Goal: Task Accomplishment & Management: Use online tool/utility

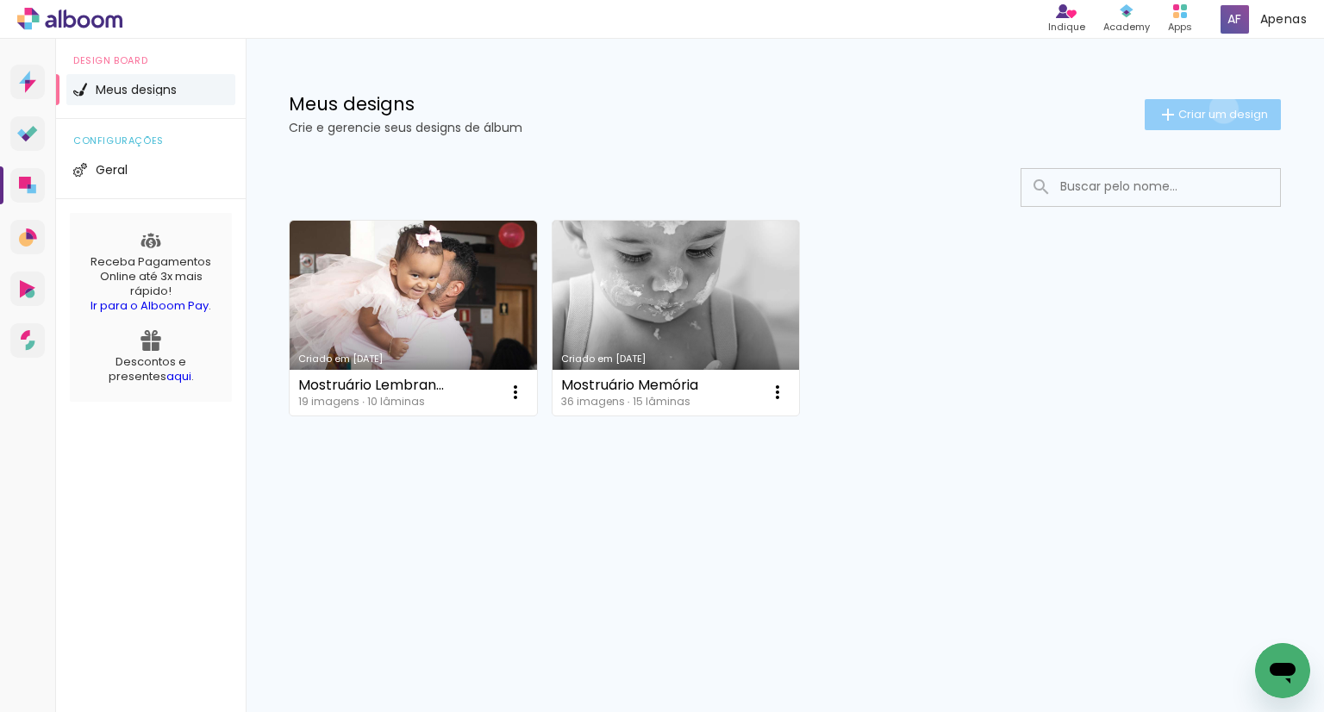
click at [1220, 109] on span "Criar um design" at bounding box center [1223, 114] width 90 height 11
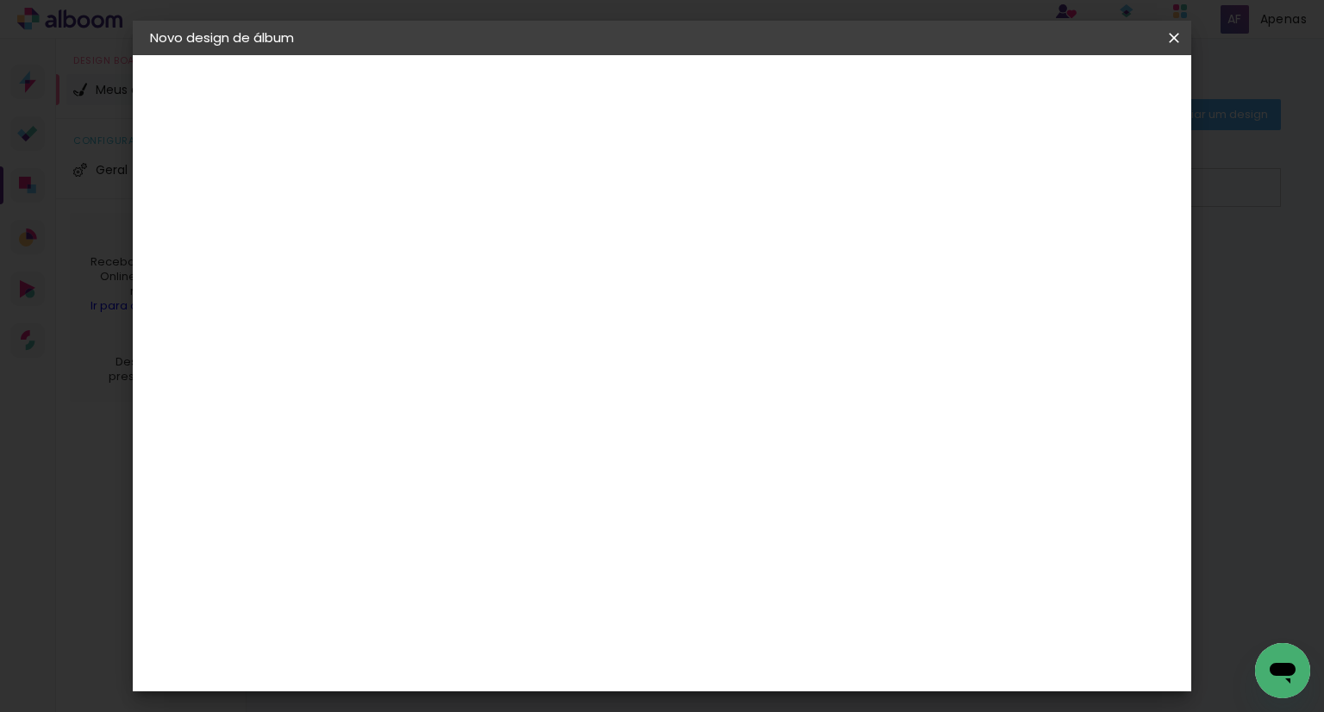
click at [432, 221] on input at bounding box center [432, 231] width 0 height 27
type input "N"
type input "Mostruário [DATE] 25 - NG"
type paper-input "Mostruário [DATE] 25 - NG"
click at [608, 101] on paper-button "Avançar" at bounding box center [566, 91] width 84 height 29
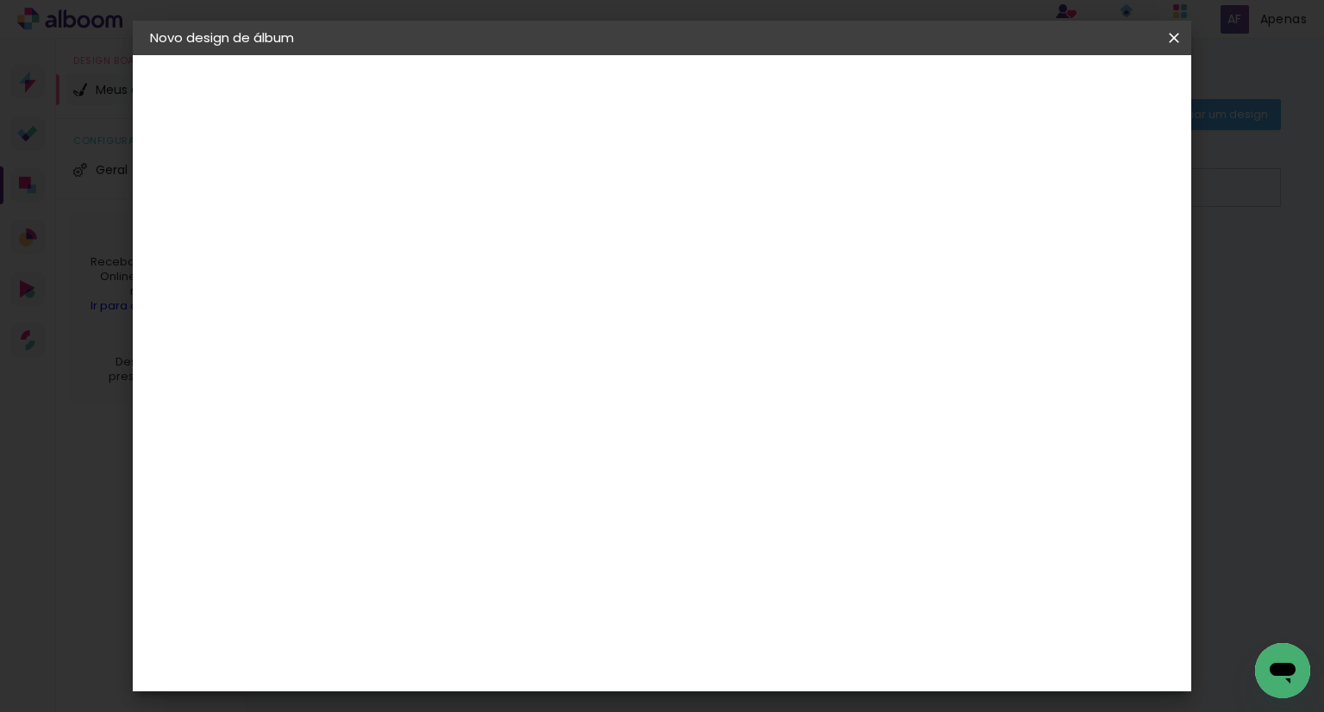
click at [754, 265] on paper-item "Tamanho Livre" at bounding box center [671, 262] width 165 height 38
click at [0, 0] on slot "Avançar" at bounding box center [0, 0] width 0 height 0
click at [981, 196] on div at bounding box center [973, 198] width 16 height 16
type paper-checkbox "on"
drag, startPoint x: 392, startPoint y: 471, endPoint x: 418, endPoint y: 487, distance: 30.2
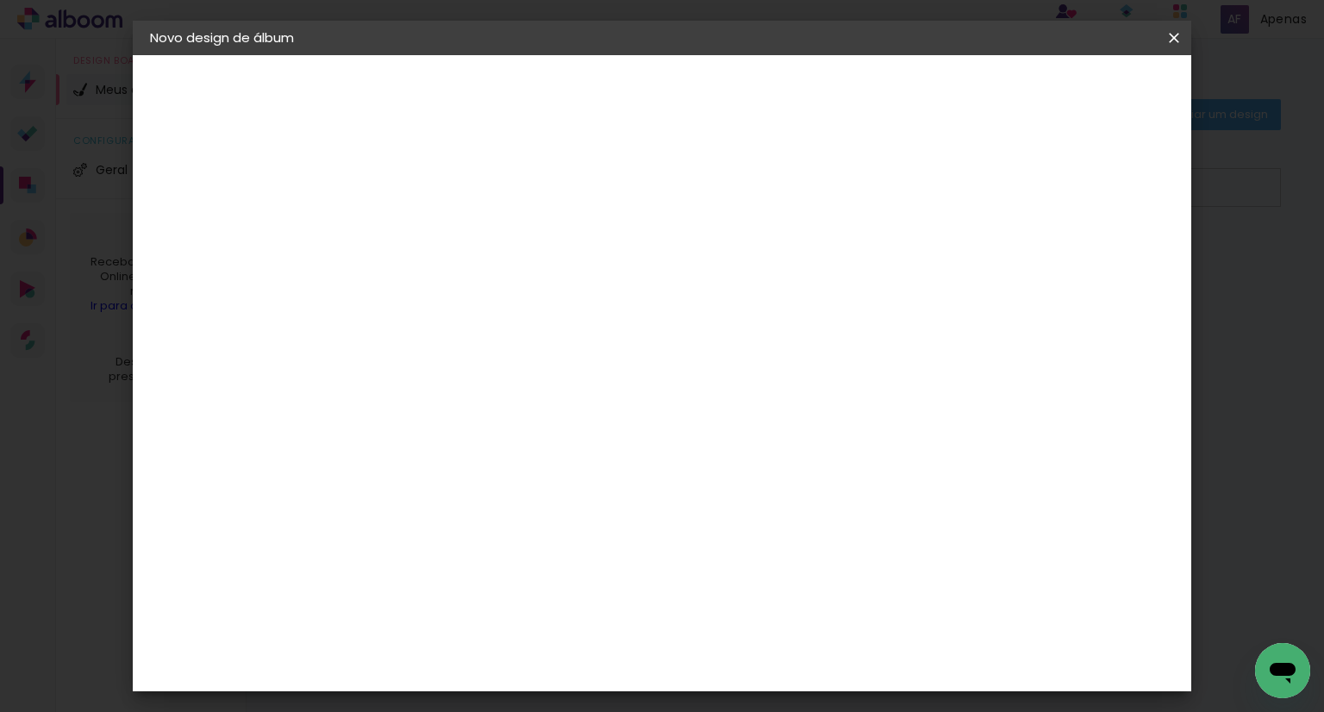
click at [418, 487] on paper-input-container "30 cm" at bounding box center [388, 474] width 78 height 43
click at [396, 471] on input "30" at bounding box center [377, 474] width 45 height 26
click at [365, 470] on input "30" at bounding box center [377, 474] width 45 height 26
type input "15"
type paper-input "15"
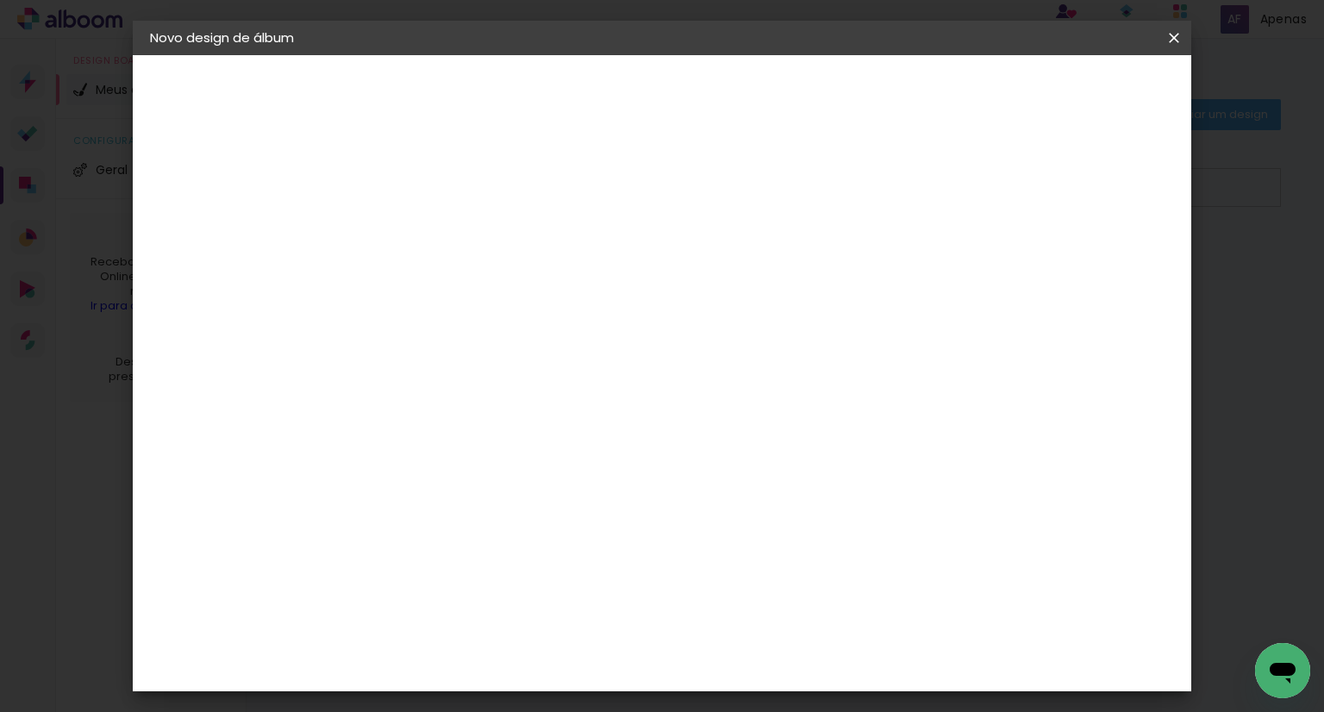
drag, startPoint x: 608, startPoint y: 269, endPoint x: 588, endPoint y: 269, distance: 20.7
click at [589, 269] on span "30" at bounding box center [603, 270] width 28 height 26
click at [701, 228] on div "30 cm cm cm mm A maioria das encadernadoras sugere 5mm de sangria." at bounding box center [733, 287] width 752 height 138
drag, startPoint x: 607, startPoint y: 265, endPoint x: 584, endPoint y: 265, distance: 22.4
click at [584, 265] on div "30 cm" at bounding box center [613, 269] width 307 height 43
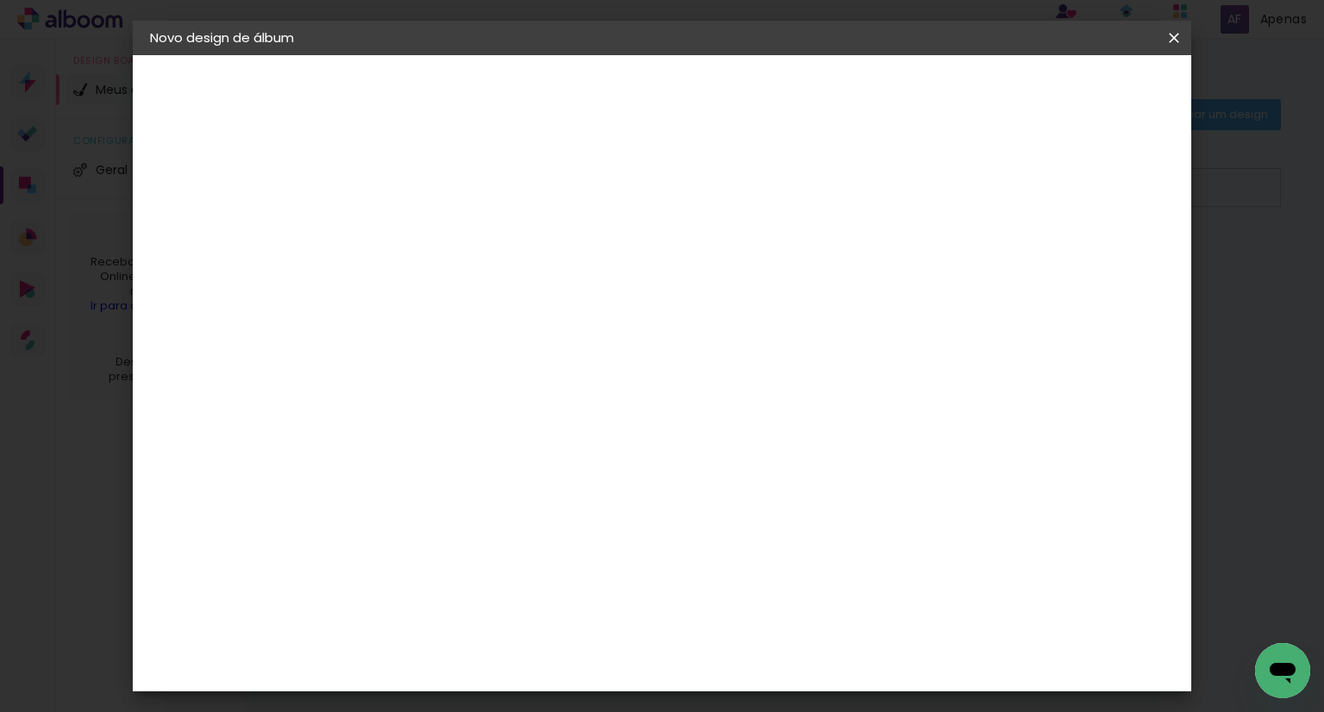
click at [606, 266] on span "30" at bounding box center [603, 270] width 28 height 26
drag, startPoint x: 758, startPoint y: 528, endPoint x: 796, endPoint y: 535, distance: 38.5
click at [795, 535] on div "60" at bounding box center [767, 534] width 65 height 26
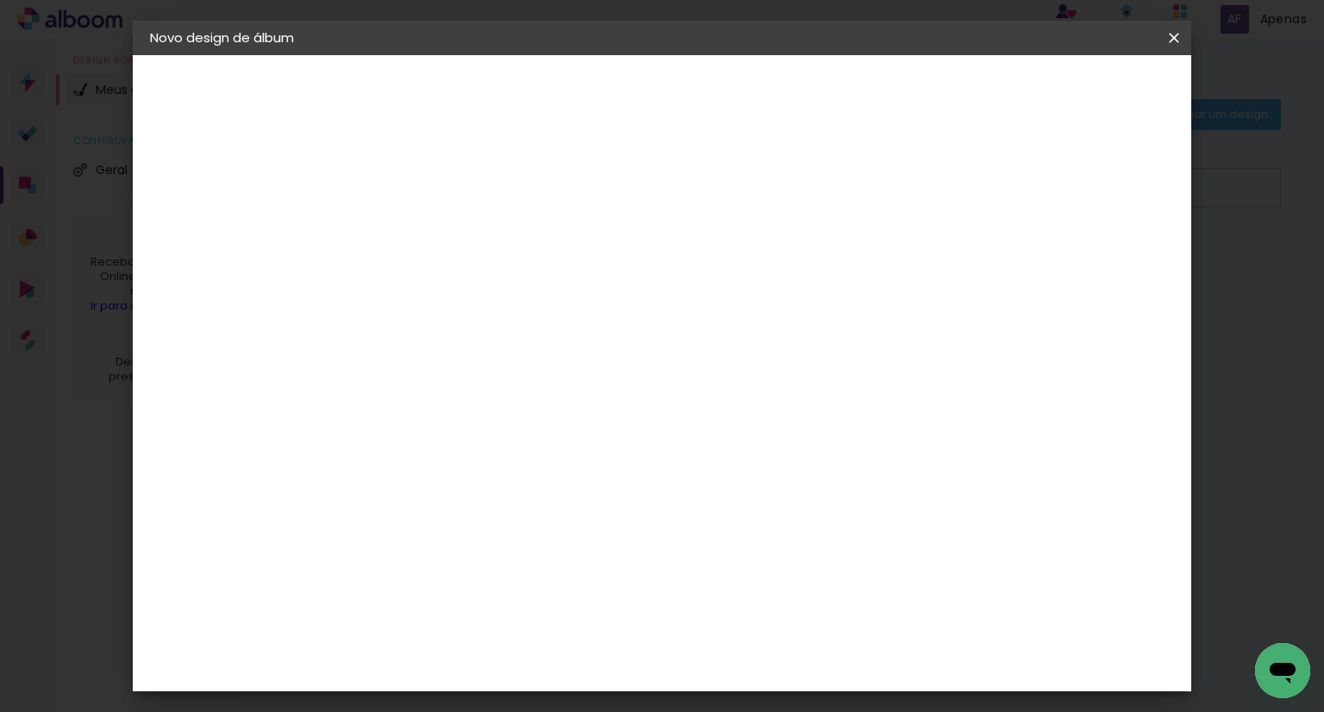
type input "30"
type paper-input "30"
click at [907, 195] on div "15 cm cm cm mm A maioria das encadernadoras sugere 5mm de sangria." at bounding box center [733, 126] width 752 height 138
click at [1109, 195] on div "15 cm cm cm mm A maioria das encadernadoras sugere 5mm de sangria." at bounding box center [733, 126] width 752 height 138
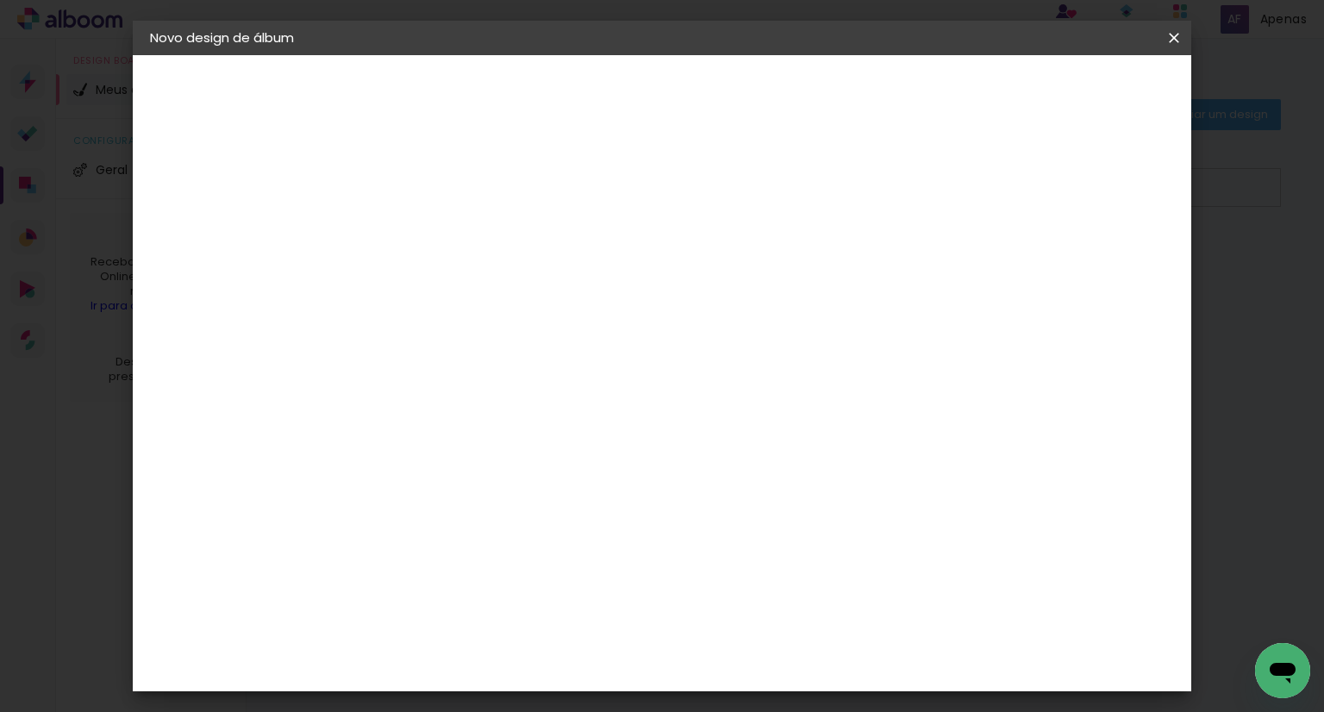
click at [1066, 89] on span "Iniciar design" at bounding box center [1027, 91] width 78 height 12
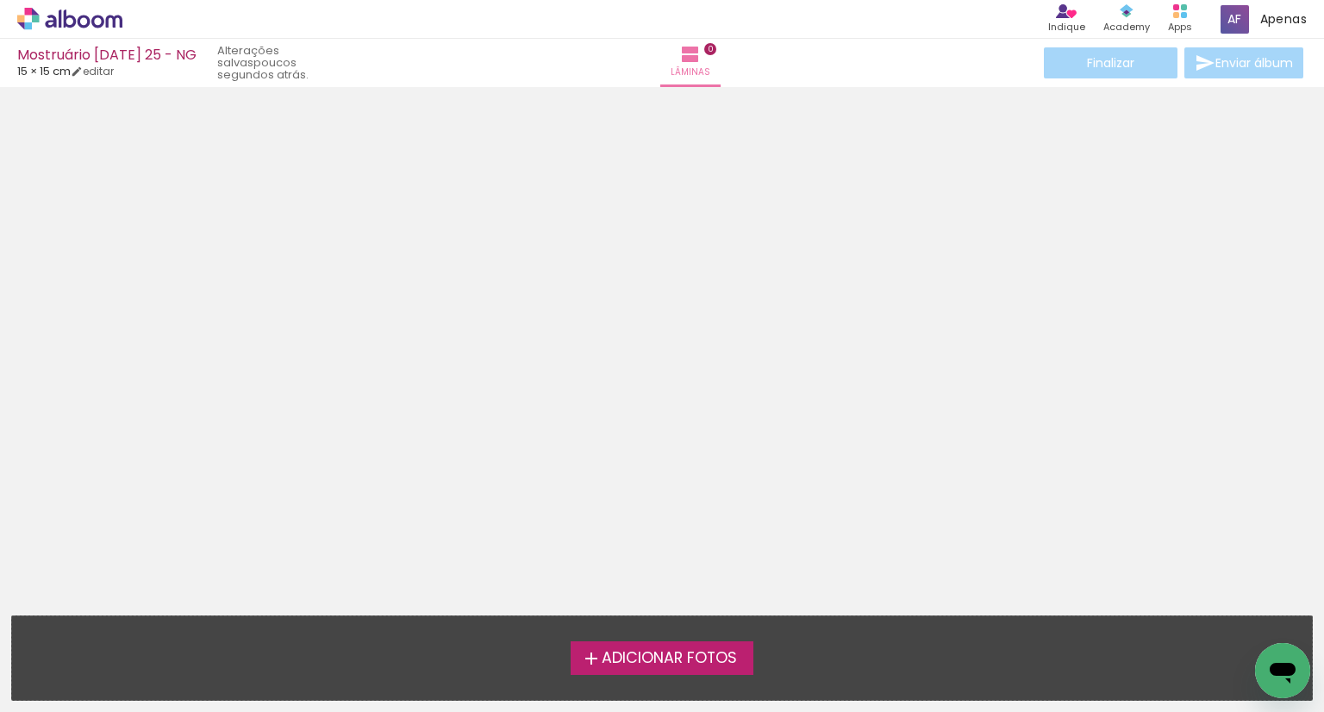
click at [652, 663] on span "Adicionar Fotos" at bounding box center [669, 659] width 135 height 16
click at [0, 0] on input "file" at bounding box center [0, 0] width 0 height 0
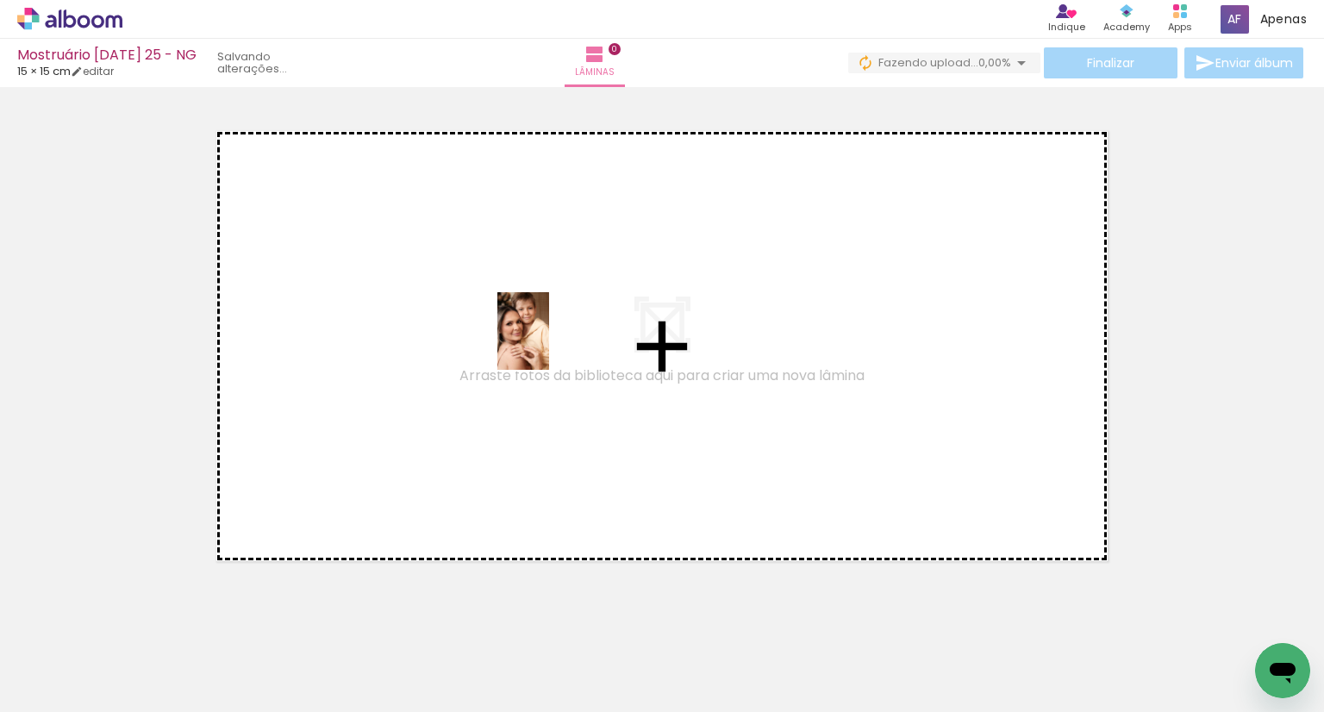
drag, startPoint x: 159, startPoint y: 670, endPoint x: 549, endPoint y: 344, distance: 508.5
click at [549, 344] on quentale-workspace at bounding box center [662, 356] width 1324 height 712
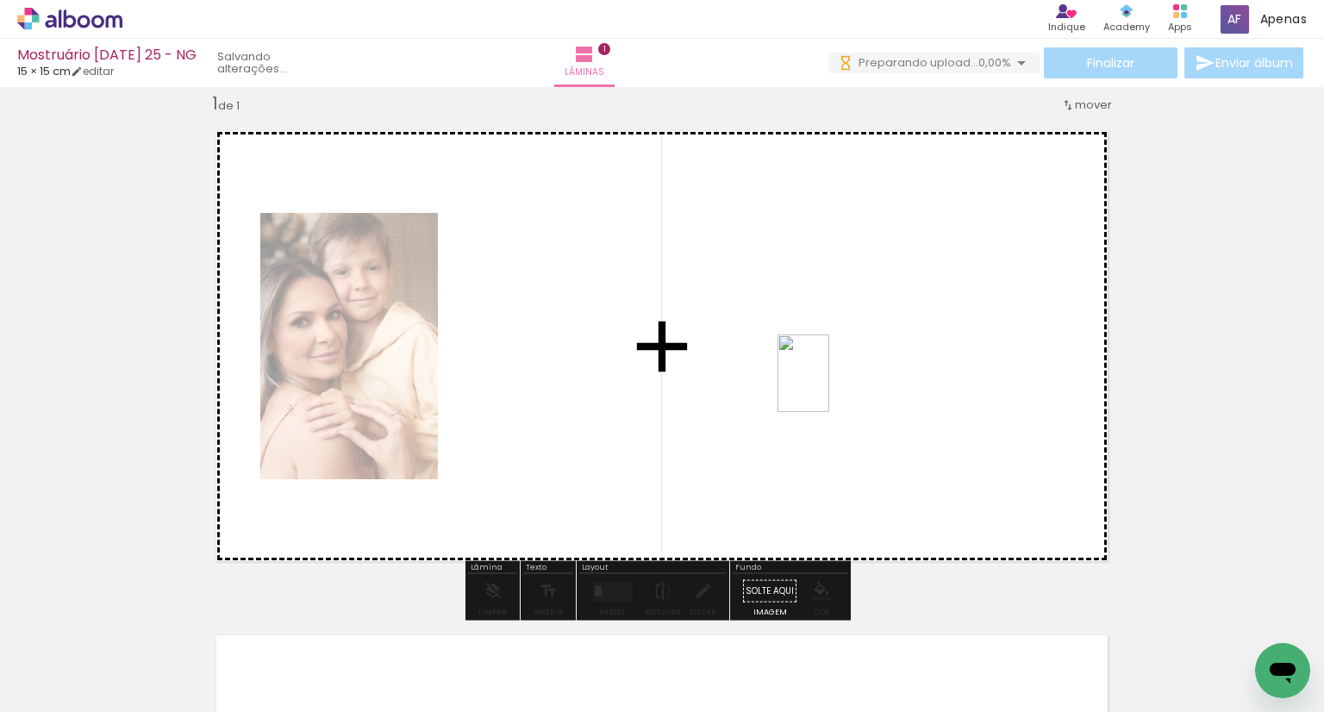
drag, startPoint x: 260, startPoint y: 663, endPoint x: 830, endPoint y: 384, distance: 634.0
click at [830, 384] on quentale-workspace at bounding box center [662, 356] width 1324 height 712
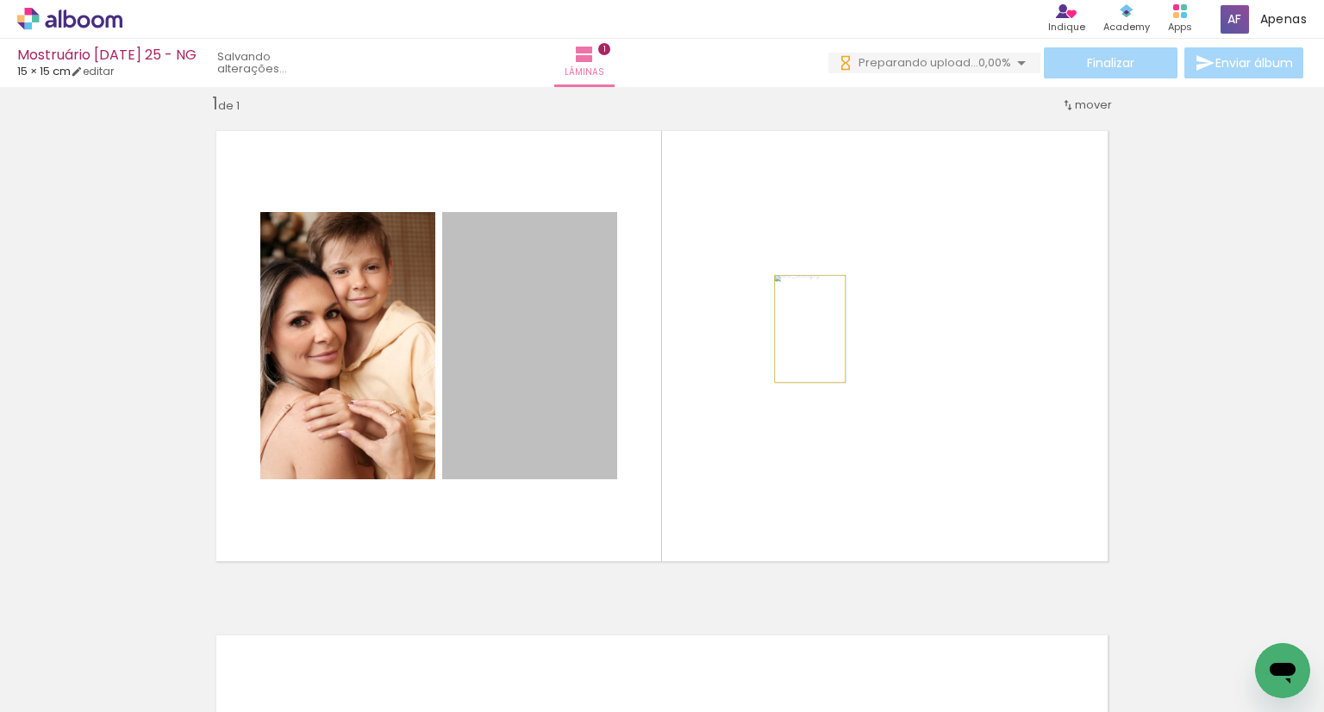
drag, startPoint x: 527, startPoint y: 371, endPoint x: 803, endPoint y: 328, distance: 279.0
click at [803, 328] on quentale-layouter at bounding box center [662, 345] width 922 height 461
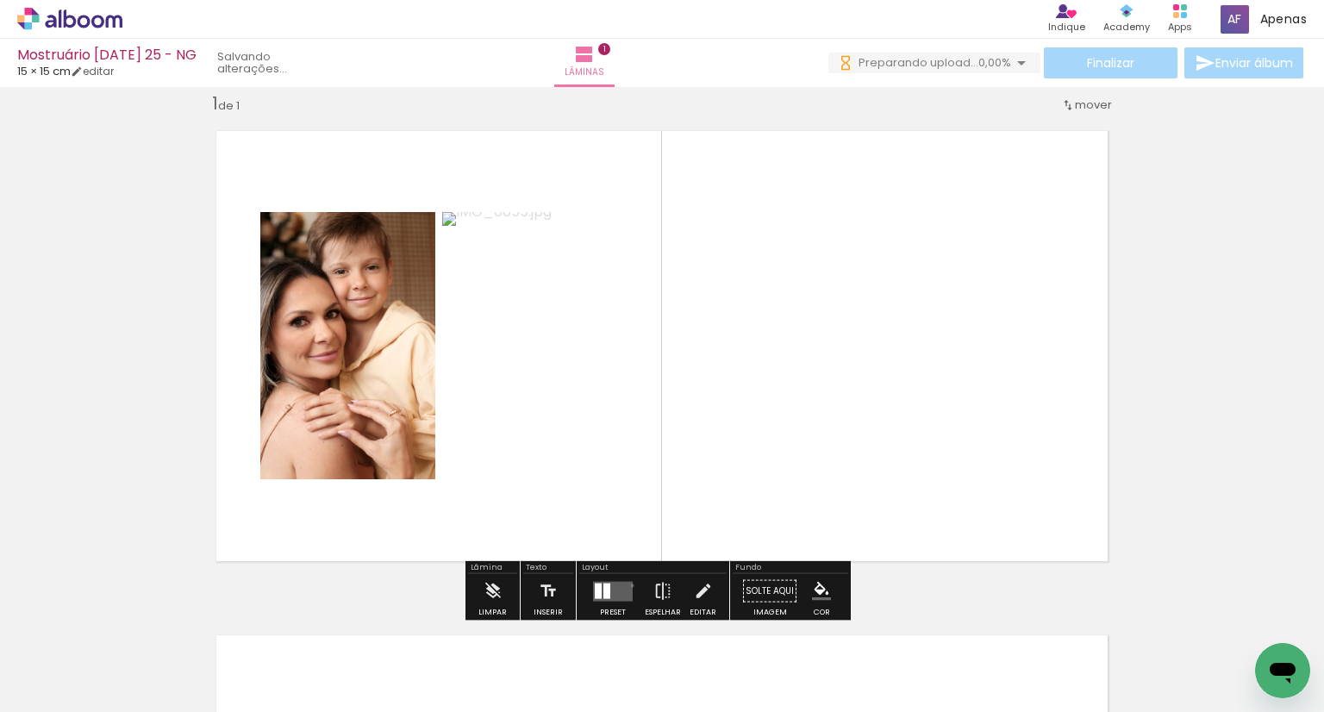
click at [628, 584] on div at bounding box center [612, 591] width 47 height 34
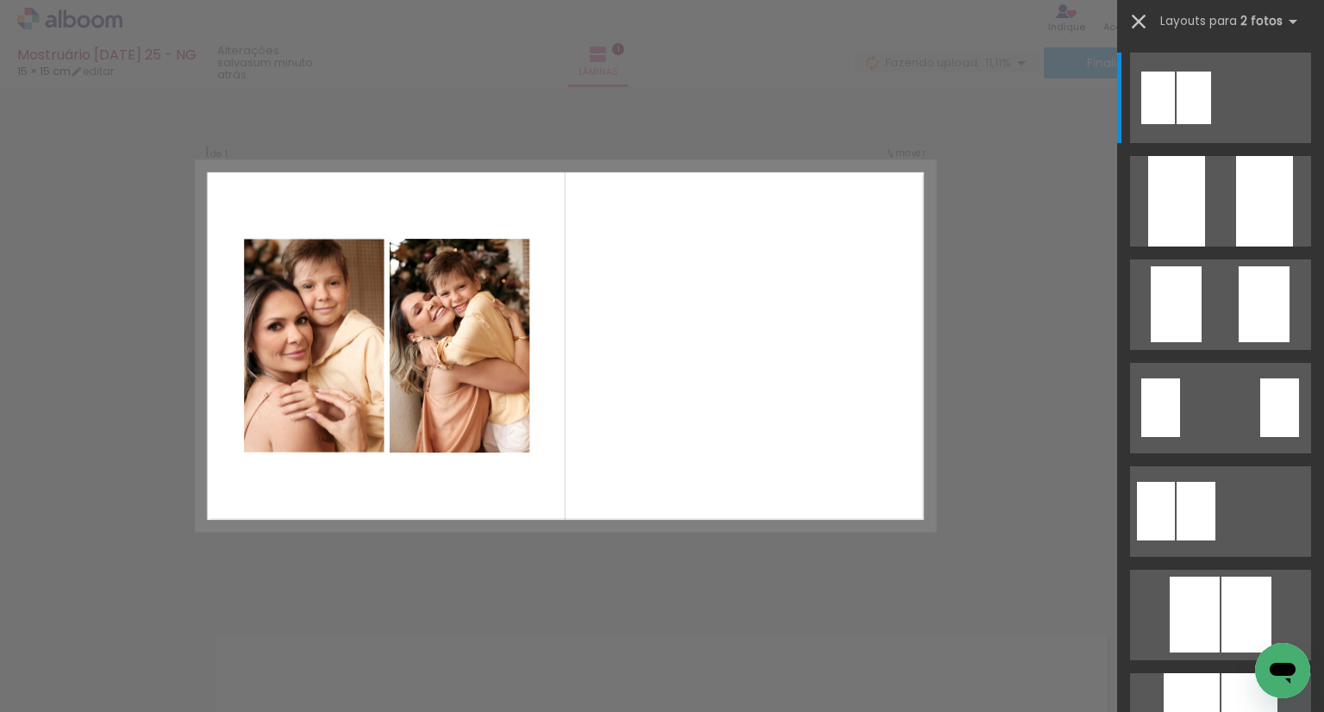
click at [1142, 22] on iron-icon at bounding box center [1138, 21] width 24 height 24
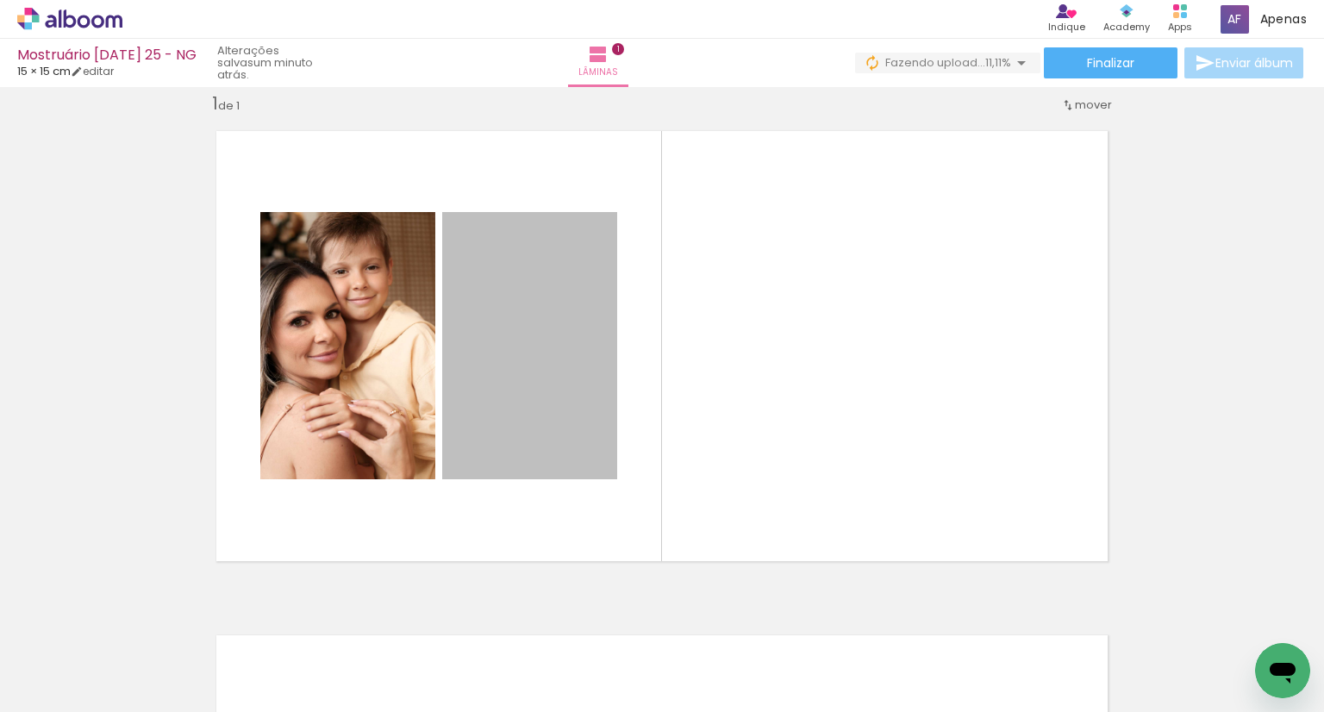
drag, startPoint x: 558, startPoint y: 373, endPoint x: 573, endPoint y: -92, distance: 465.6
click at [573, 0] on html "link( href="../../bower_components/polymer/polymer.html" rel="import" ) picture…" at bounding box center [662, 356] width 1324 height 712
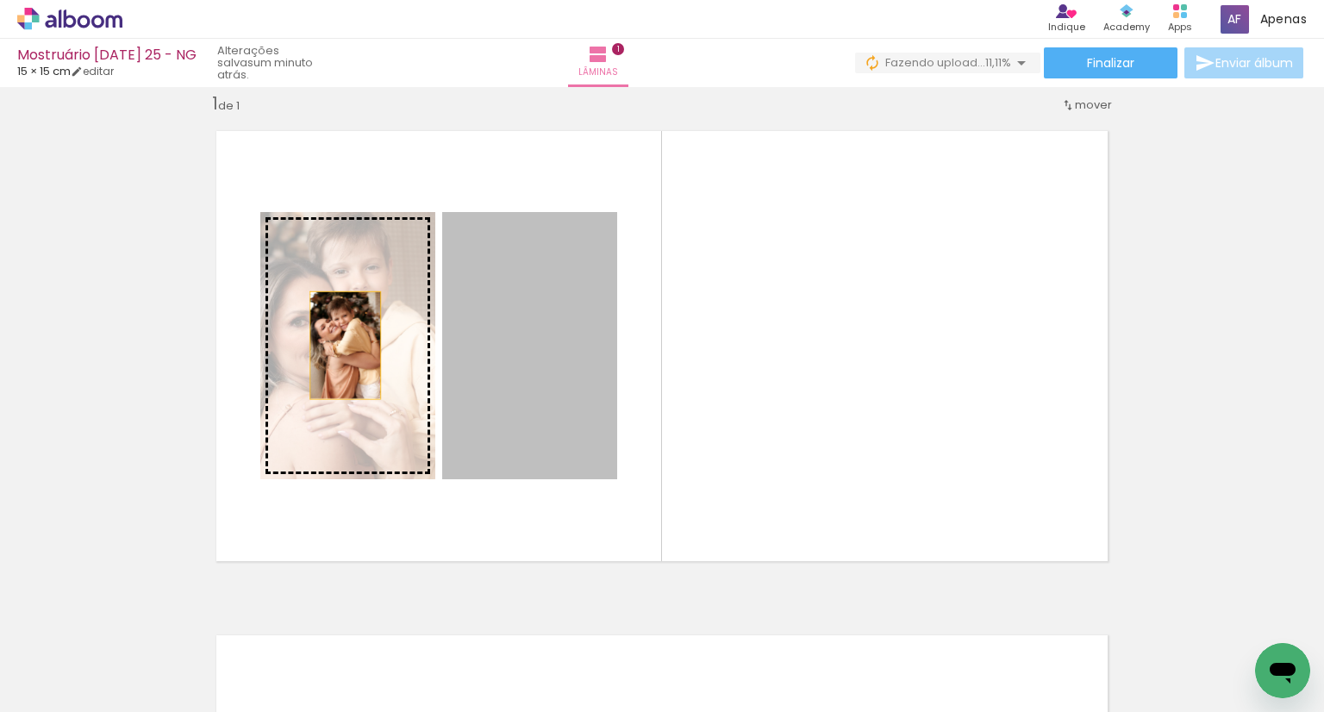
drag, startPoint x: 558, startPoint y: 337, endPoint x: 334, endPoint y: 338, distance: 224.1
click at [0, 0] on slot at bounding box center [0, 0] width 0 height 0
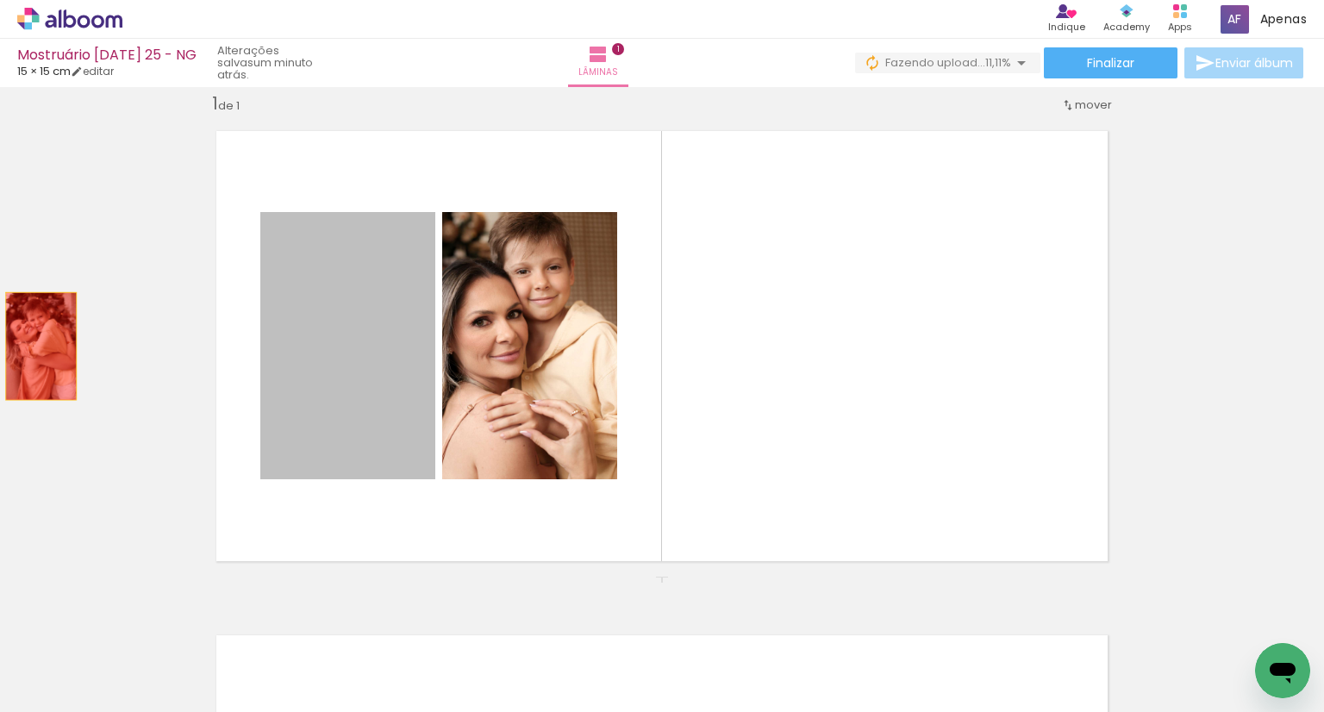
drag, startPoint x: 359, startPoint y: 364, endPoint x: 36, endPoint y: 343, distance: 323.0
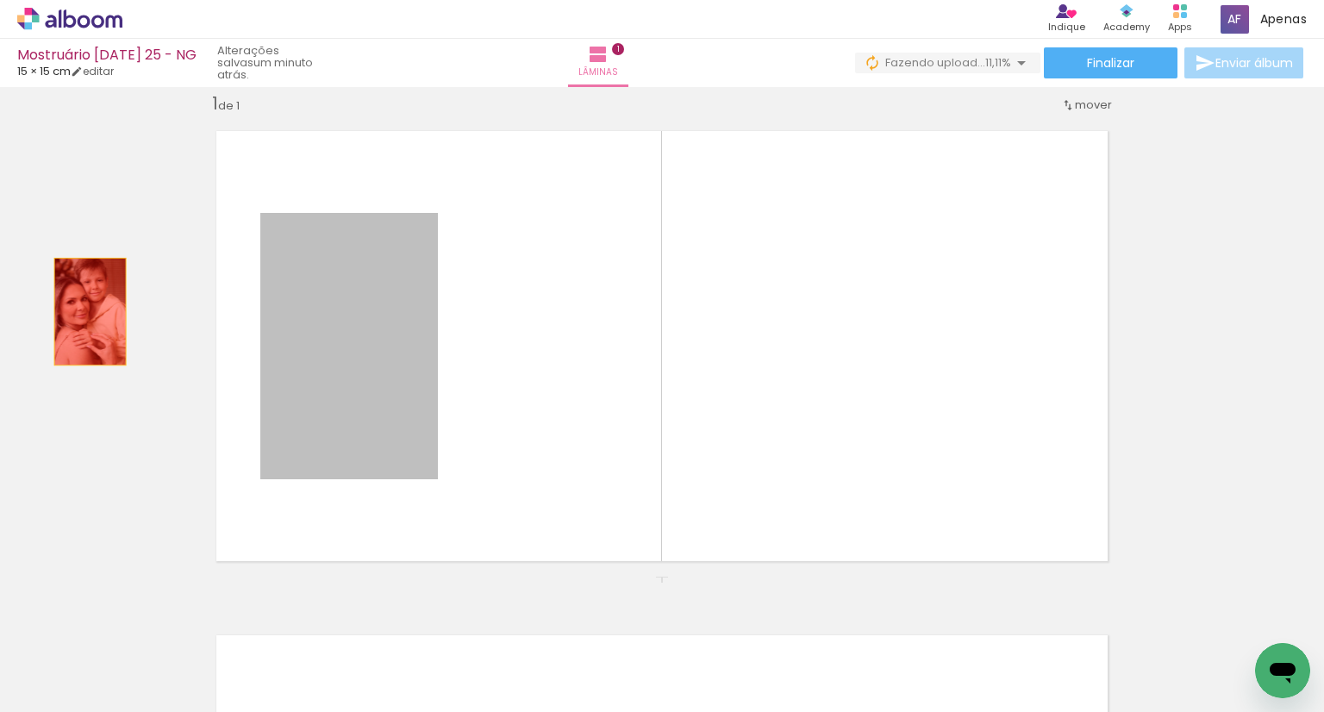
drag, startPoint x: 340, startPoint y: 356, endPoint x: 86, endPoint y: 309, distance: 257.8
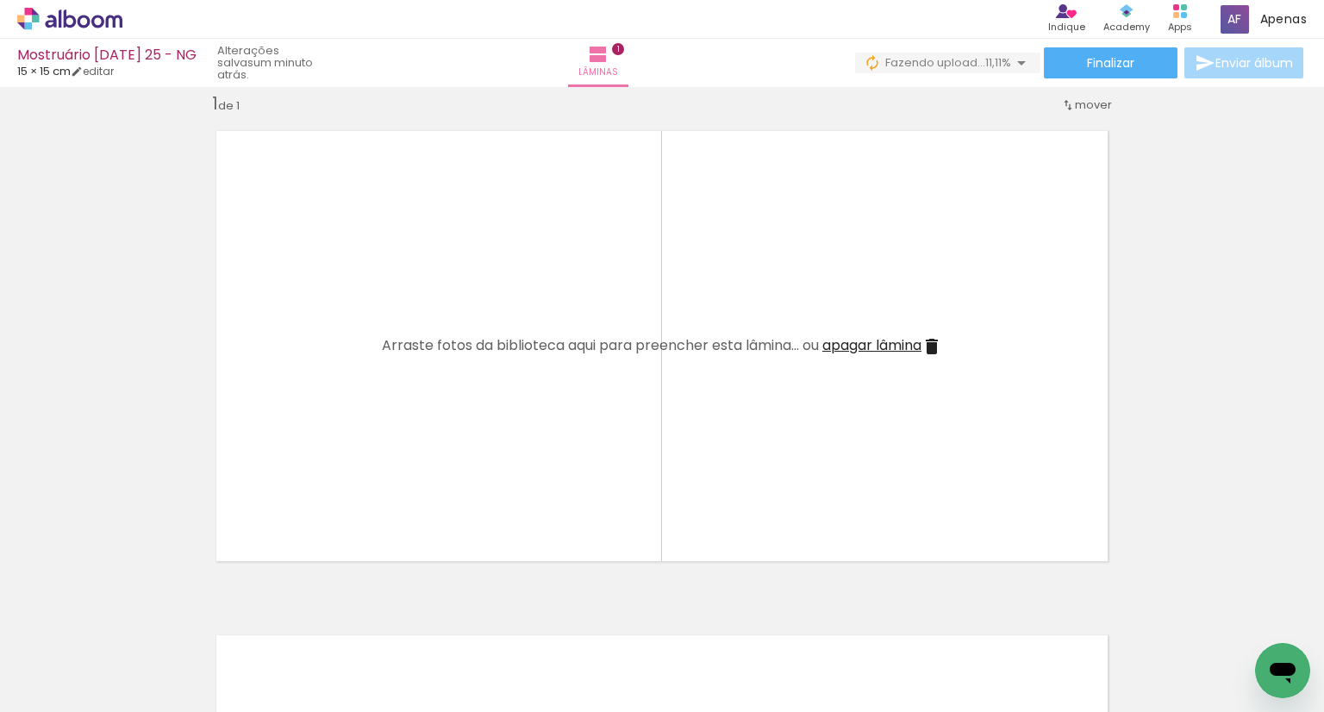
scroll to position [0, 94]
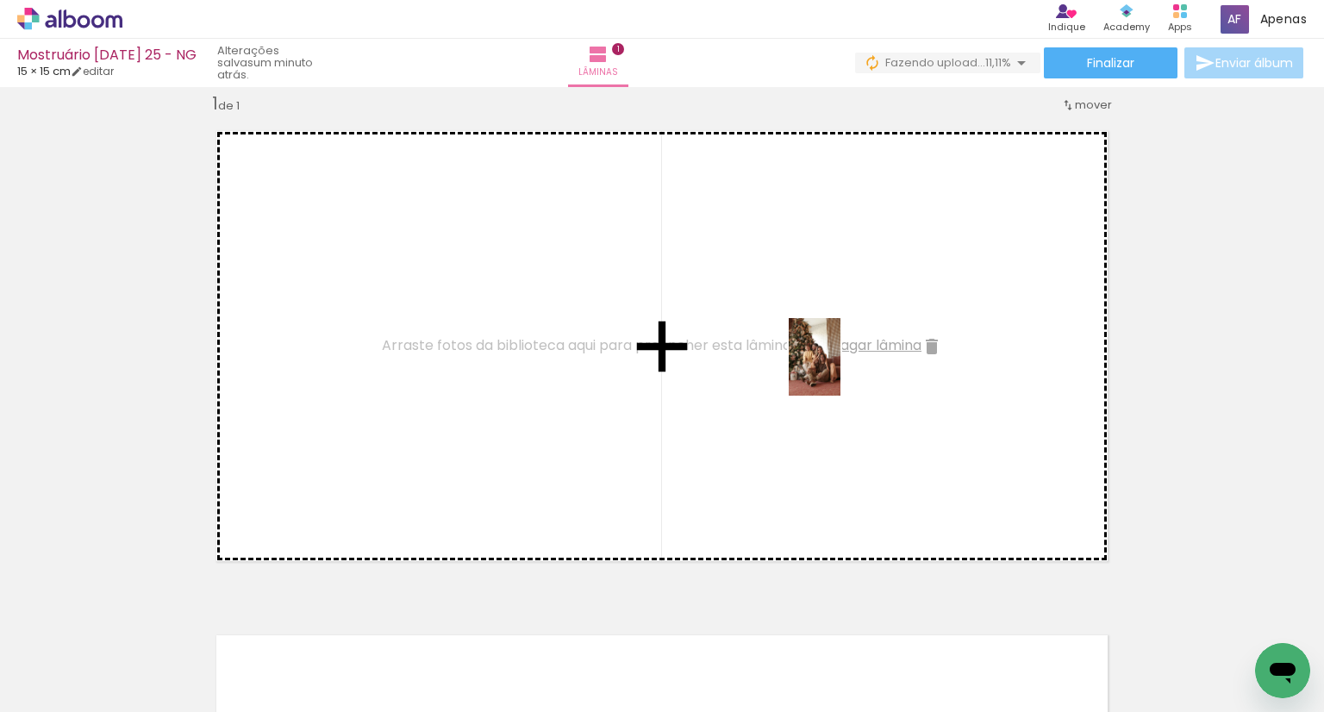
drag, startPoint x: 555, startPoint y: 659, endPoint x: 840, endPoint y: 370, distance: 406.5
click at [840, 370] on quentale-workspace at bounding box center [662, 356] width 1324 height 712
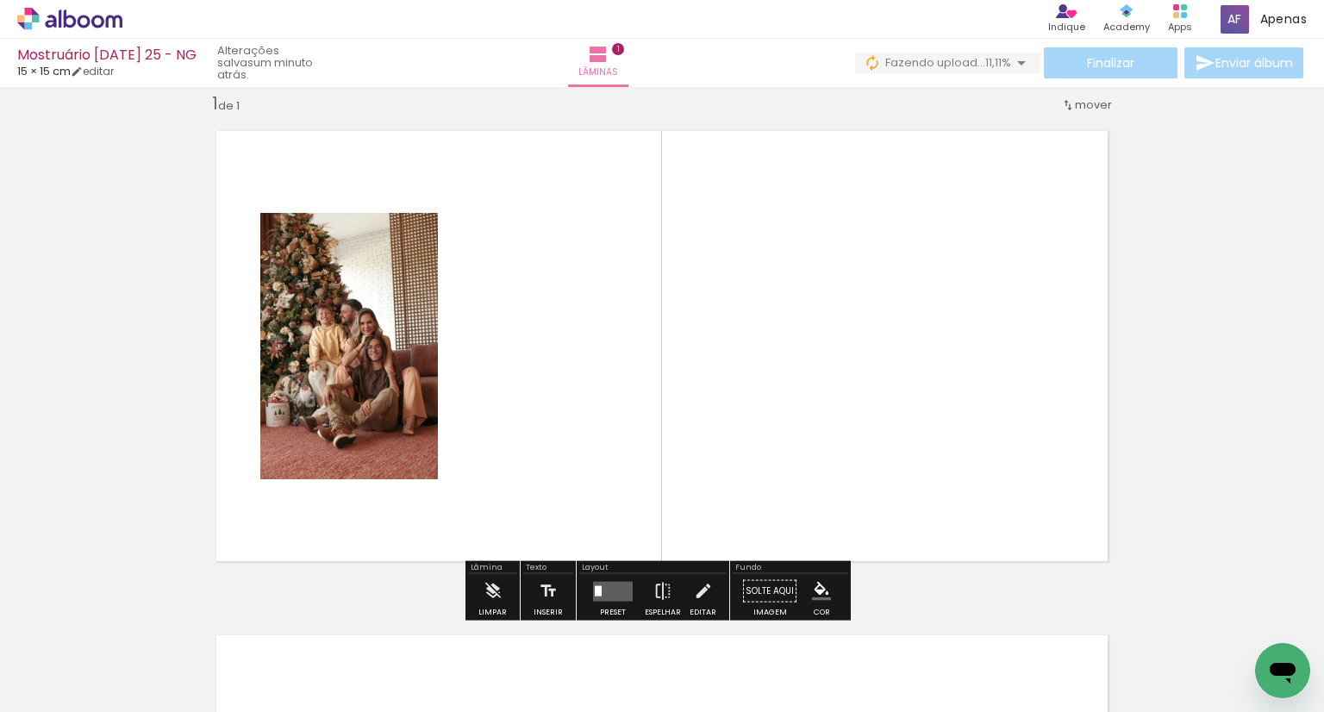
click at [620, 594] on quentale-layouter at bounding box center [613, 591] width 40 height 20
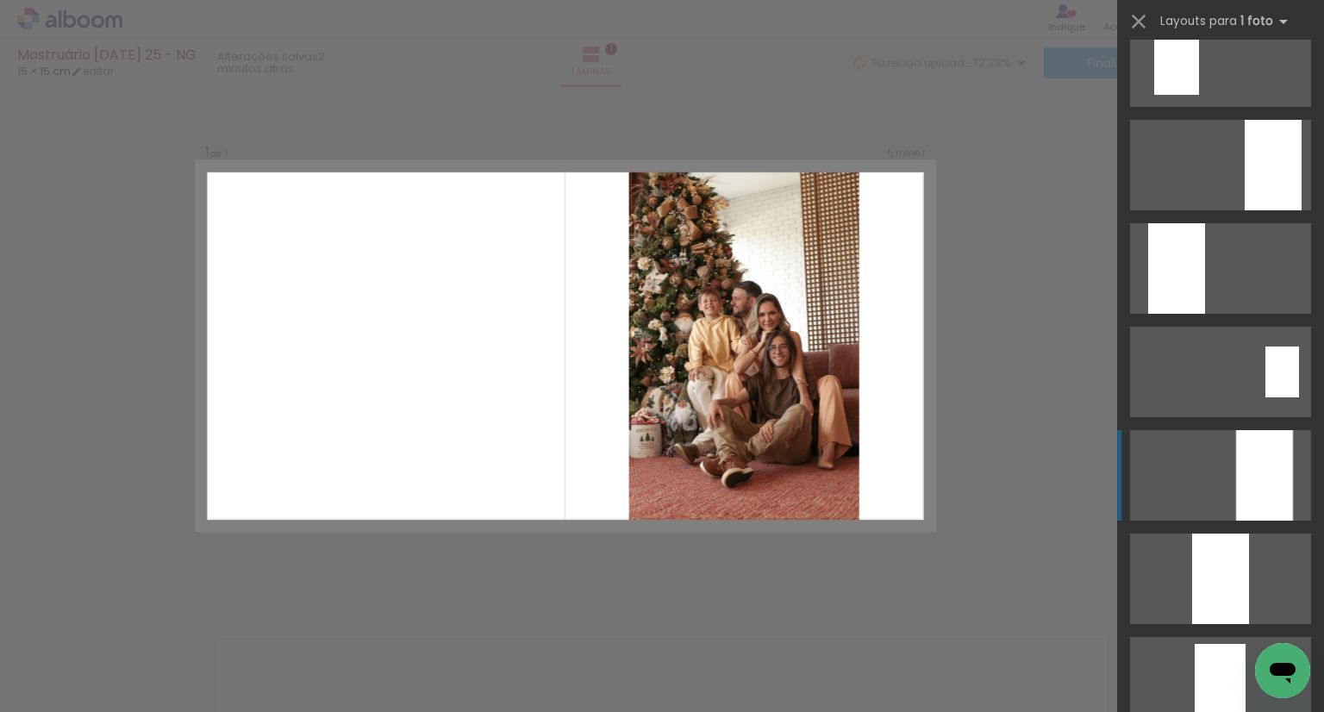
scroll to position [345, 0]
click at [1251, 504] on div at bounding box center [1264, 477] width 57 height 90
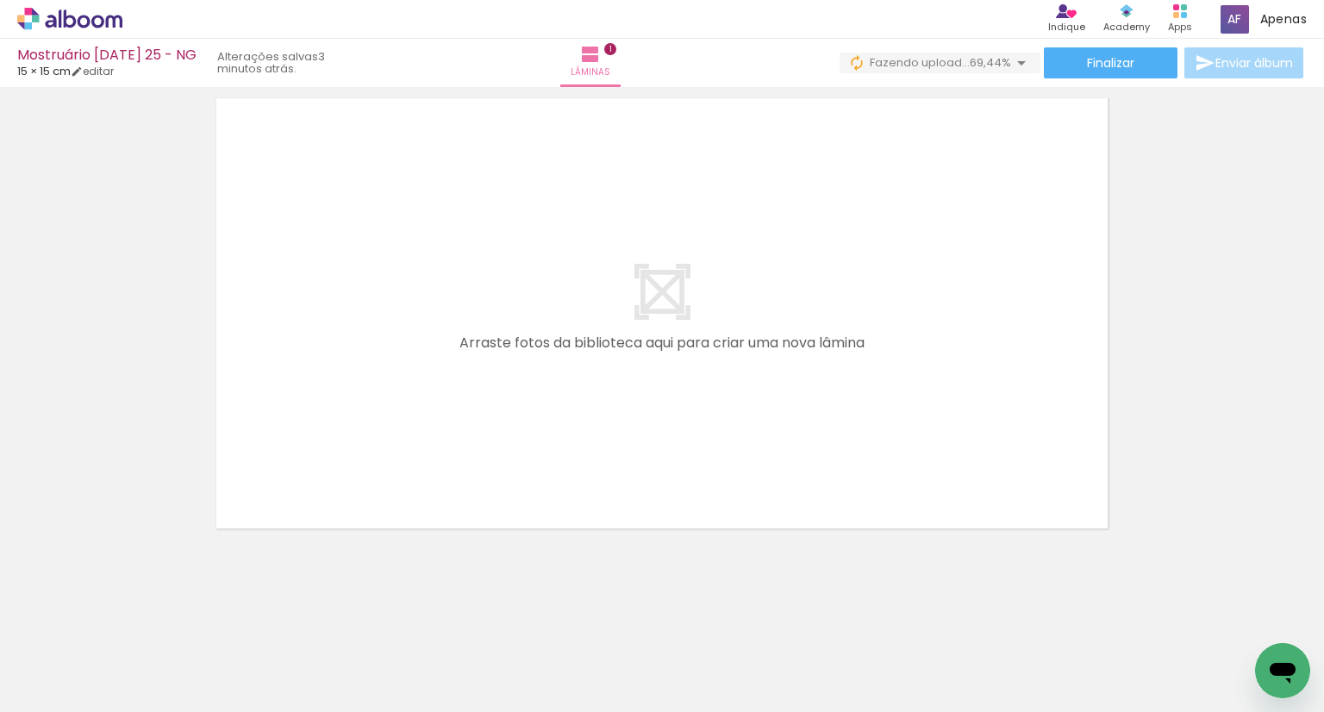
scroll to position [0, 0]
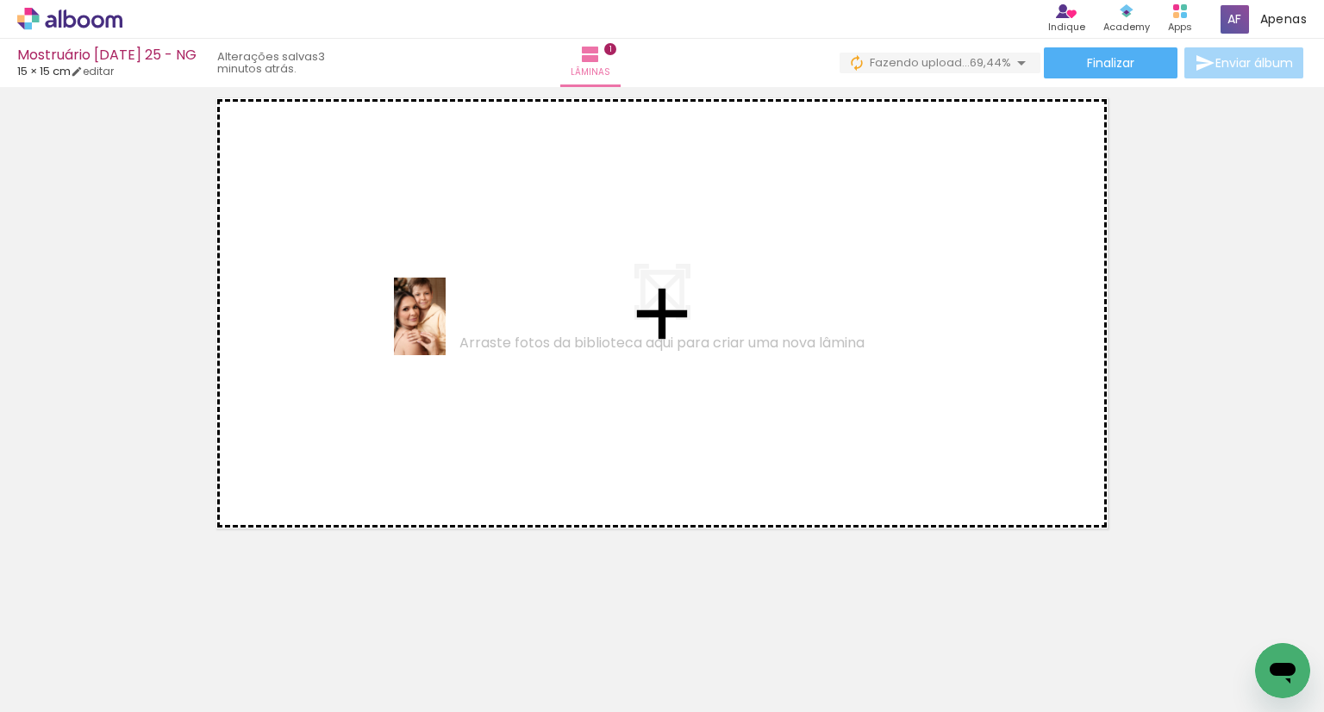
drag, startPoint x: 174, startPoint y: 654, endPoint x: 379, endPoint y: 529, distance: 240.2
click at [448, 325] on quentale-workspace at bounding box center [662, 356] width 1324 height 712
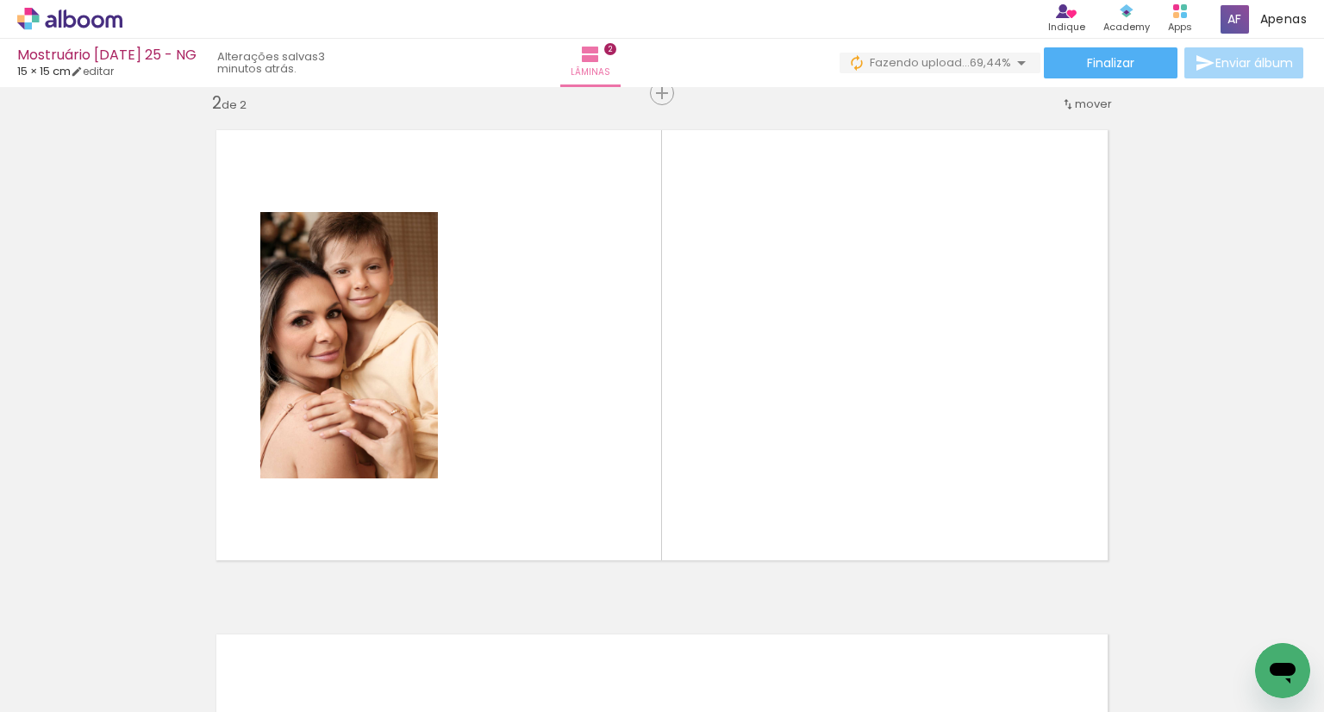
scroll to position [526, 0]
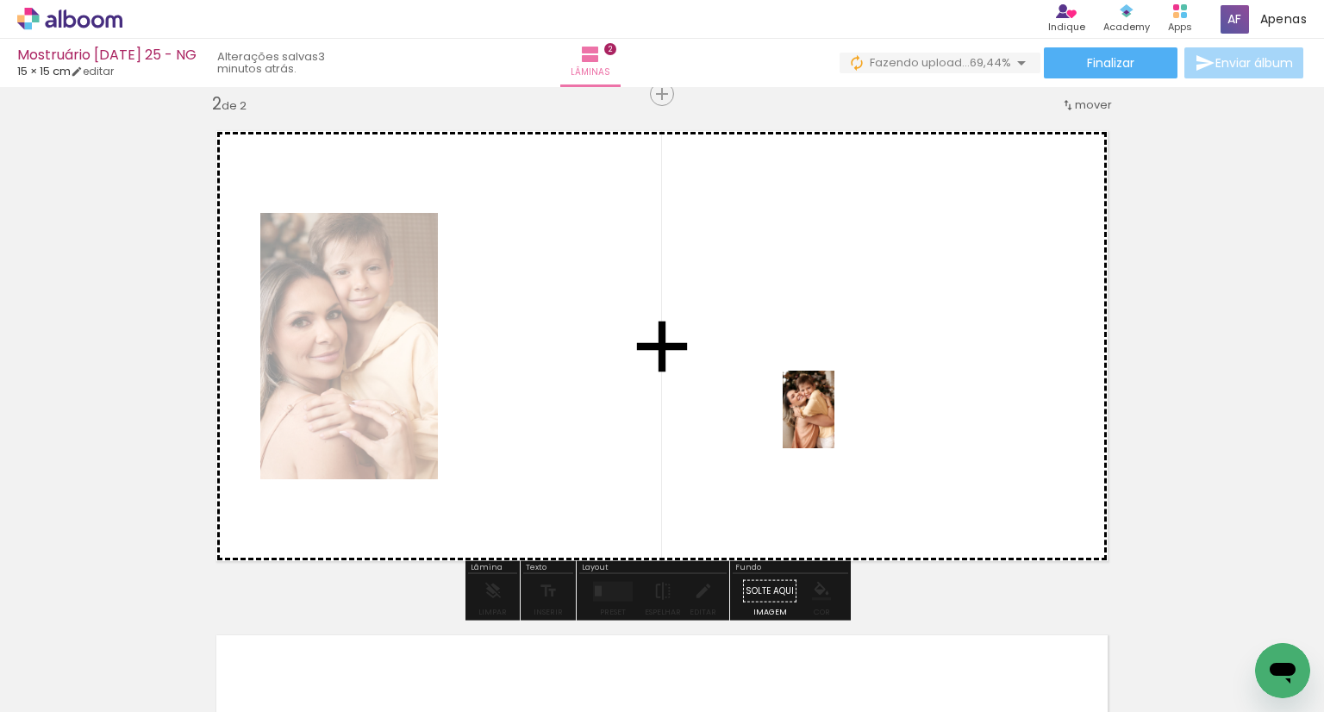
drag, startPoint x: 285, startPoint y: 667, endPoint x: 879, endPoint y: 410, distance: 646.9
click at [876, 402] on quentale-workspace at bounding box center [662, 356] width 1324 height 712
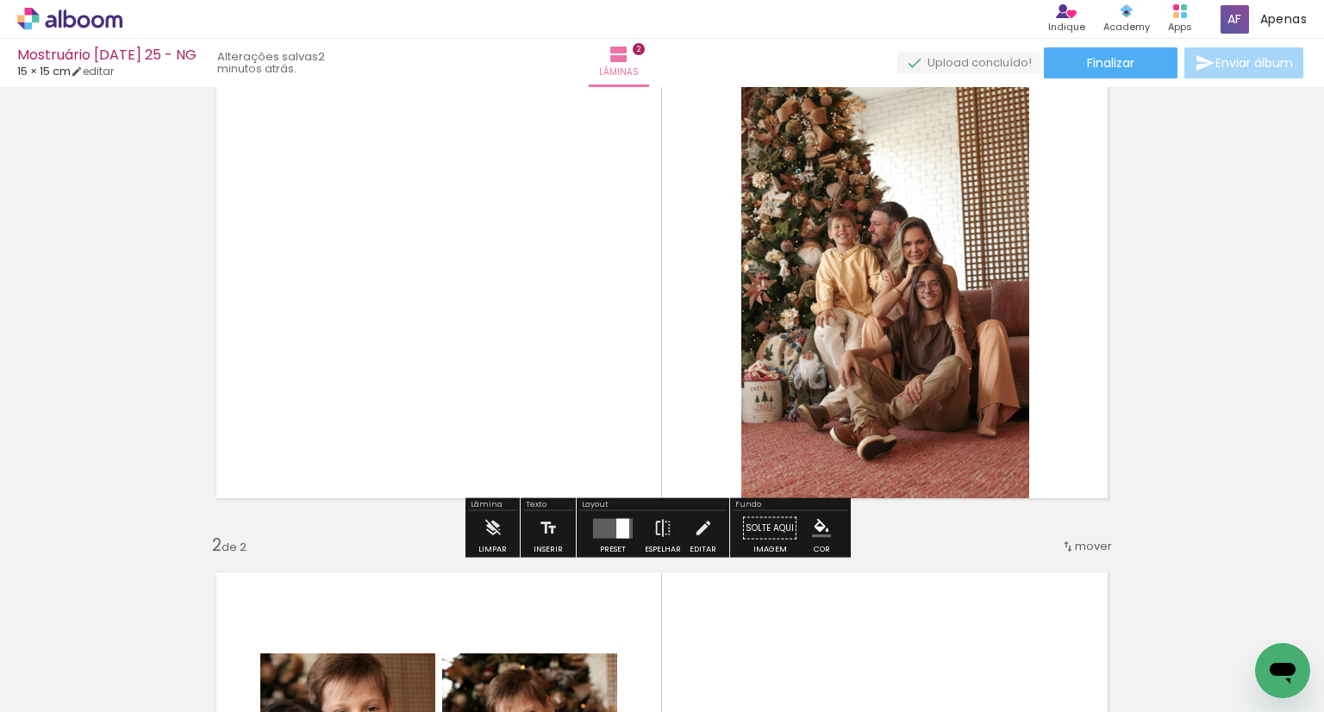
scroll to position [86, 0]
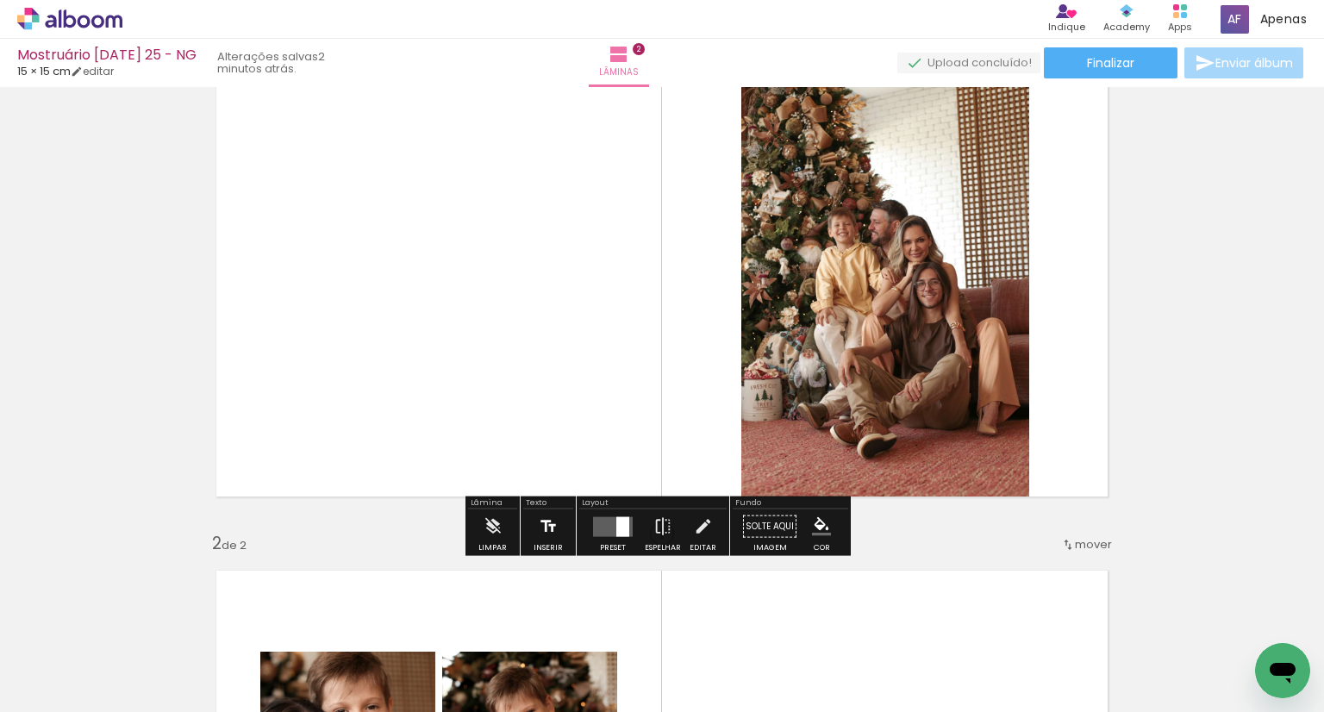
click at [541, 535] on iron-icon at bounding box center [548, 526] width 19 height 34
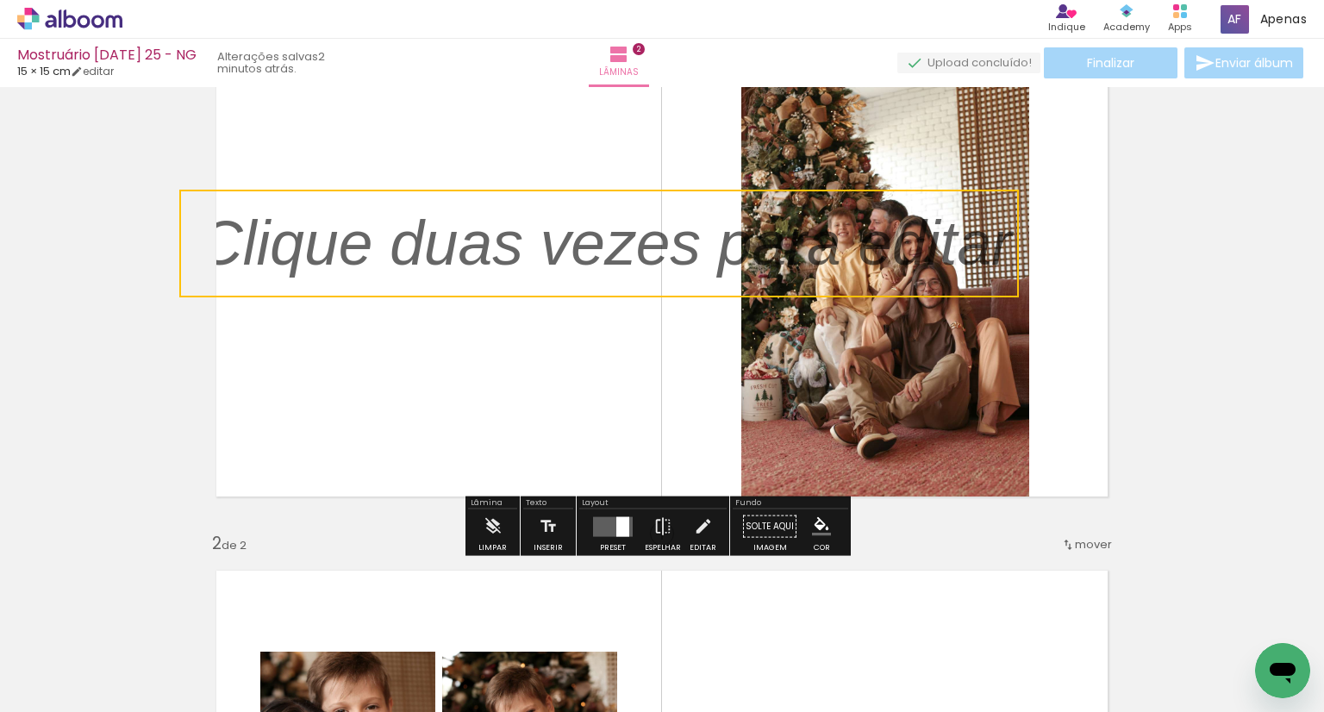
click at [574, 259] on quentale-selection at bounding box center [598, 244] width 839 height 108
type input "Sans Serif"
click at [574, 259] on p at bounding box center [617, 243] width 839 height 87
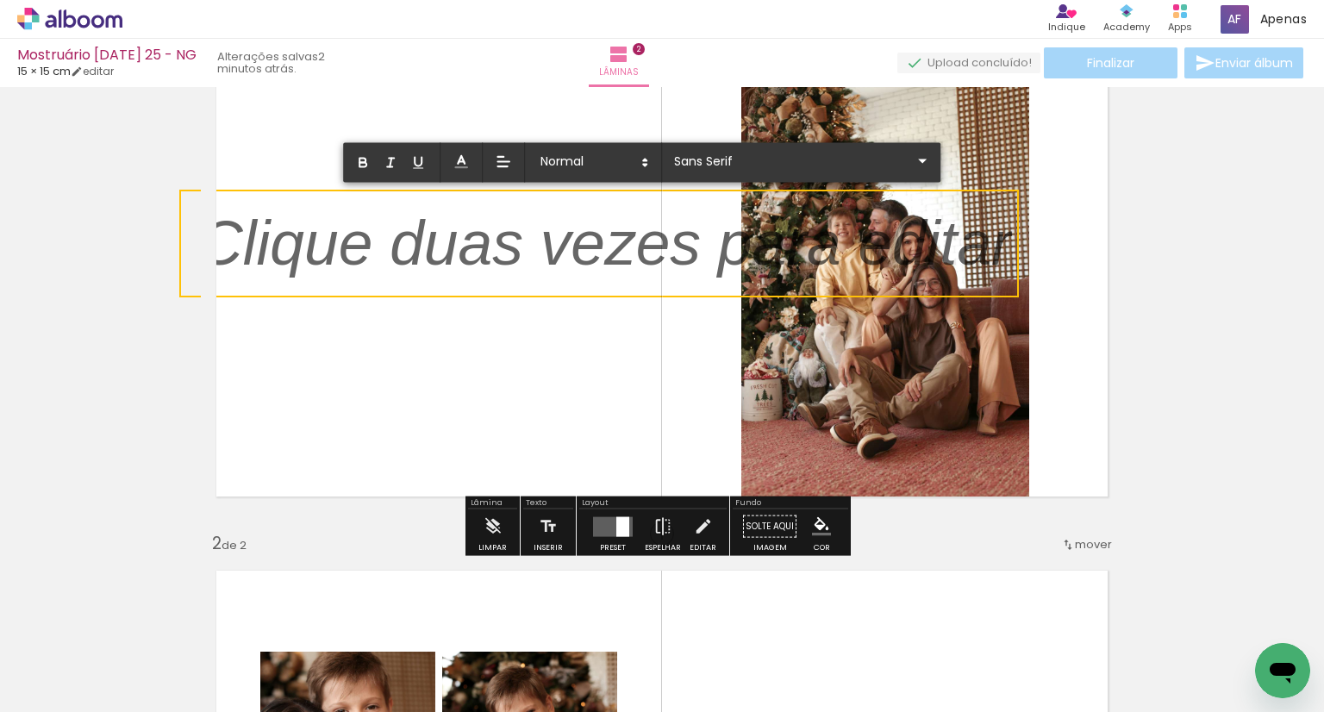
drag, startPoint x: 692, startPoint y: 244, endPoint x: 842, endPoint y: 257, distance: 150.5
click at [842, 257] on p at bounding box center [605, 253] width 814 height 87
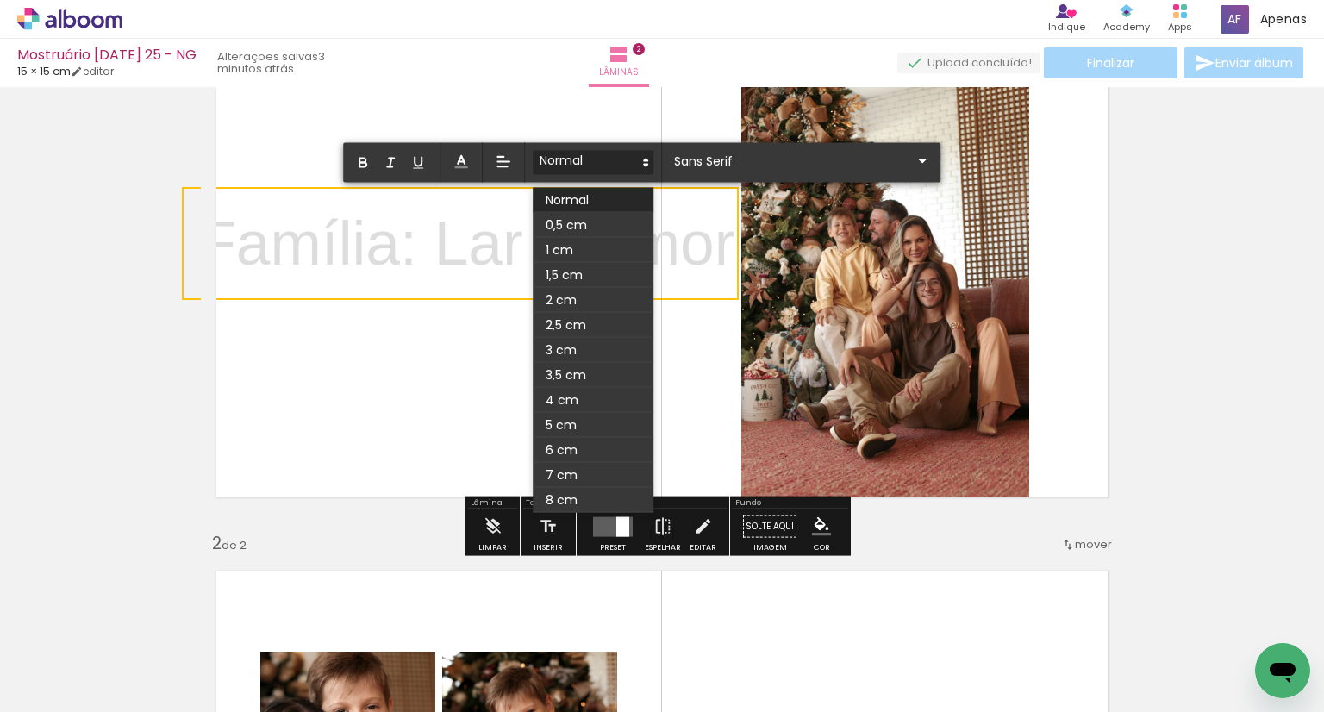
click at [631, 165] on span at bounding box center [593, 163] width 121 height 24
click at [580, 296] on span at bounding box center [593, 300] width 121 height 25
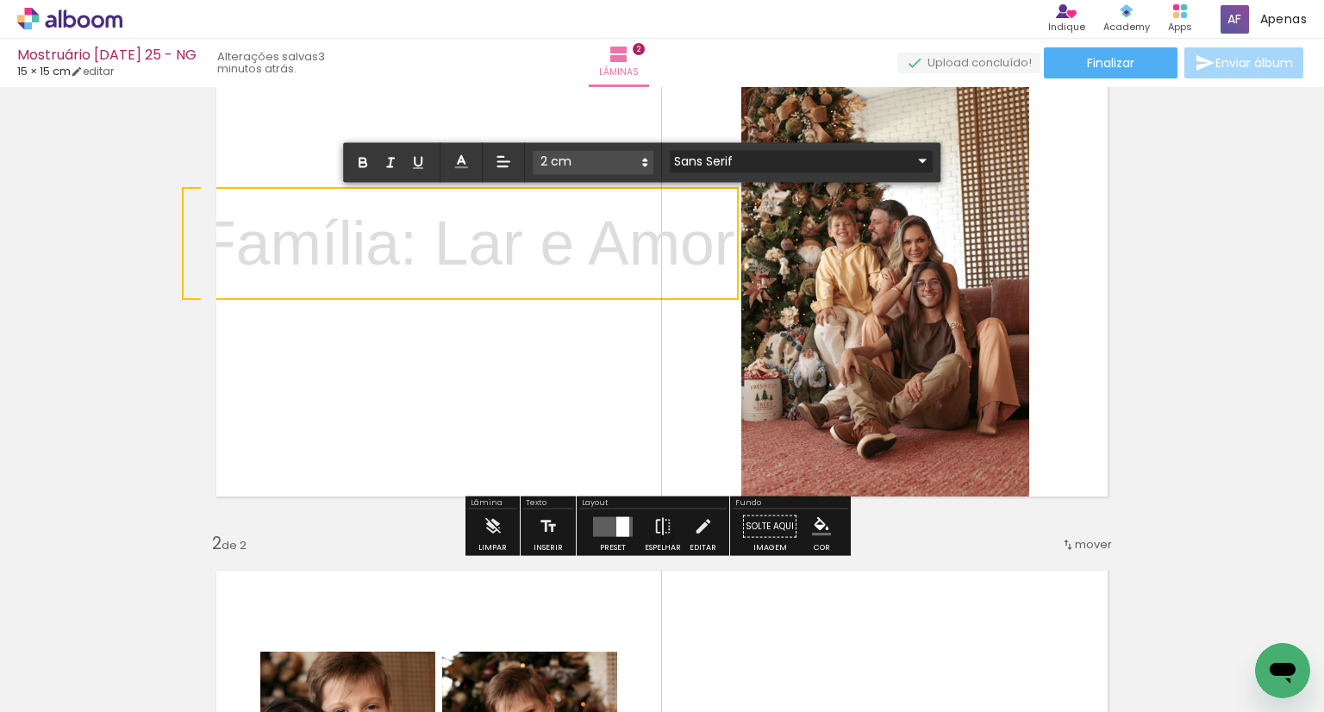
click at [713, 158] on input "Sans Serif" at bounding box center [791, 161] width 242 height 18
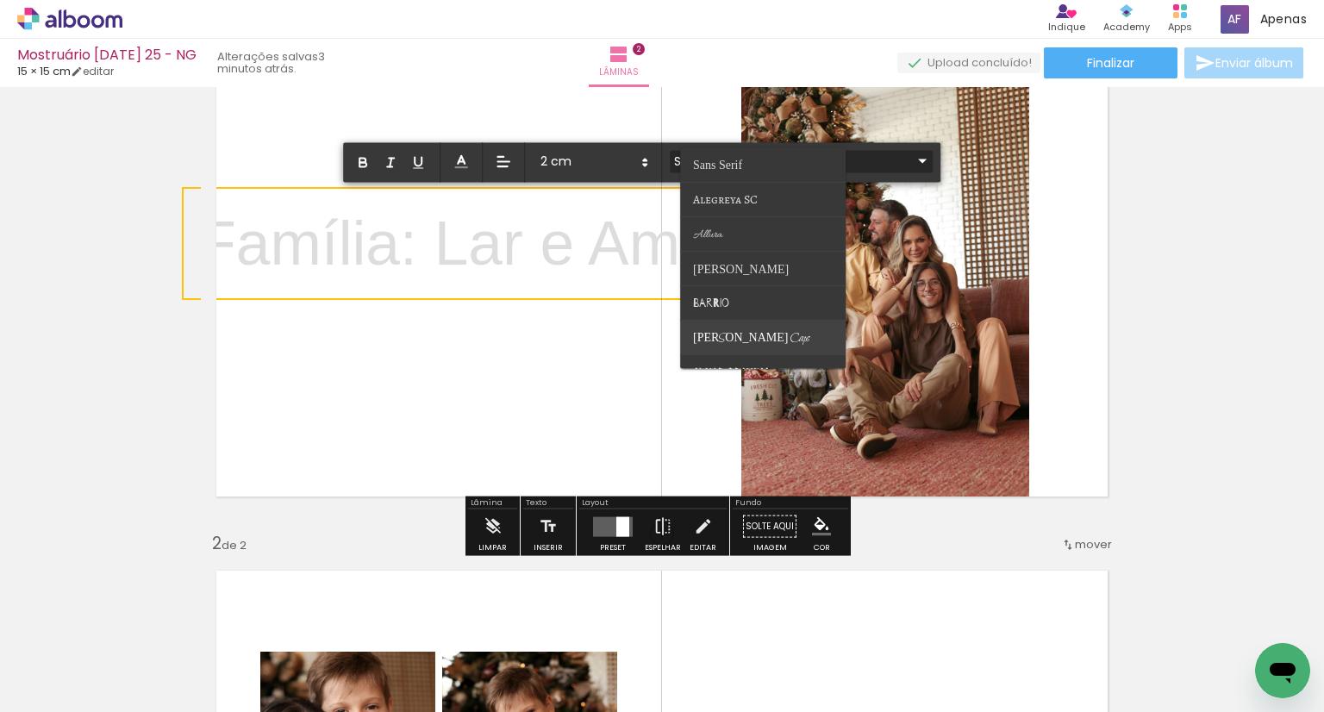
click at [720, 334] on span "[PERSON_NAME] Caps" at bounding box center [752, 338] width 116 height 16
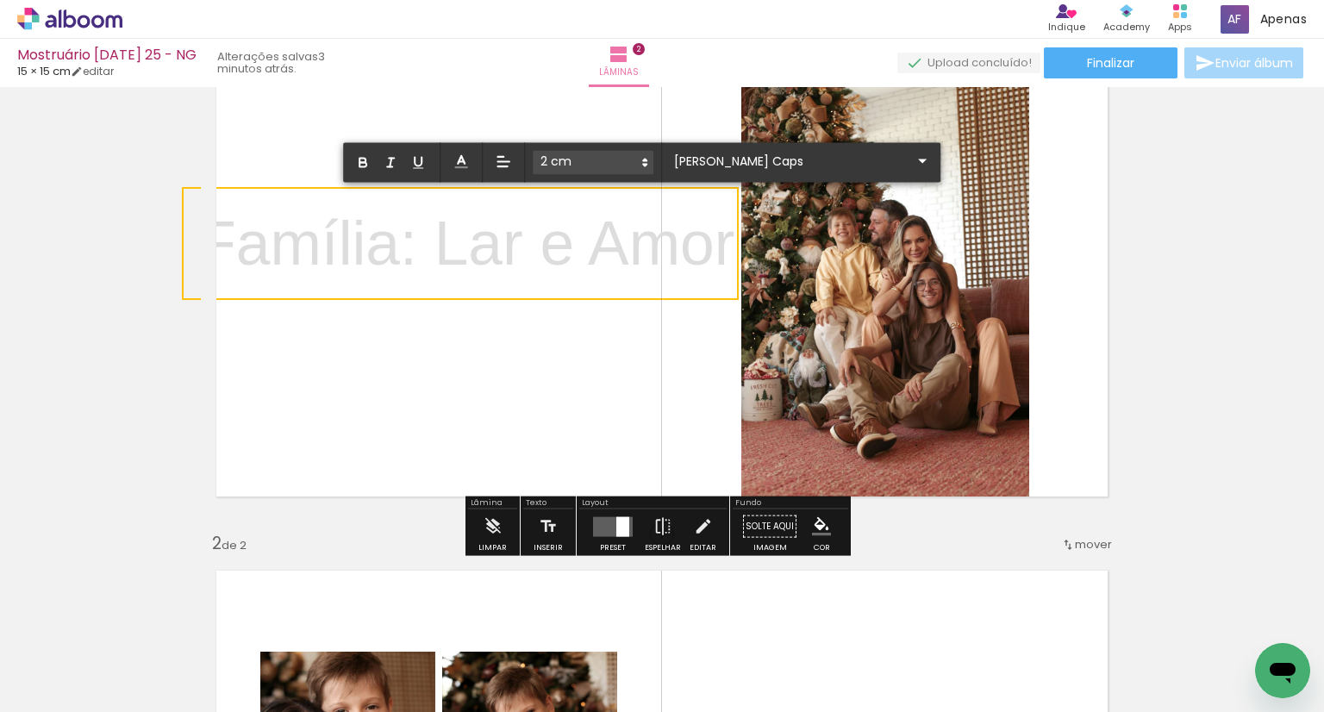
click at [691, 245] on p "Família: Lar e Amor ﻿" at bounding box center [466, 247] width 536 height 95
click at [548, 344] on quentale-layouter at bounding box center [662, 281] width 922 height 461
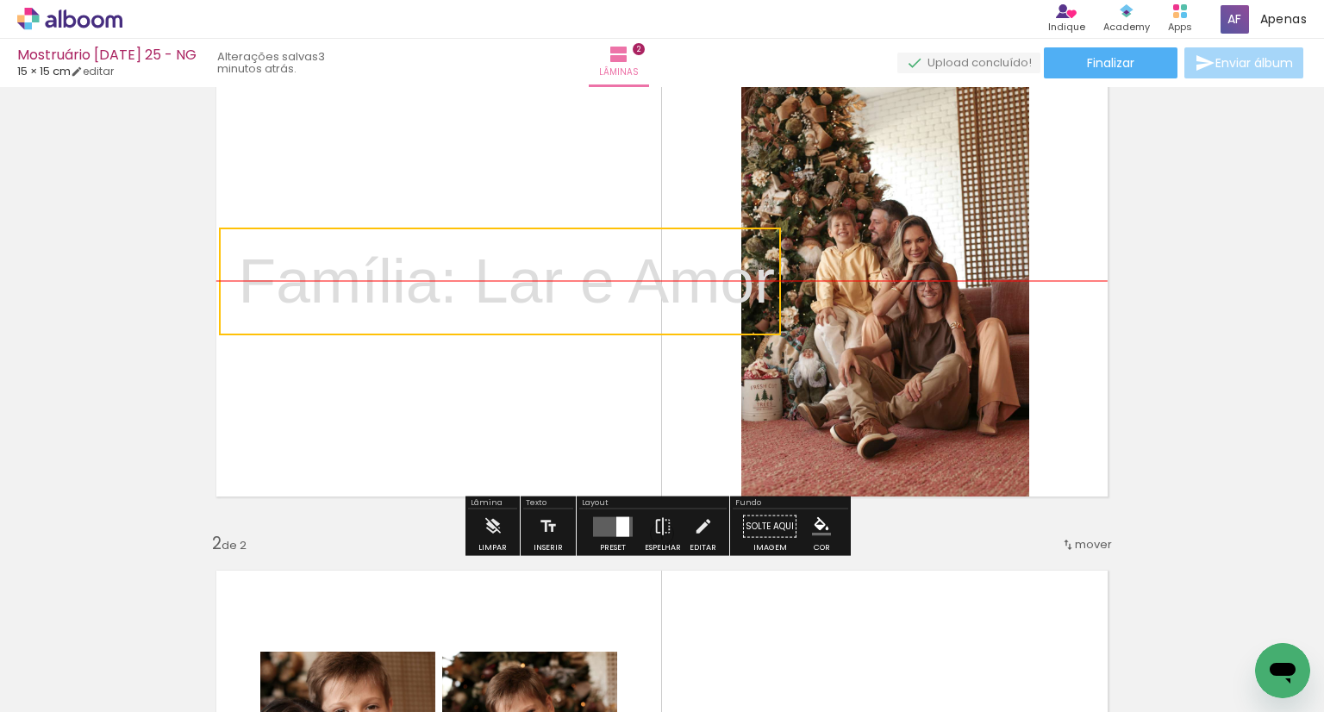
drag, startPoint x: 555, startPoint y: 294, endPoint x: 595, endPoint y: 323, distance: 49.3
click at [593, 325] on quentale-selection at bounding box center [500, 282] width 562 height 108
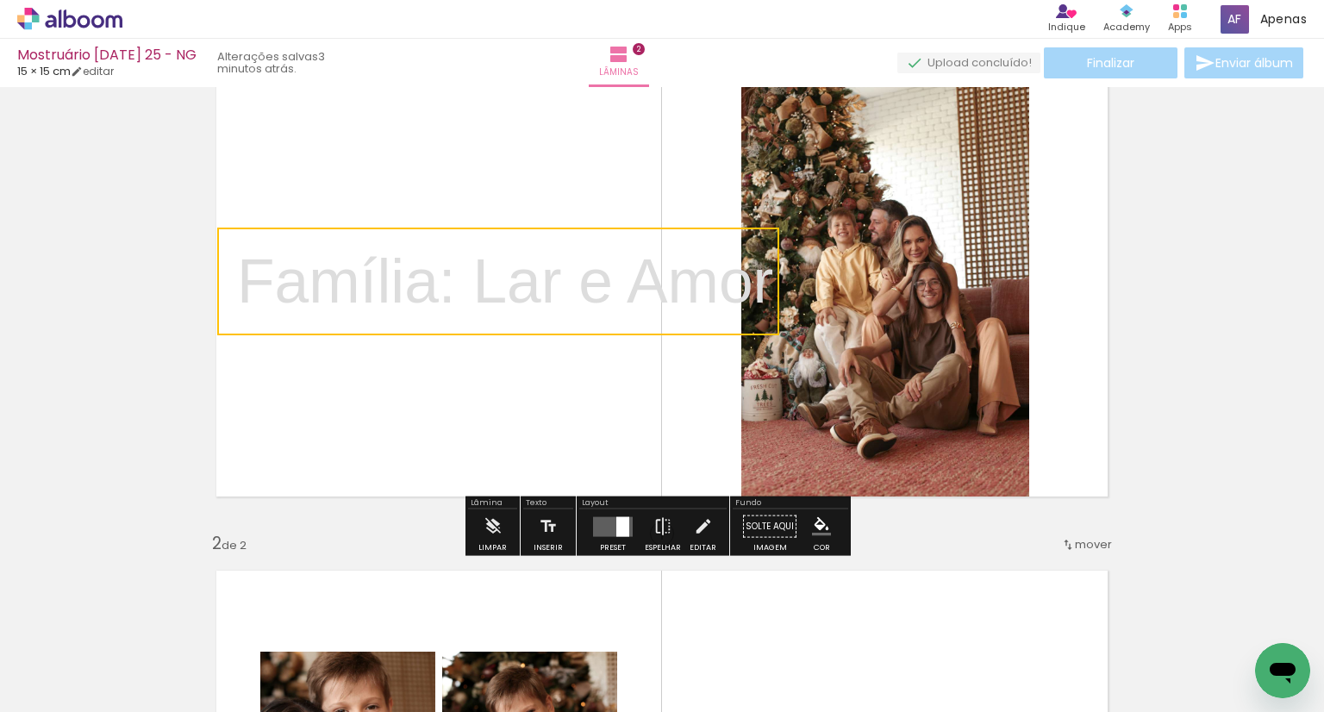
click at [646, 268] on quentale-selection at bounding box center [498, 282] width 562 height 108
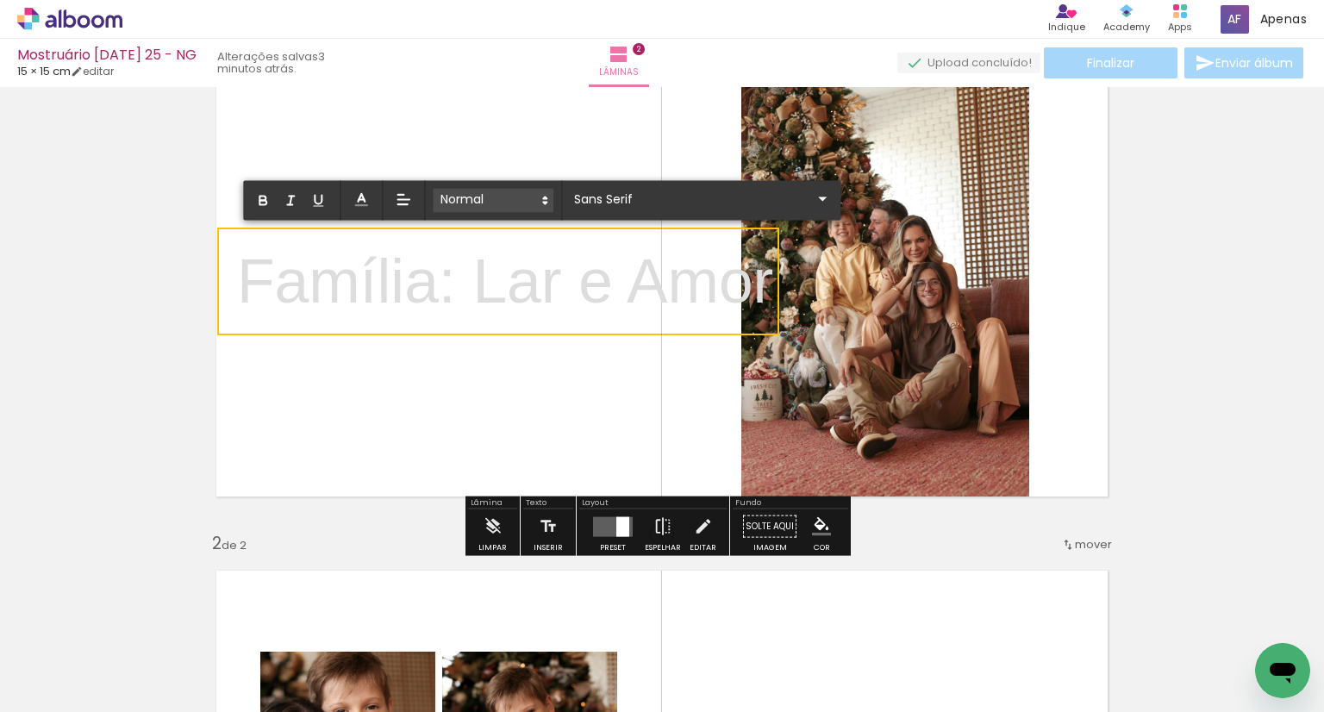
click at [540, 195] on icon at bounding box center [545, 201] width 16 height 16
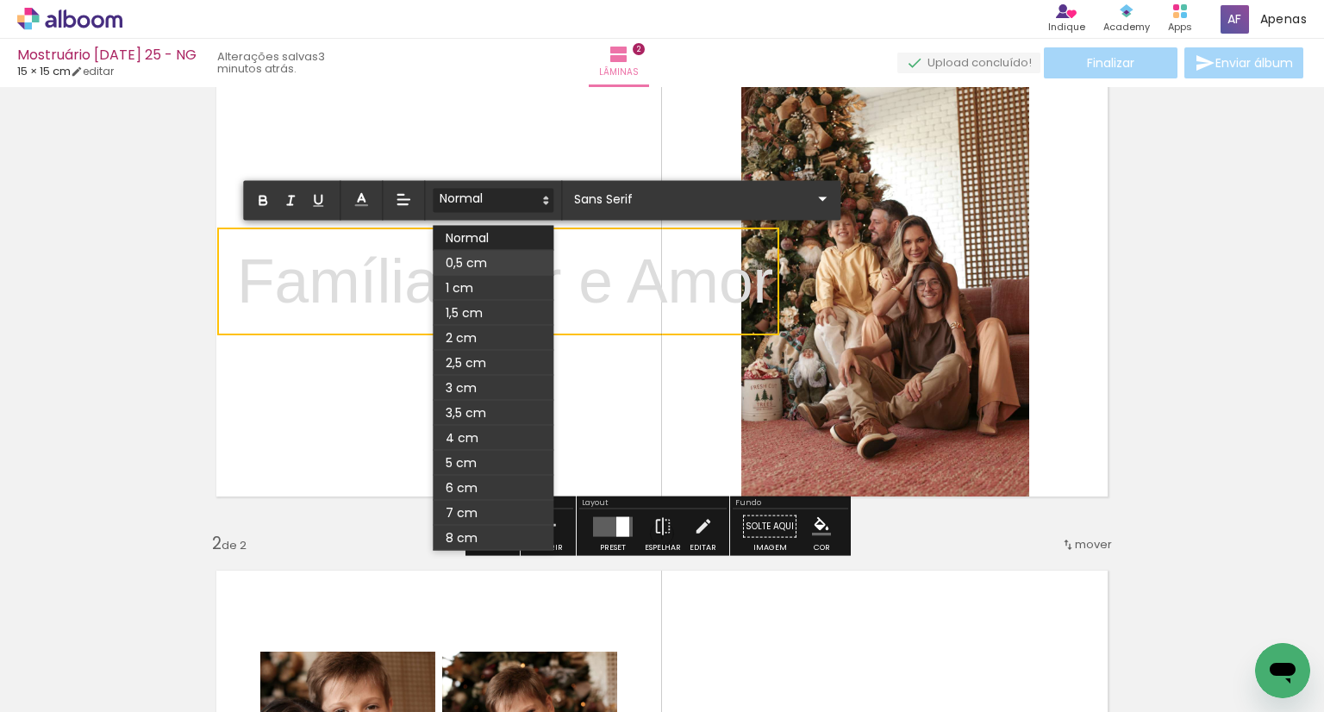
click at [493, 271] on span at bounding box center [493, 263] width 121 height 25
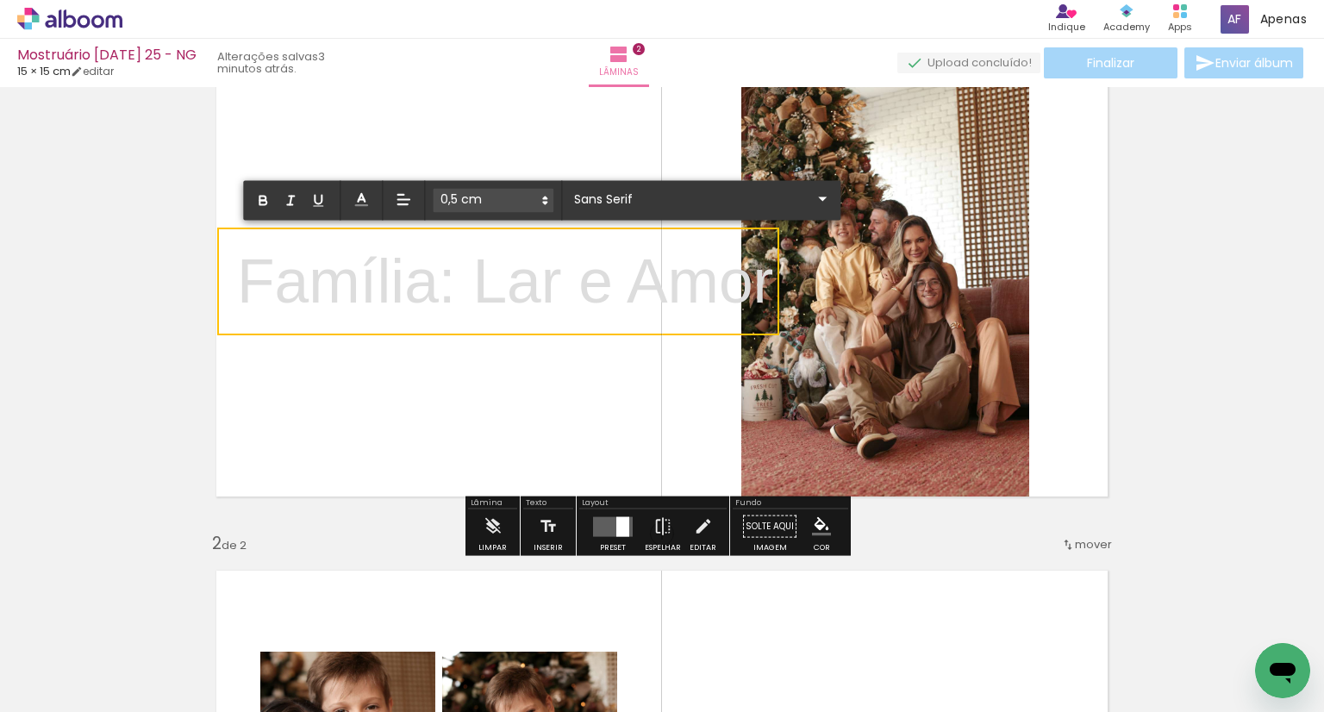
click at [452, 273] on p "Família: Lar e Amo ﻿ r" at bounding box center [505, 281] width 536 height 87
click at [452, 273] on p "Família: Lar e Amor" at bounding box center [505, 281] width 536 height 87
click at [477, 208] on span at bounding box center [493, 201] width 121 height 24
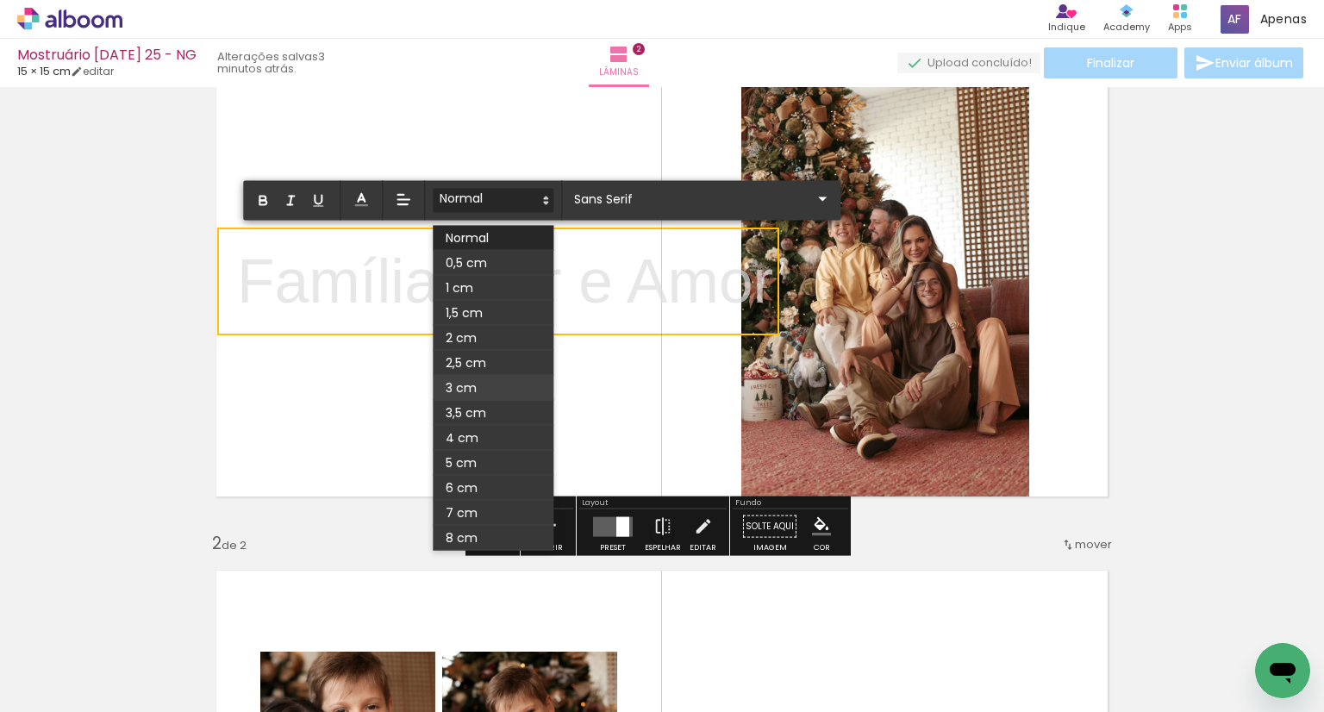
click at [471, 383] on span at bounding box center [493, 388] width 121 height 25
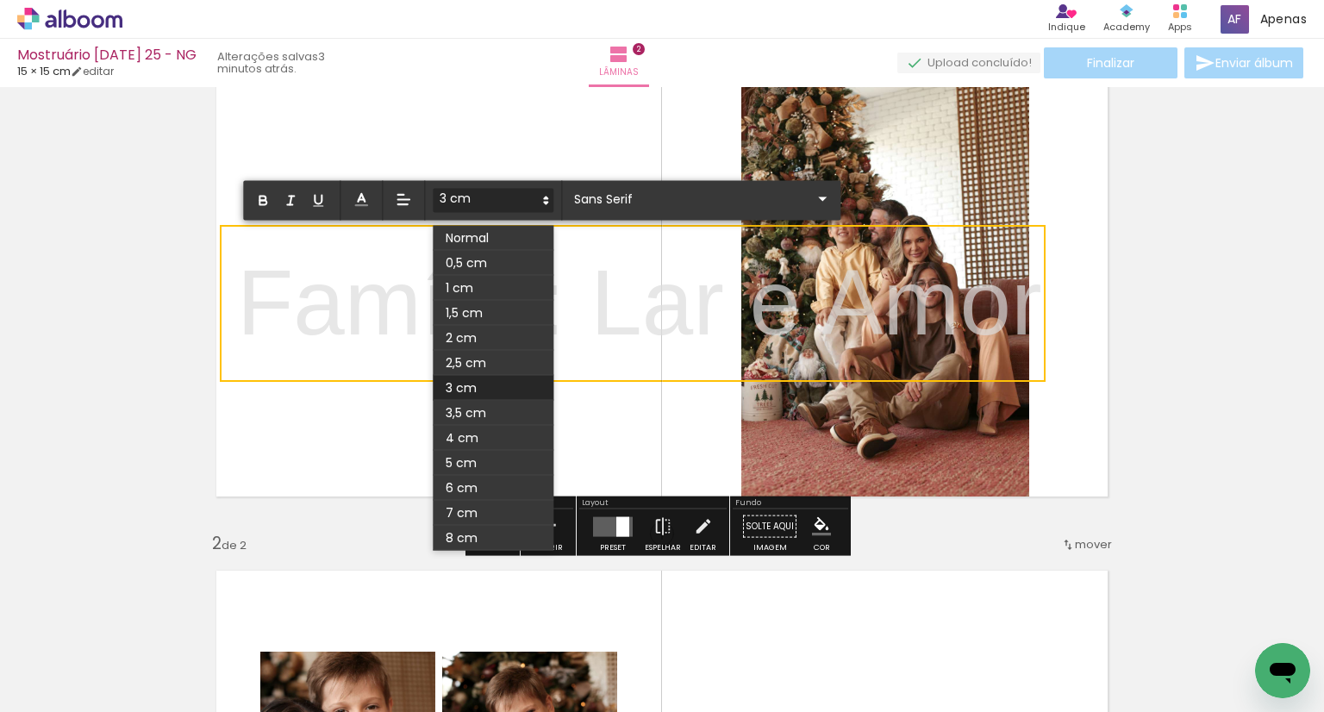
click at [511, 198] on span at bounding box center [493, 201] width 121 height 24
click at [471, 258] on span at bounding box center [493, 263] width 121 height 25
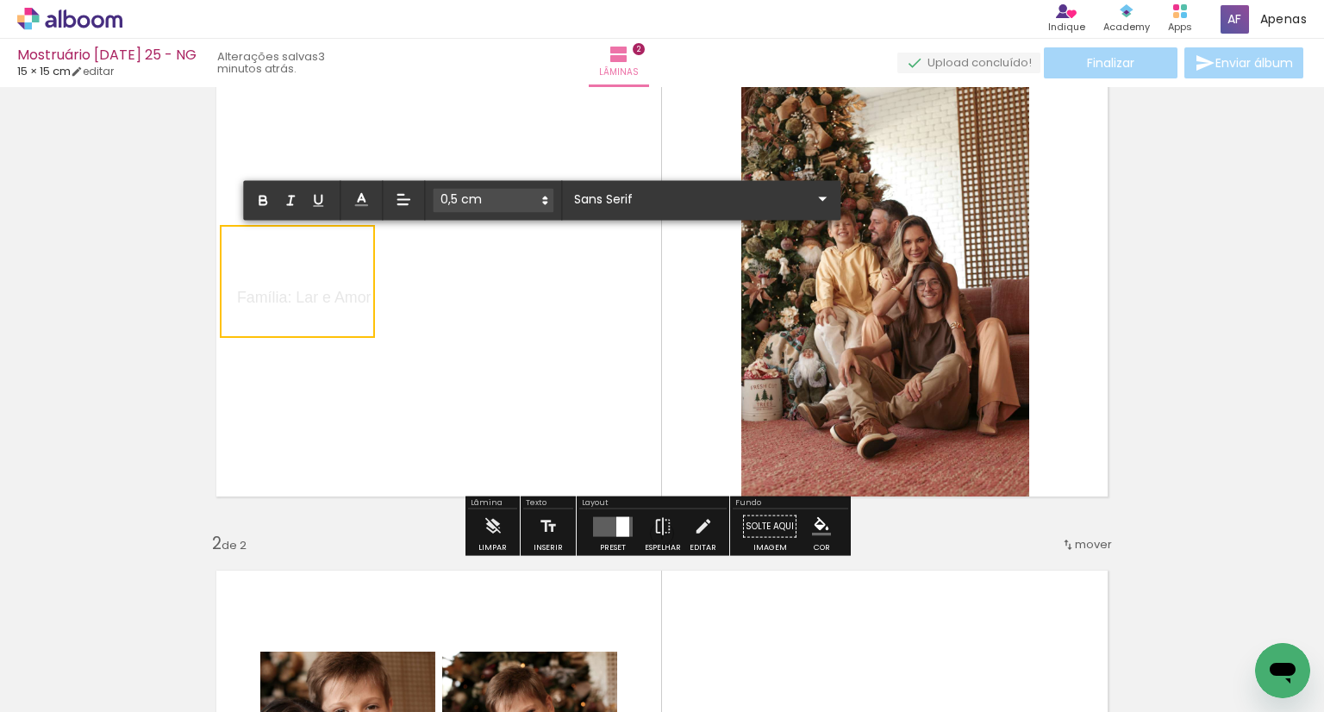
click at [485, 194] on span at bounding box center [493, 201] width 121 height 24
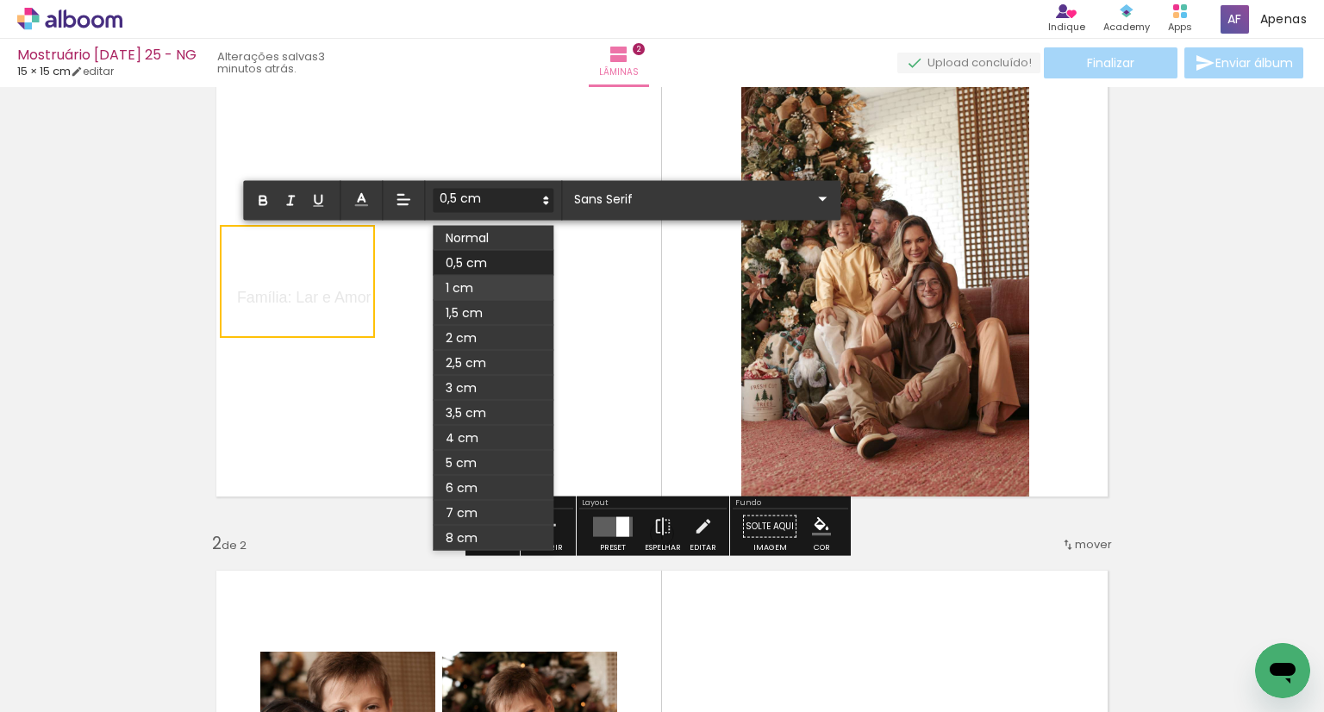
click at [479, 283] on span at bounding box center [493, 288] width 121 height 25
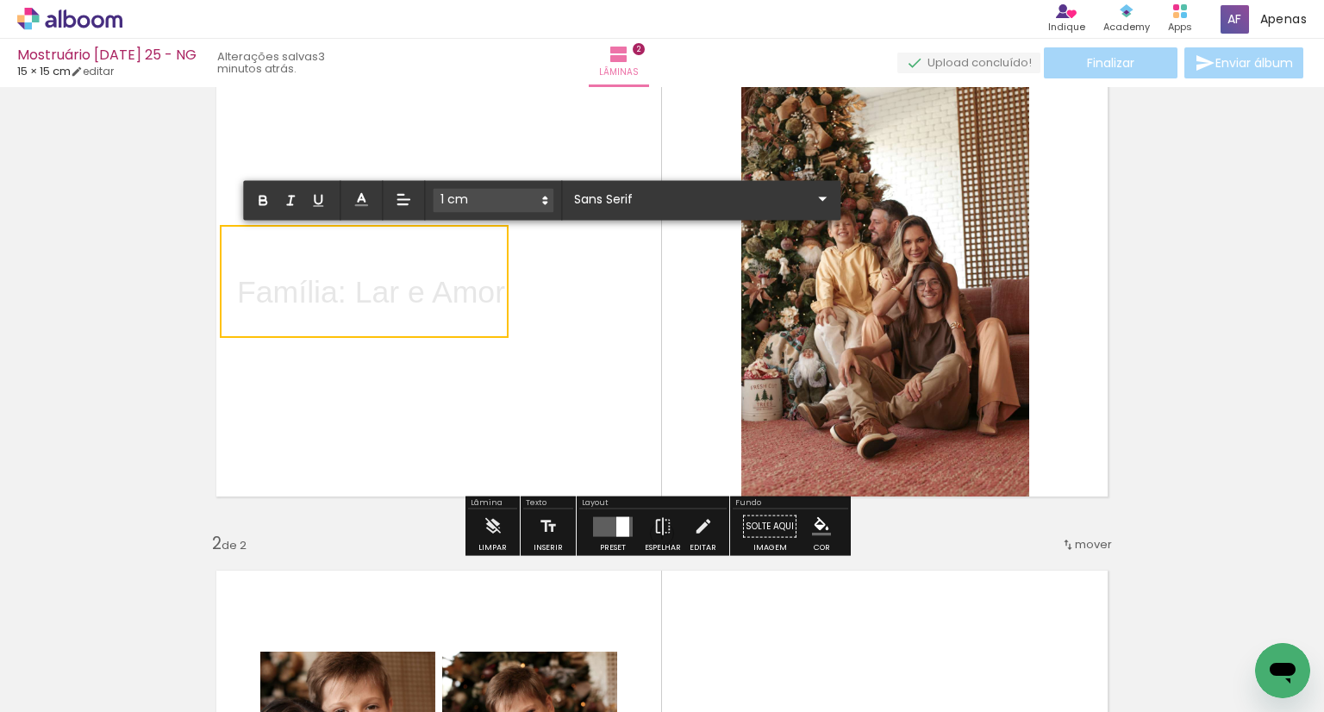
click at [477, 196] on span at bounding box center [493, 201] width 121 height 24
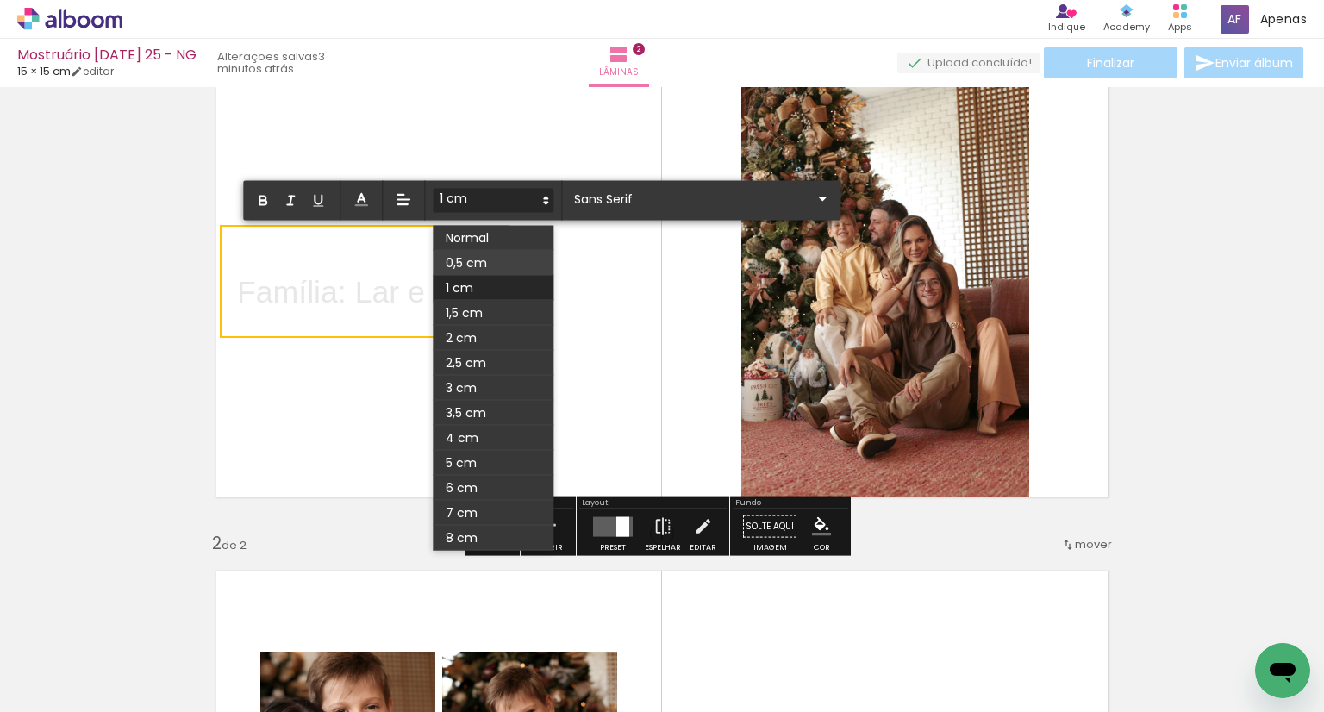
click at [488, 258] on span at bounding box center [493, 263] width 121 height 25
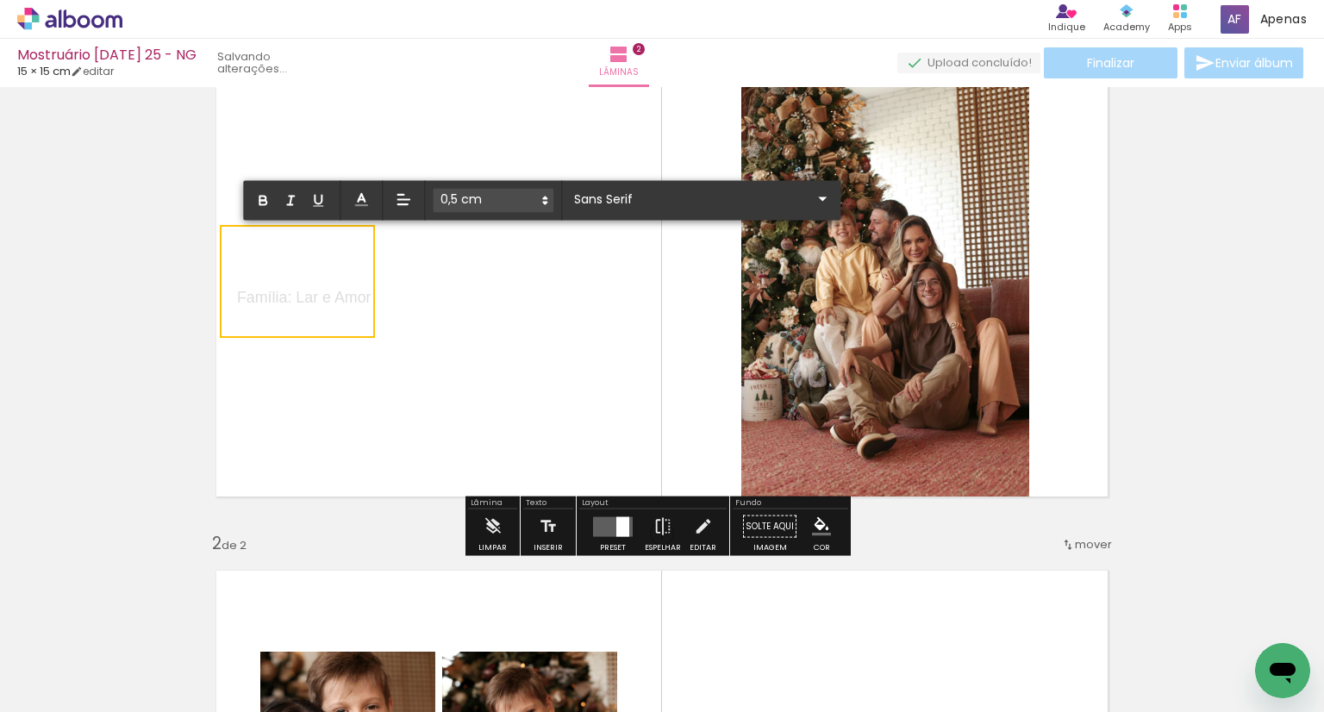
click at [416, 379] on quentale-layouter at bounding box center [662, 281] width 922 height 461
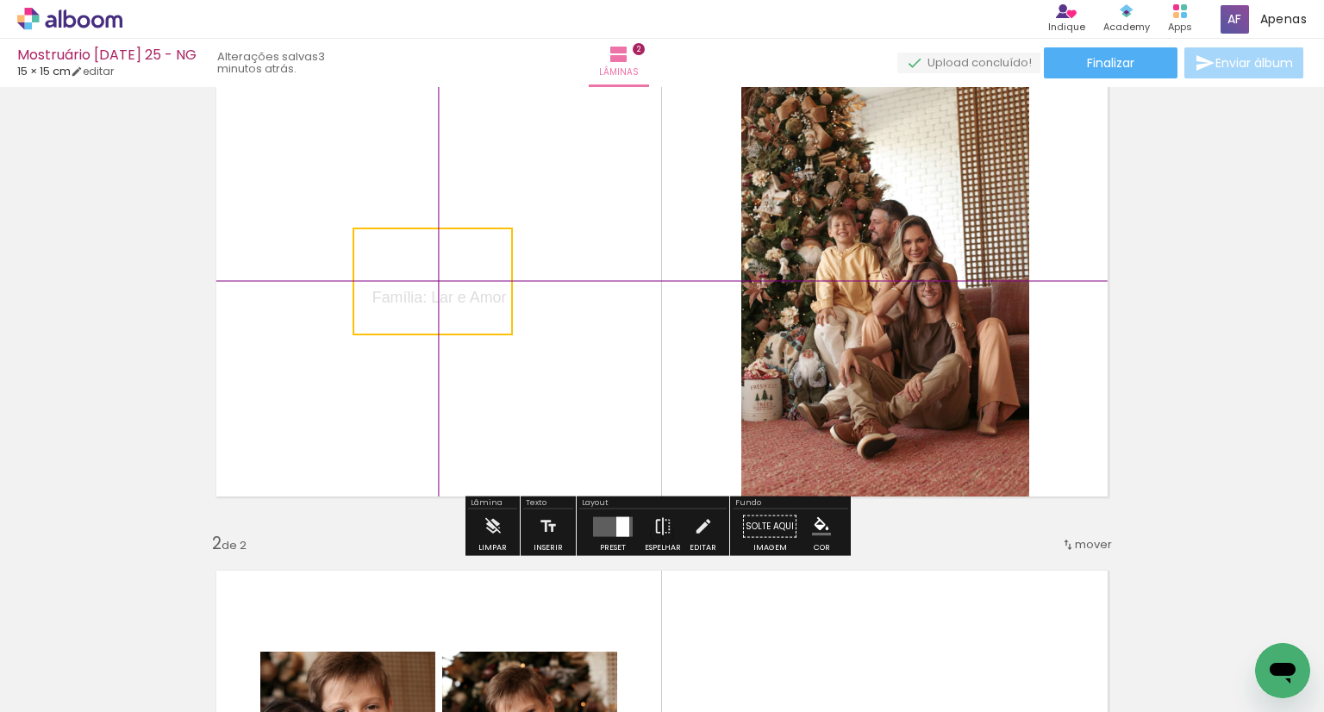
drag, startPoint x: 335, startPoint y: 302, endPoint x: 466, endPoint y: 292, distance: 131.4
click at [466, 292] on quentale-selection at bounding box center [432, 282] width 160 height 108
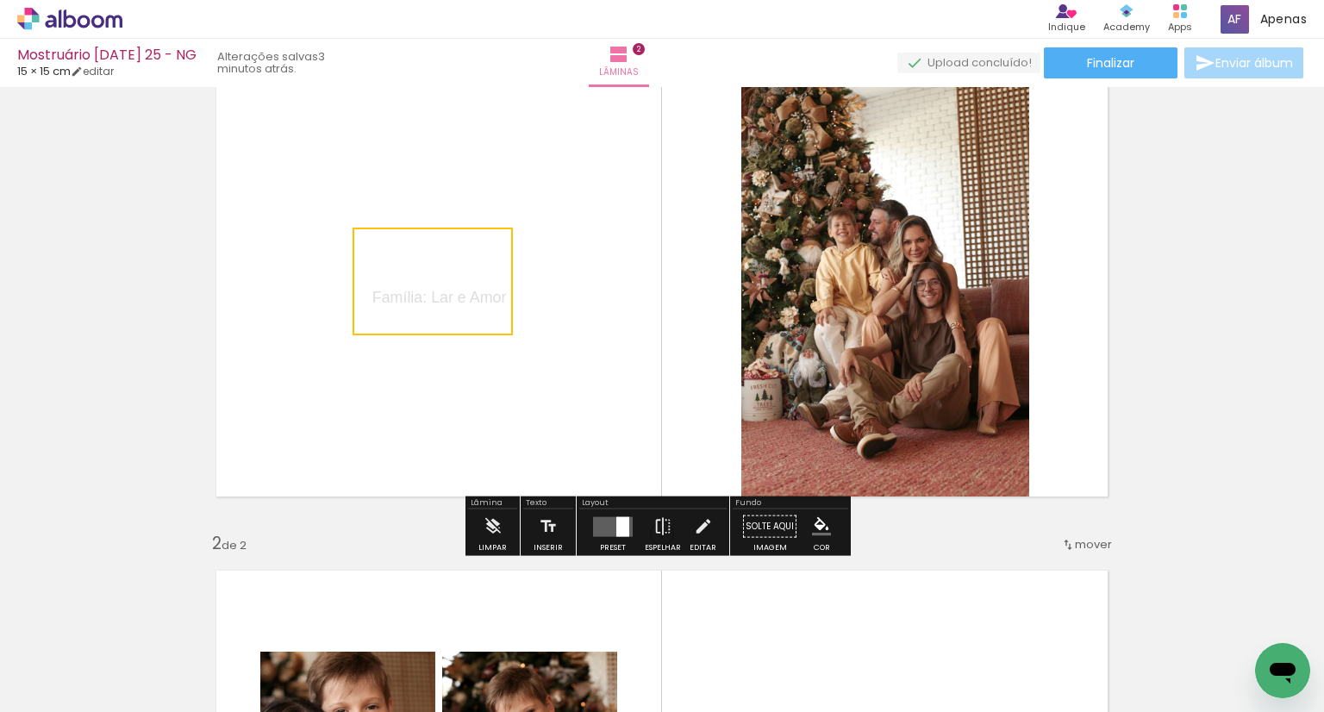
click at [514, 370] on quentale-layouter at bounding box center [662, 281] width 922 height 461
click at [462, 259] on p "Família: Lar e Amor" at bounding box center [439, 281] width 134 height 87
click at [449, 279] on quentale-selection at bounding box center [432, 282] width 160 height 108
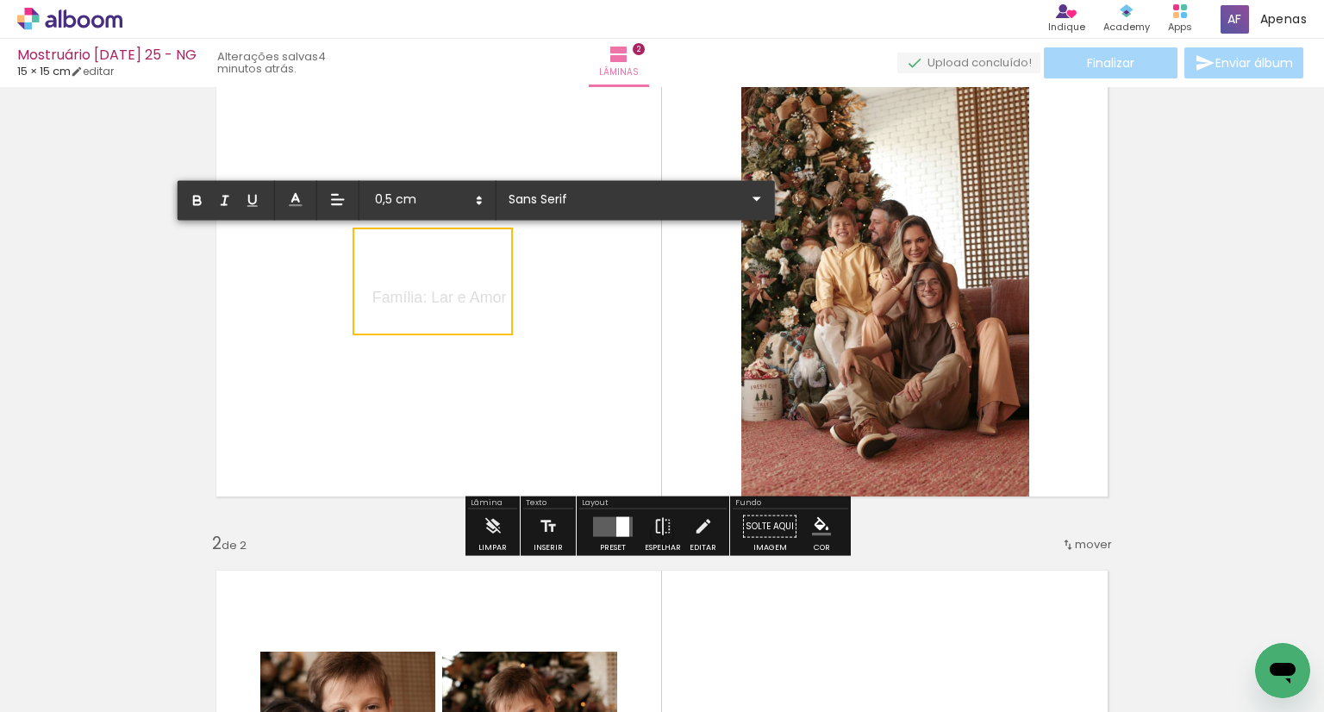
click at [447, 252] on p "Família: Lar e Amor" at bounding box center [439, 281] width 134 height 87
click at [372, 303] on span "Família: Lar e Amor" at bounding box center [439, 297] width 134 height 17
click at [338, 193] on icon at bounding box center [337, 199] width 17 height 17
click at [334, 265] on icon at bounding box center [338, 264] width 16 height 16
click at [374, 297] on span "Família: Lar e Amor" at bounding box center [439, 297] width 134 height 17
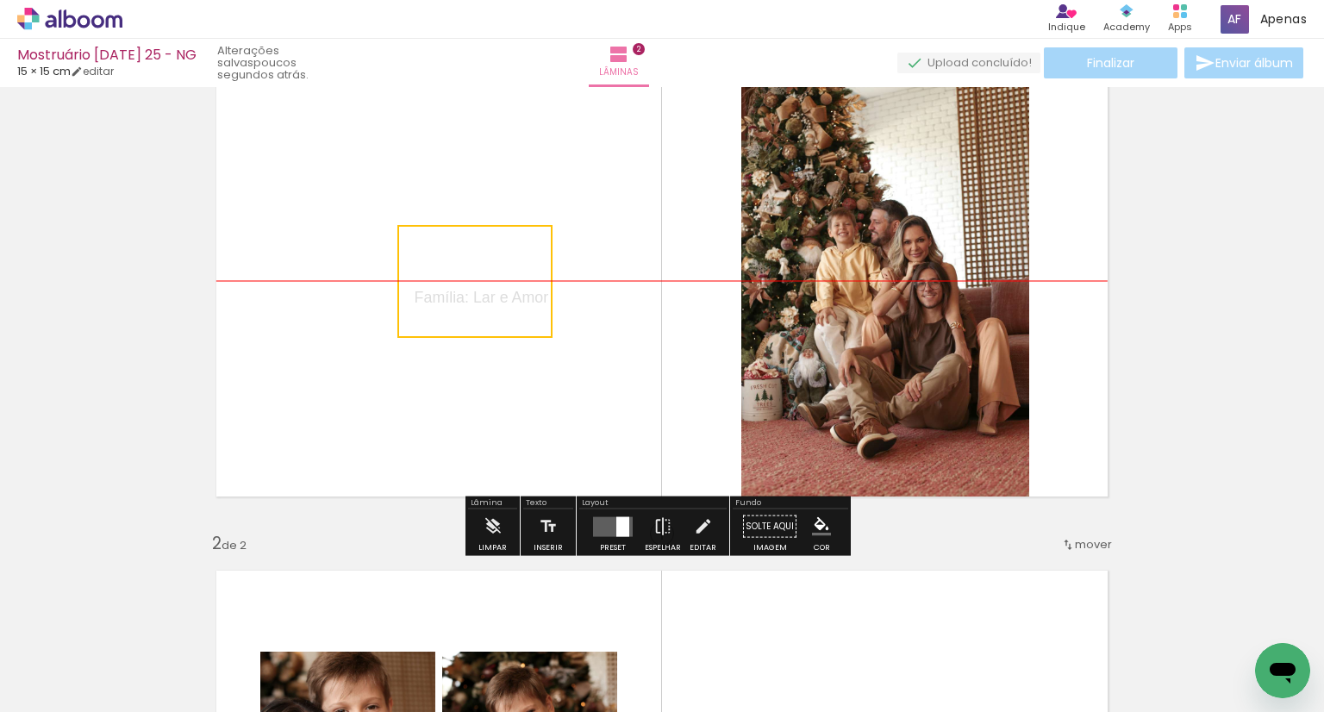
drag, startPoint x: 365, startPoint y: 300, endPoint x: 407, endPoint y: 302, distance: 42.3
click at [407, 302] on quentale-selection at bounding box center [474, 281] width 155 height 113
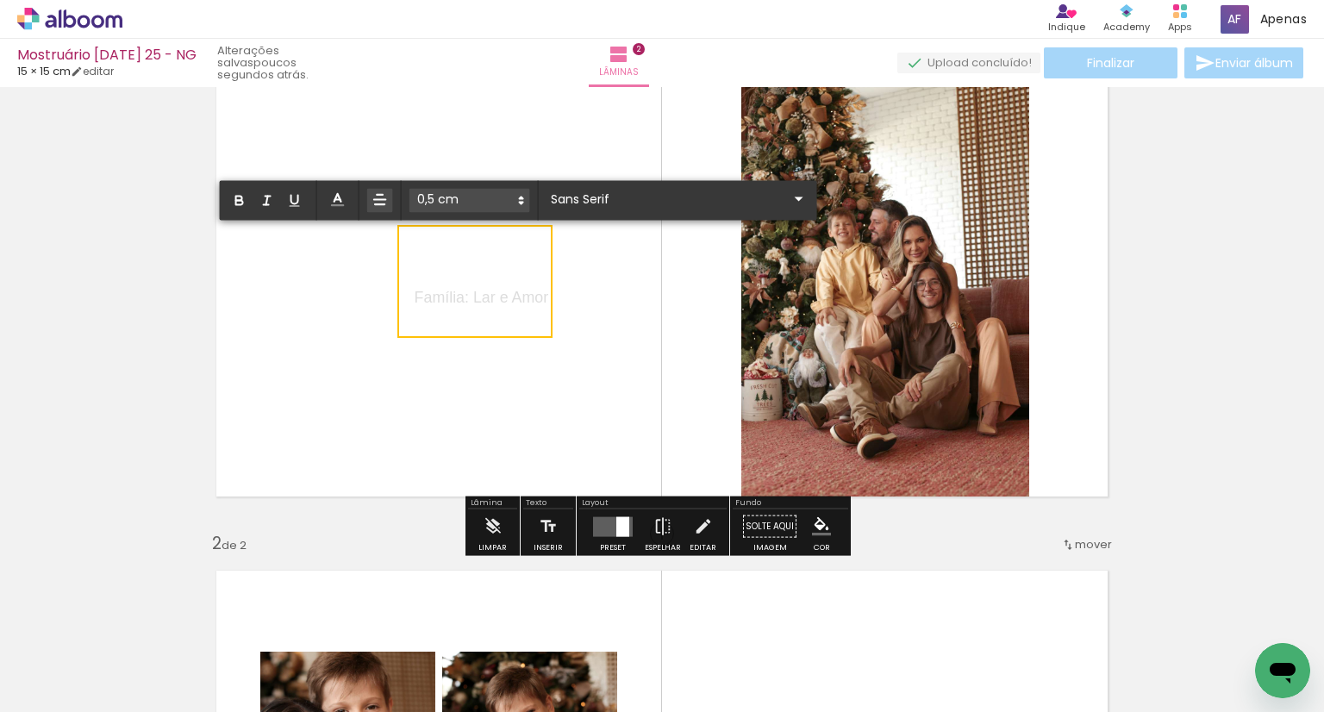
click at [427, 303] on span "Família: Lar e Amor" at bounding box center [482, 297] width 134 height 17
click at [377, 204] on line at bounding box center [379, 204] width 9 height 0
click at [381, 238] on line at bounding box center [380, 238] width 10 height 0
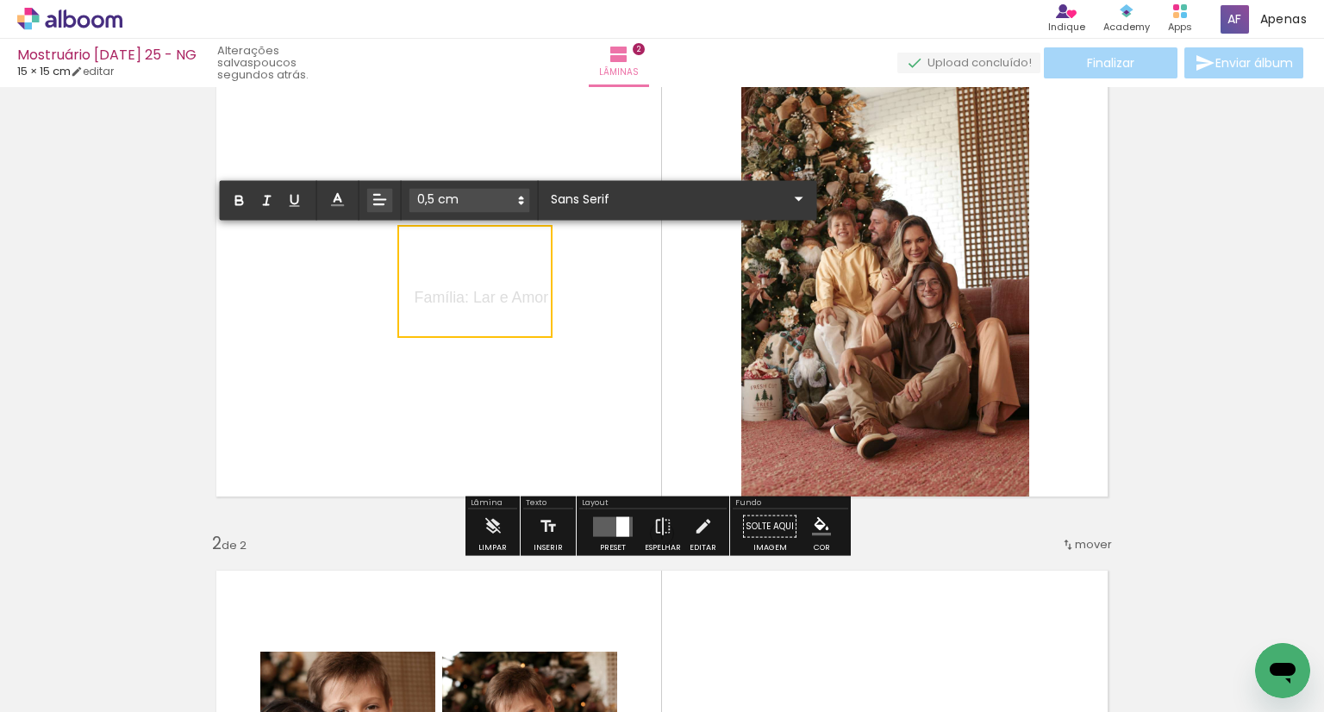
click at [374, 195] on line at bounding box center [377, 195] width 6 height 0
click at [380, 262] on icon at bounding box center [380, 264] width 16 height 16
click at [429, 284] on p "Família: Lar e Amor" at bounding box center [482, 281] width 134 height 87
click at [445, 387] on quentale-layouter at bounding box center [662, 281] width 922 height 461
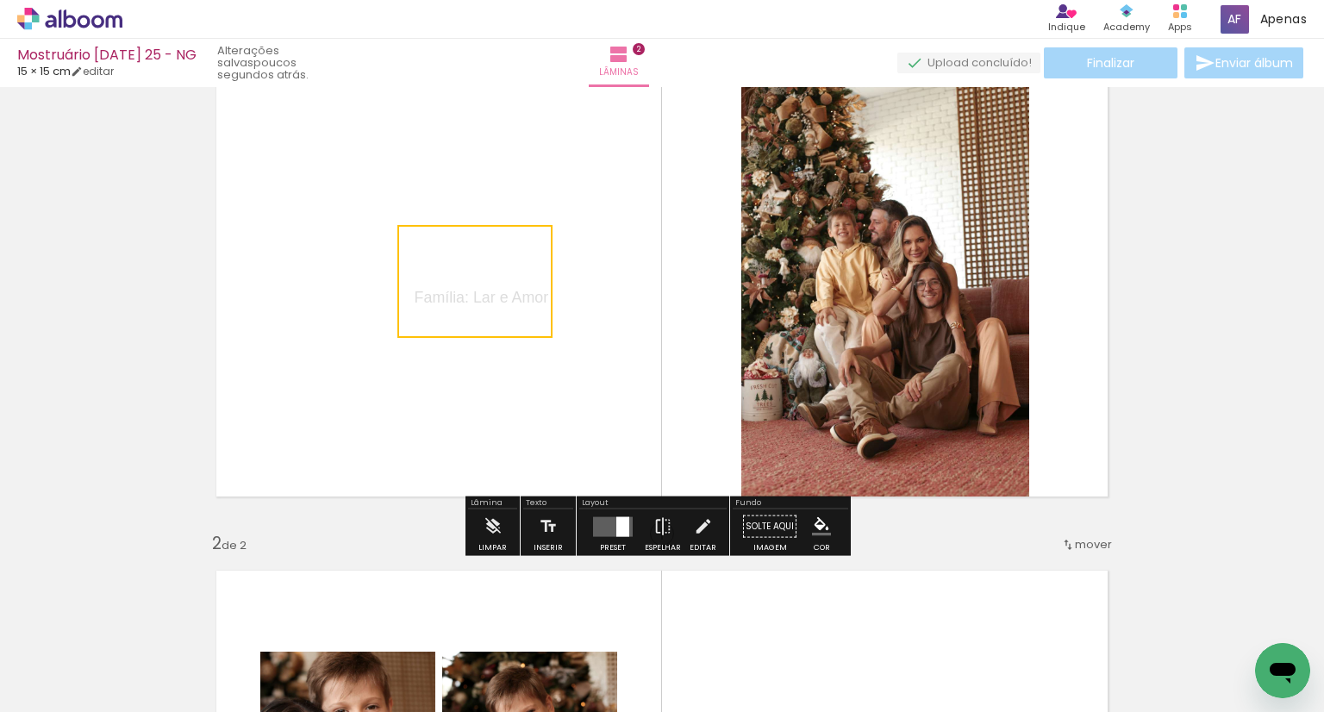
click at [479, 295] on quentale-selection at bounding box center [474, 281] width 155 height 113
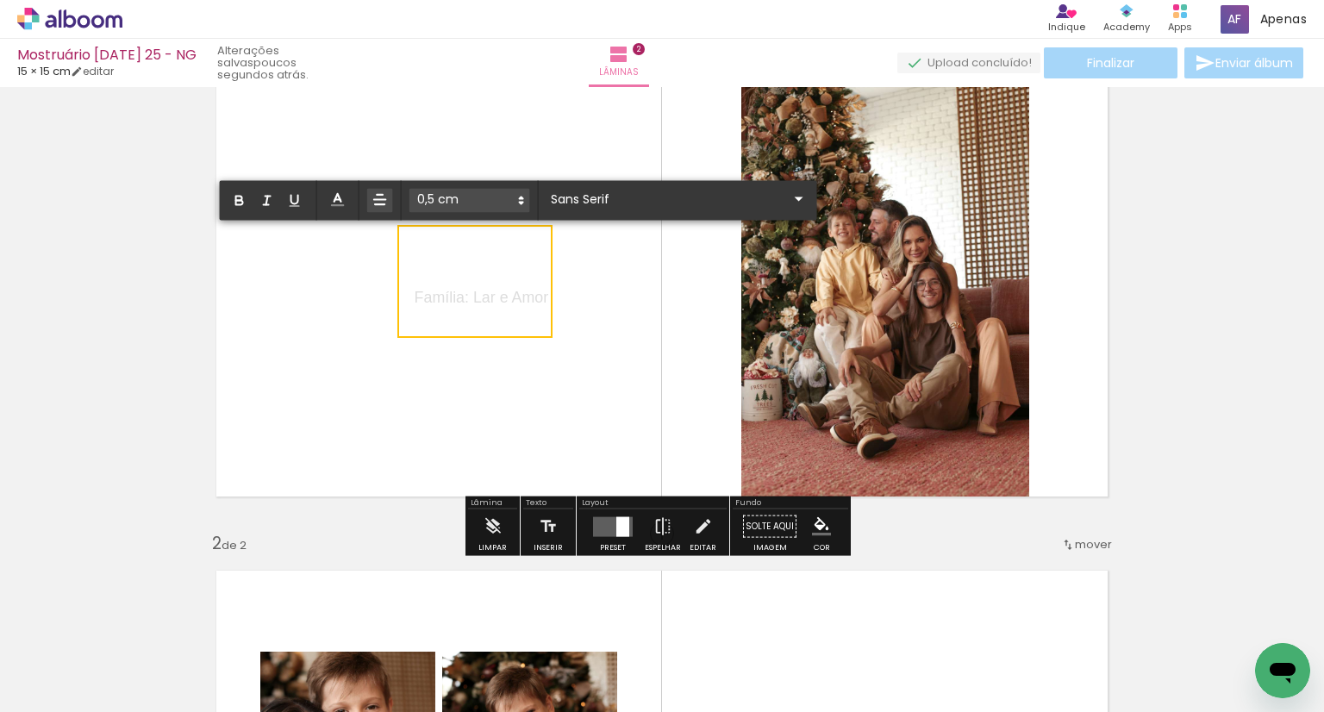
click at [445, 294] on span "Família: Lar e Amor" at bounding box center [482, 297] width 134 height 17
click at [590, 189] on div "Sans Serif" at bounding box center [677, 199] width 263 height 21
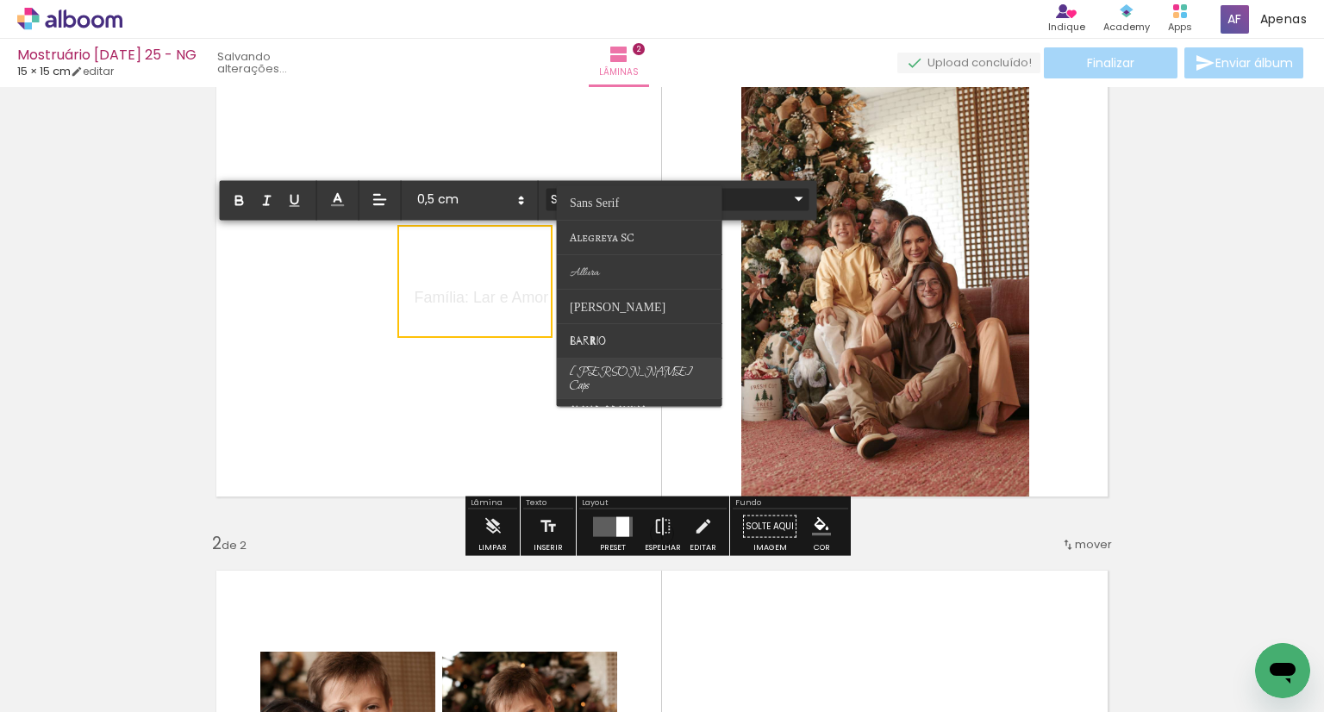
click at [589, 371] on span "[PERSON_NAME] Caps" at bounding box center [631, 378] width 123 height 29
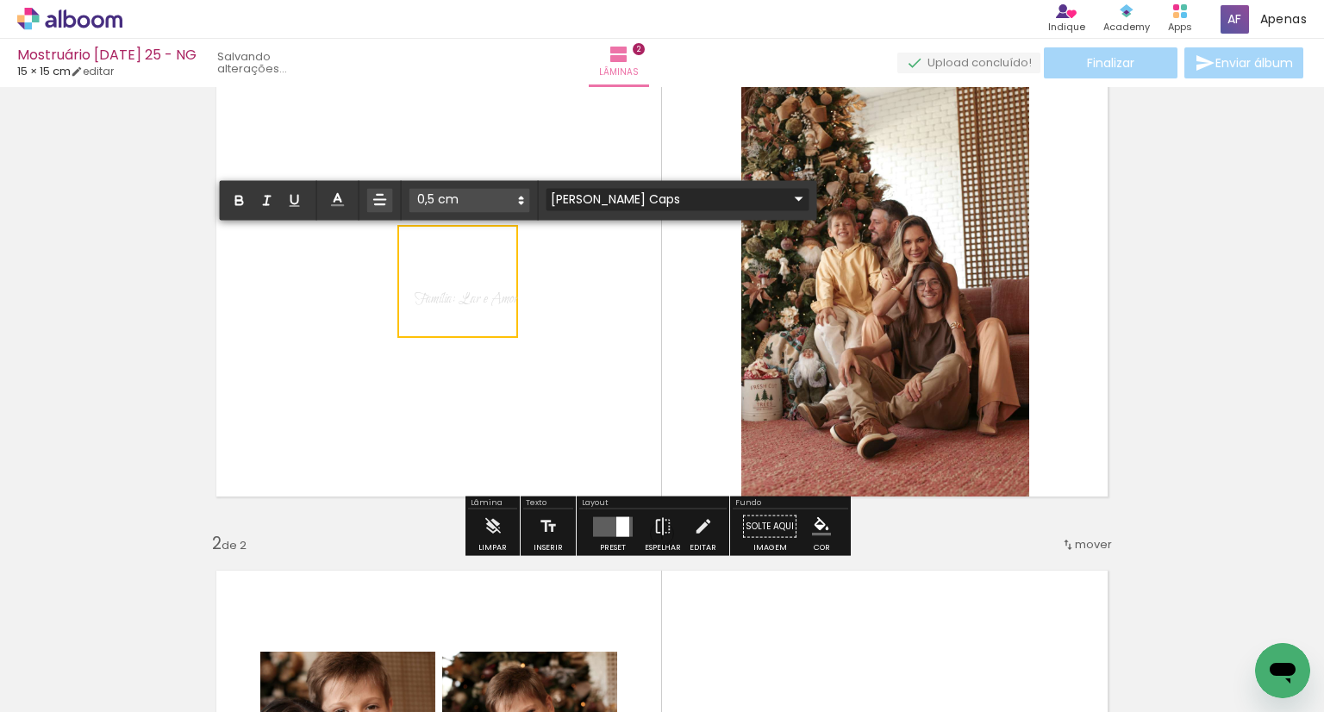
click at [590, 199] on input "[PERSON_NAME] Caps" at bounding box center [667, 199] width 242 height 18
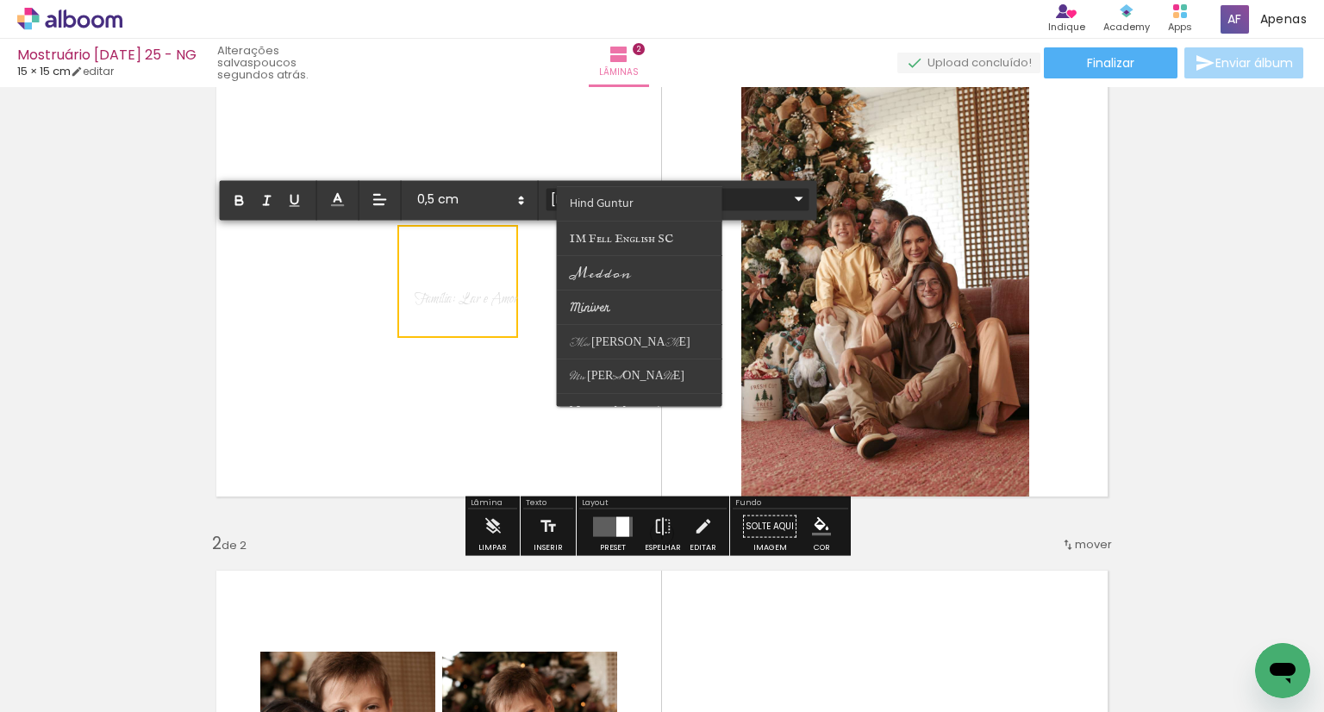
scroll to position [345, 0]
click at [637, 304] on paper-item at bounding box center [639, 306] width 165 height 34
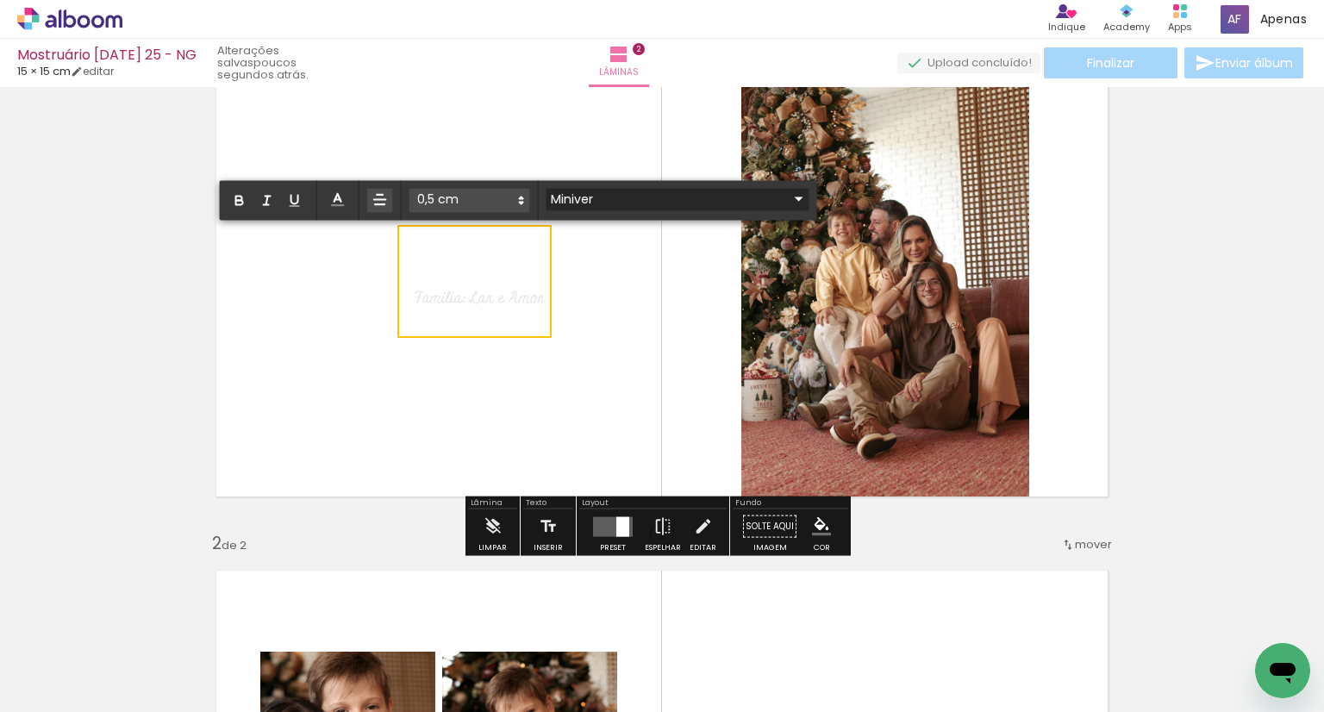
click at [588, 199] on input "Miniver" at bounding box center [667, 199] width 242 height 18
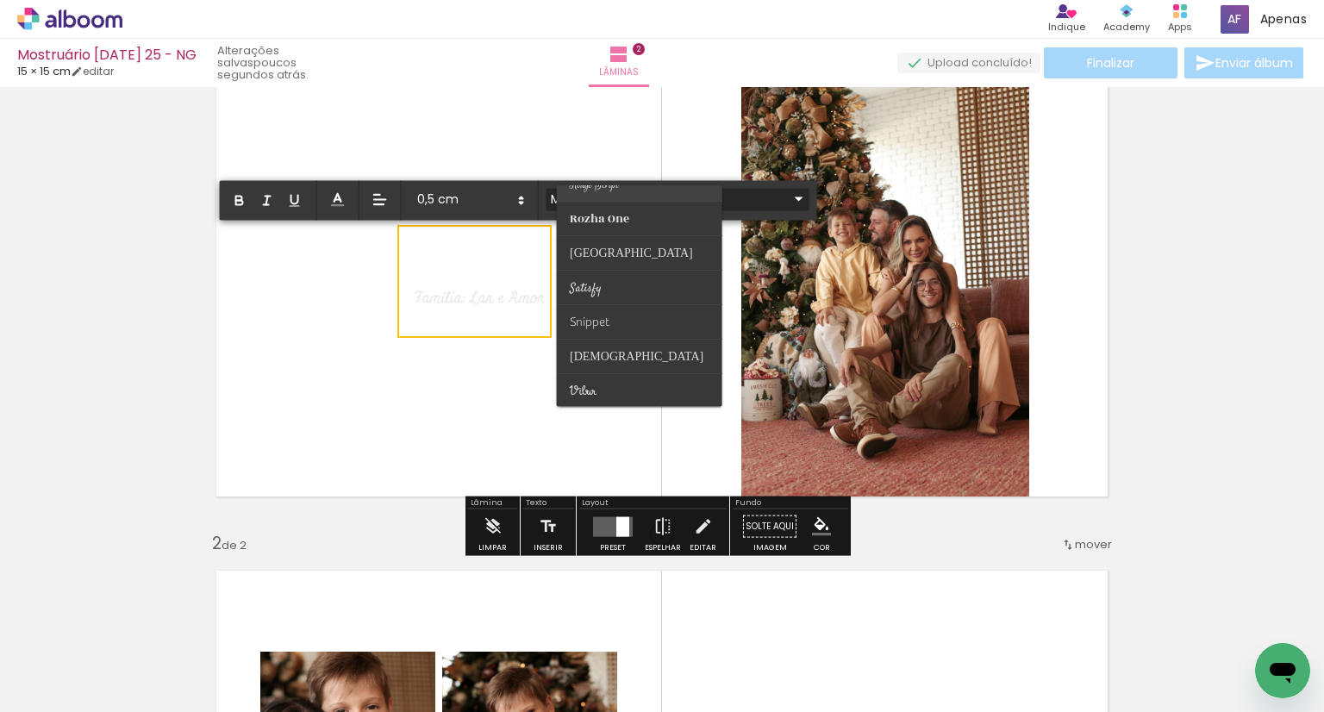
scroll to position [676, 0]
click at [624, 283] on paper-item at bounding box center [639, 285] width 165 height 34
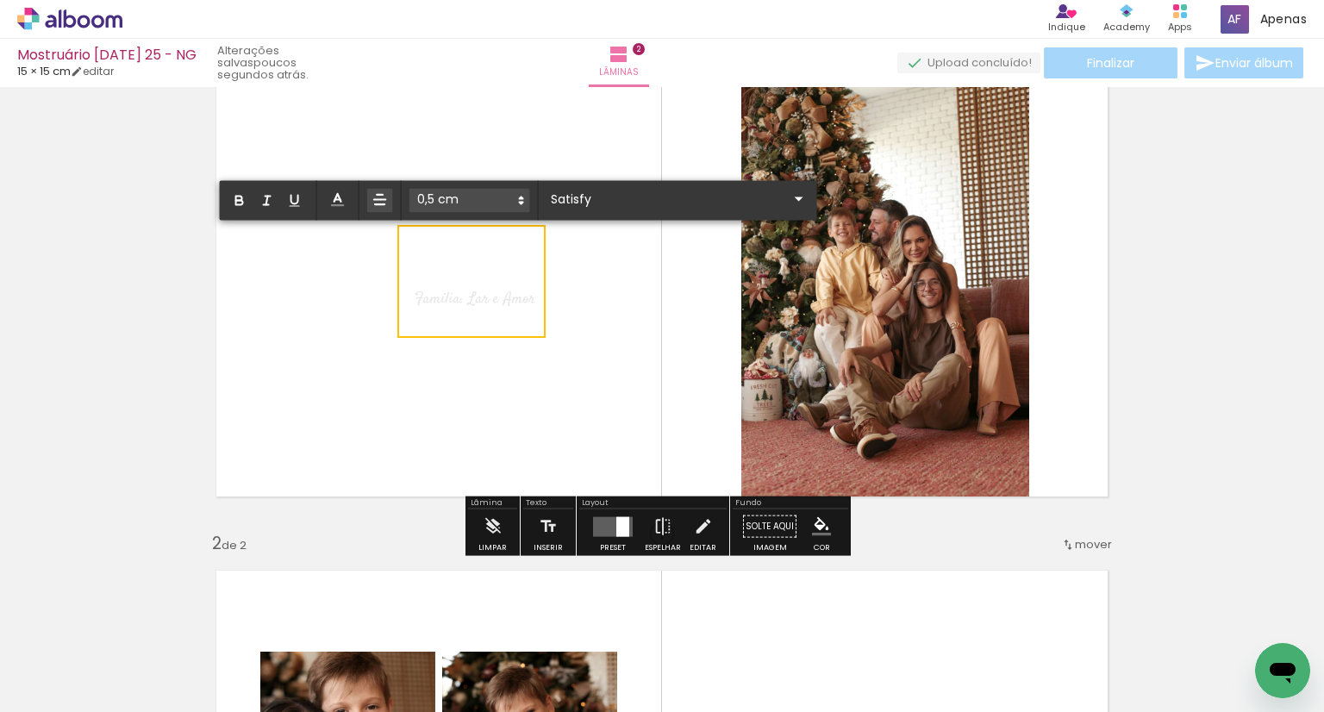
click at [607, 375] on quentale-layouter at bounding box center [662, 281] width 922 height 461
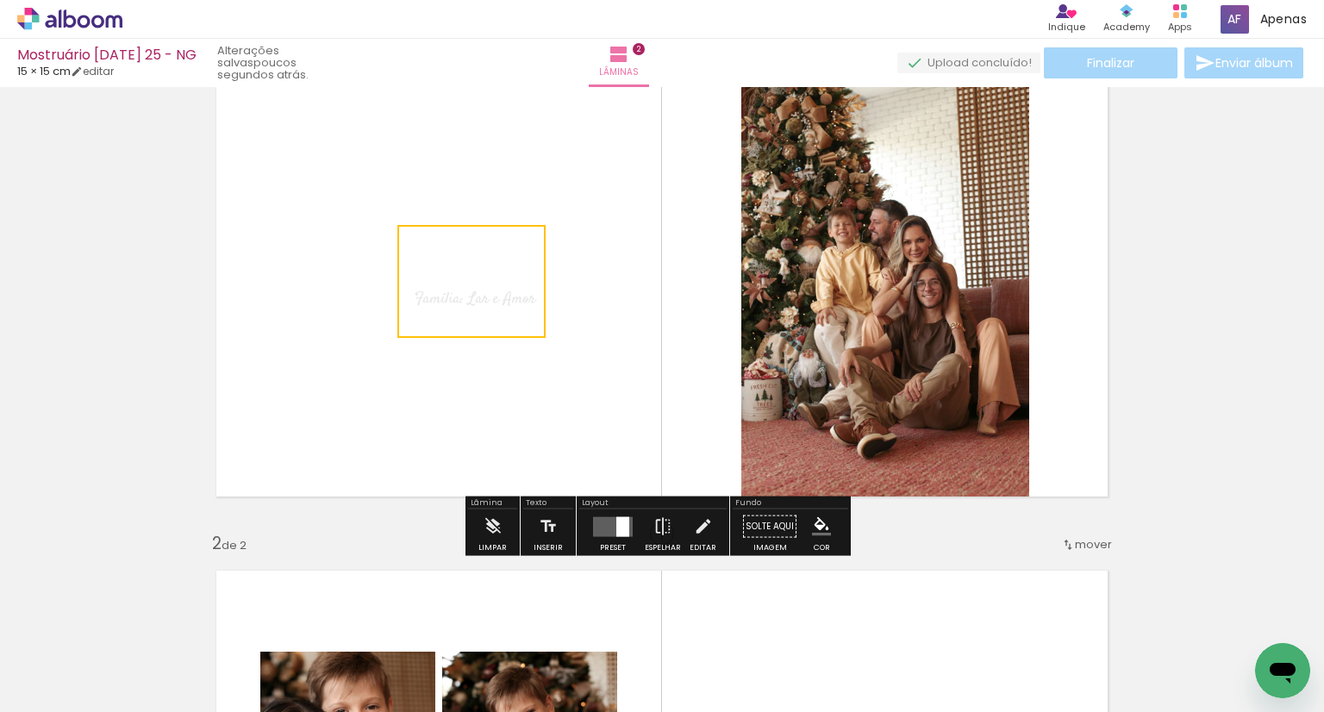
click at [514, 390] on quentale-layouter at bounding box center [662, 281] width 922 height 461
drag, startPoint x: 515, startPoint y: 315, endPoint x: 510, endPoint y: 295, distance: 20.5
click at [510, 295] on p "Família: Lar e Amor" at bounding box center [475, 281] width 121 height 87
click at [541, 404] on quentale-layouter at bounding box center [662, 281] width 922 height 461
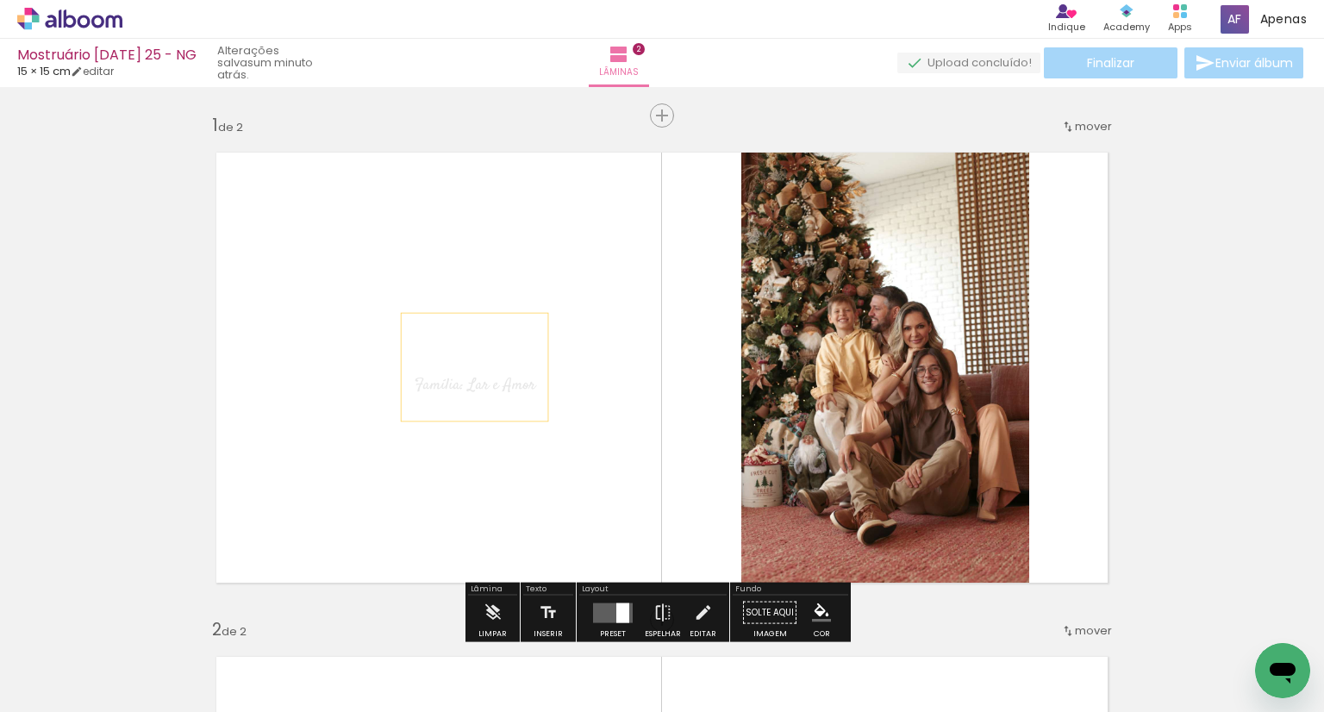
scroll to position [0, 0]
drag, startPoint x: 518, startPoint y: 399, endPoint x: 503, endPoint y: 381, distance: 23.3
click at [503, 381] on p "Família: Lar e Amor" at bounding box center [475, 367] width 121 height 87
click at [599, 409] on quentale-layouter at bounding box center [662, 367] width 922 height 461
click at [583, 346] on quentale-layouter at bounding box center [662, 367] width 922 height 461
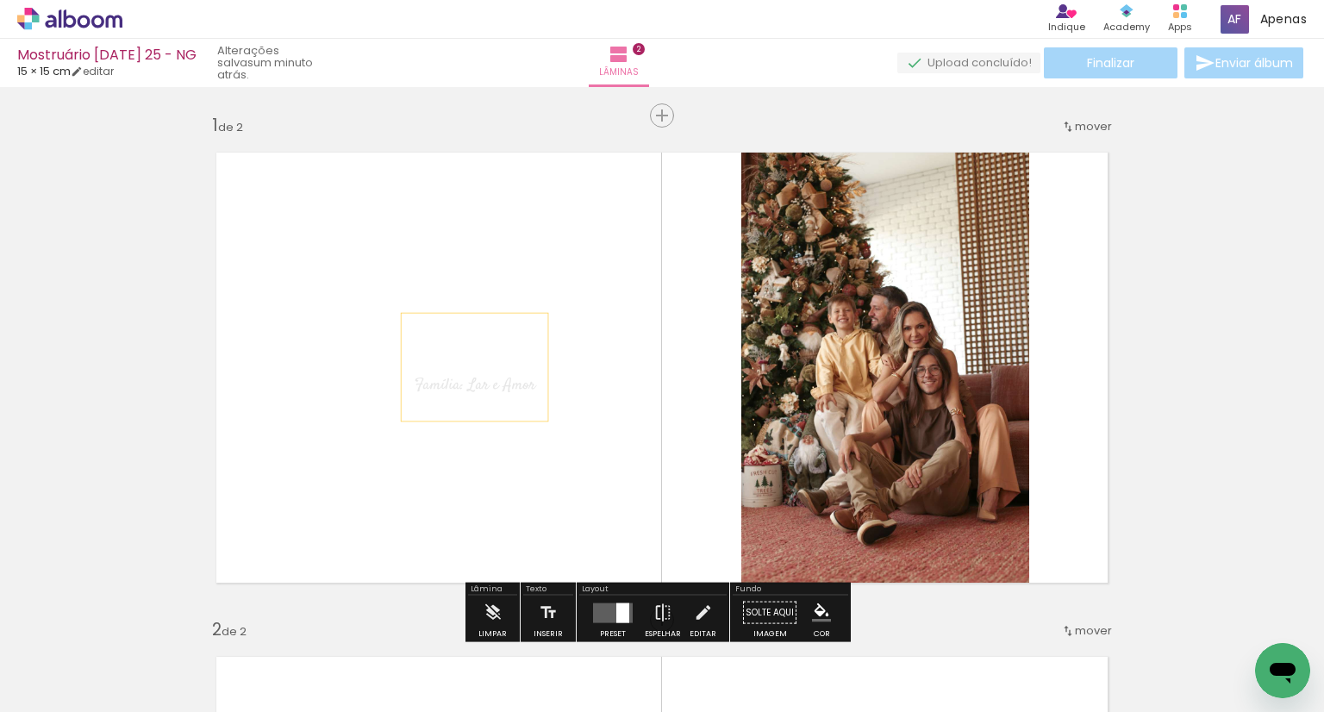
drag, startPoint x: 493, startPoint y: 362, endPoint x: 476, endPoint y: 352, distance: 19.7
click at [476, 352] on p "Família: Lar e Amor" at bounding box center [475, 367] width 121 height 87
click at [592, 355] on quentale-layouter at bounding box center [662, 367] width 922 height 461
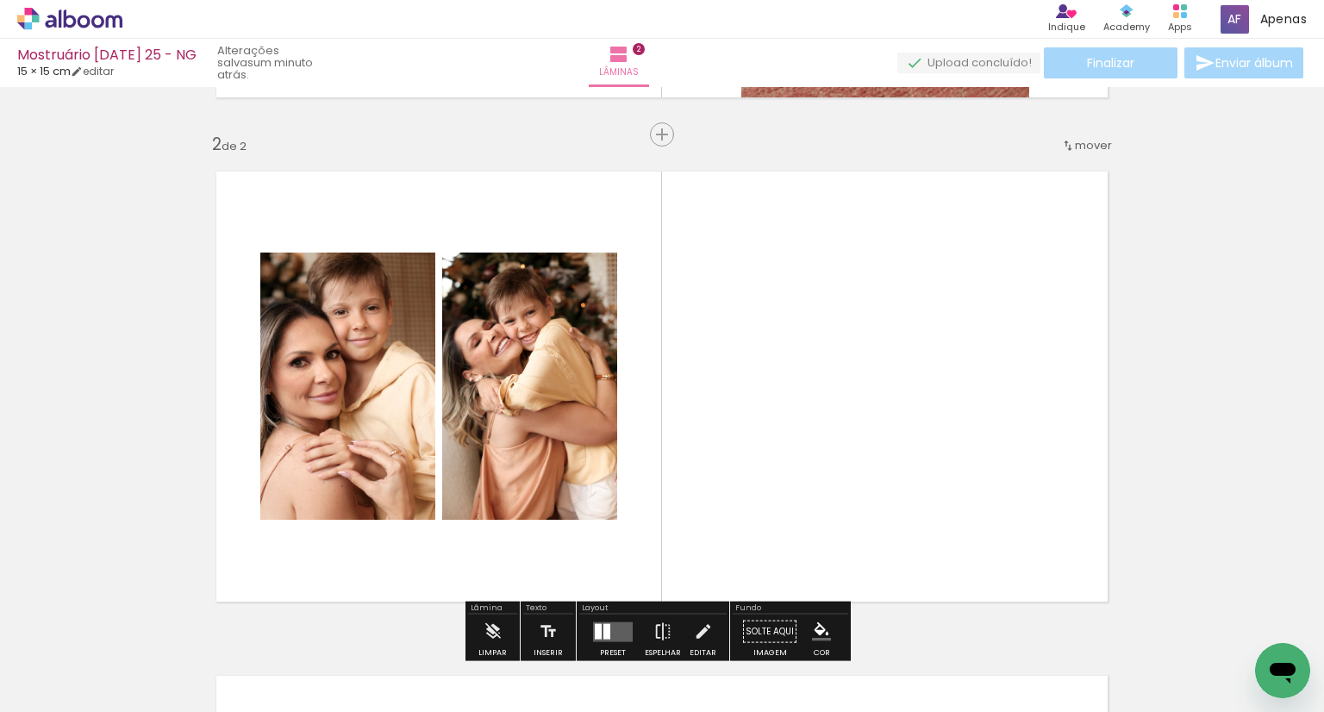
scroll to position [517, 0]
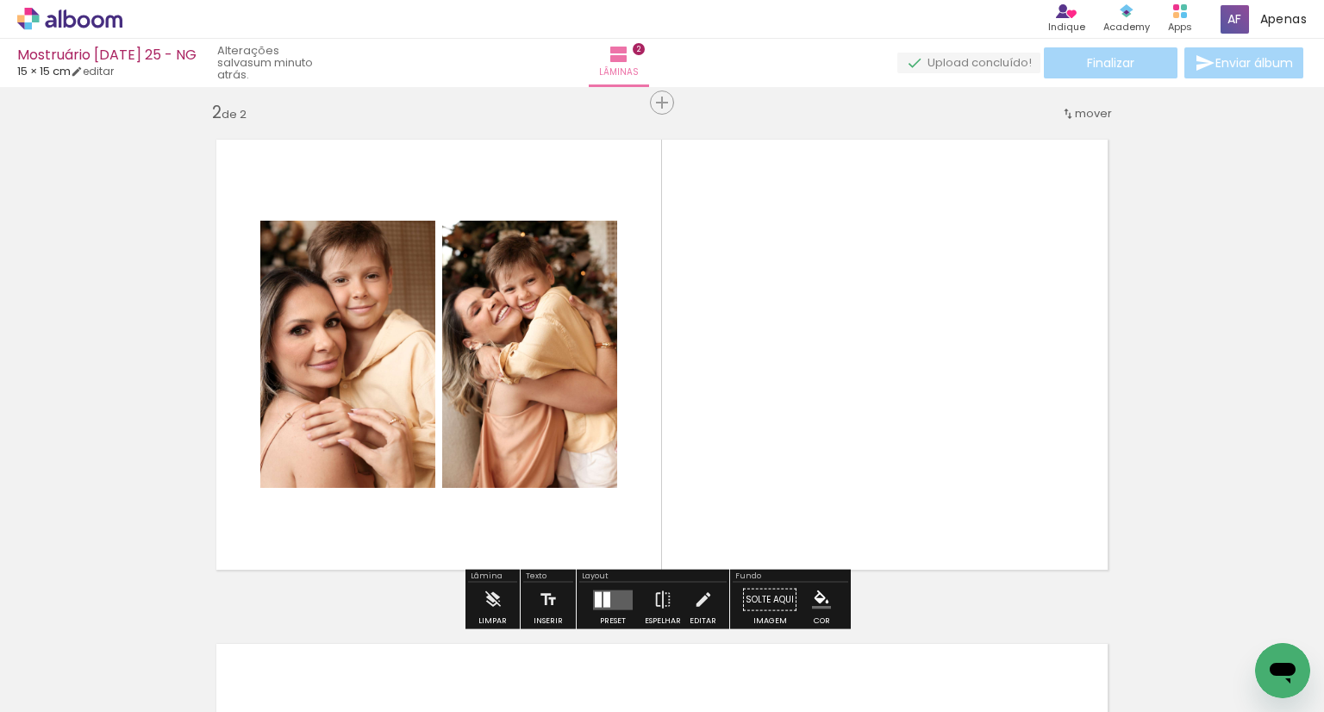
click at [875, 328] on quentale-layouter at bounding box center [662, 354] width 922 height 461
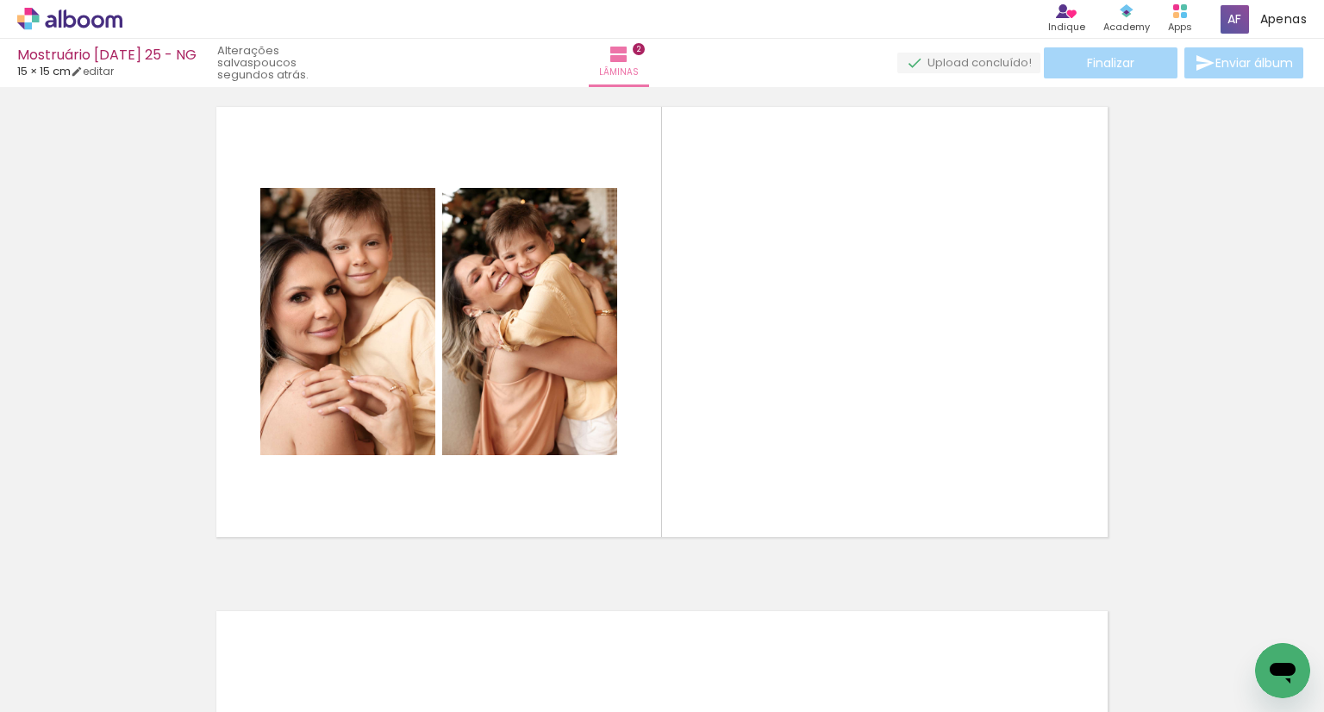
scroll to position [539, 0]
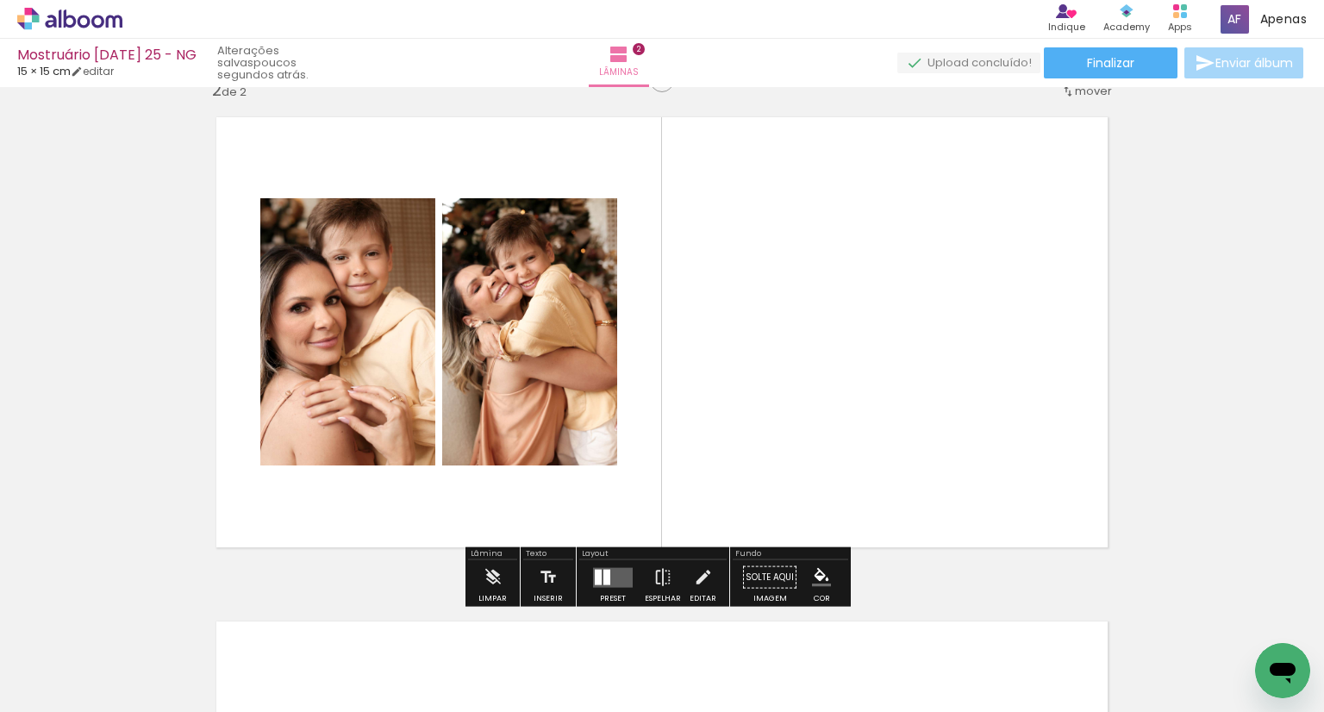
click at [860, 241] on quentale-layouter at bounding box center [662, 332] width 922 height 461
click at [1235, 24] on span at bounding box center [1234, 19] width 28 height 28
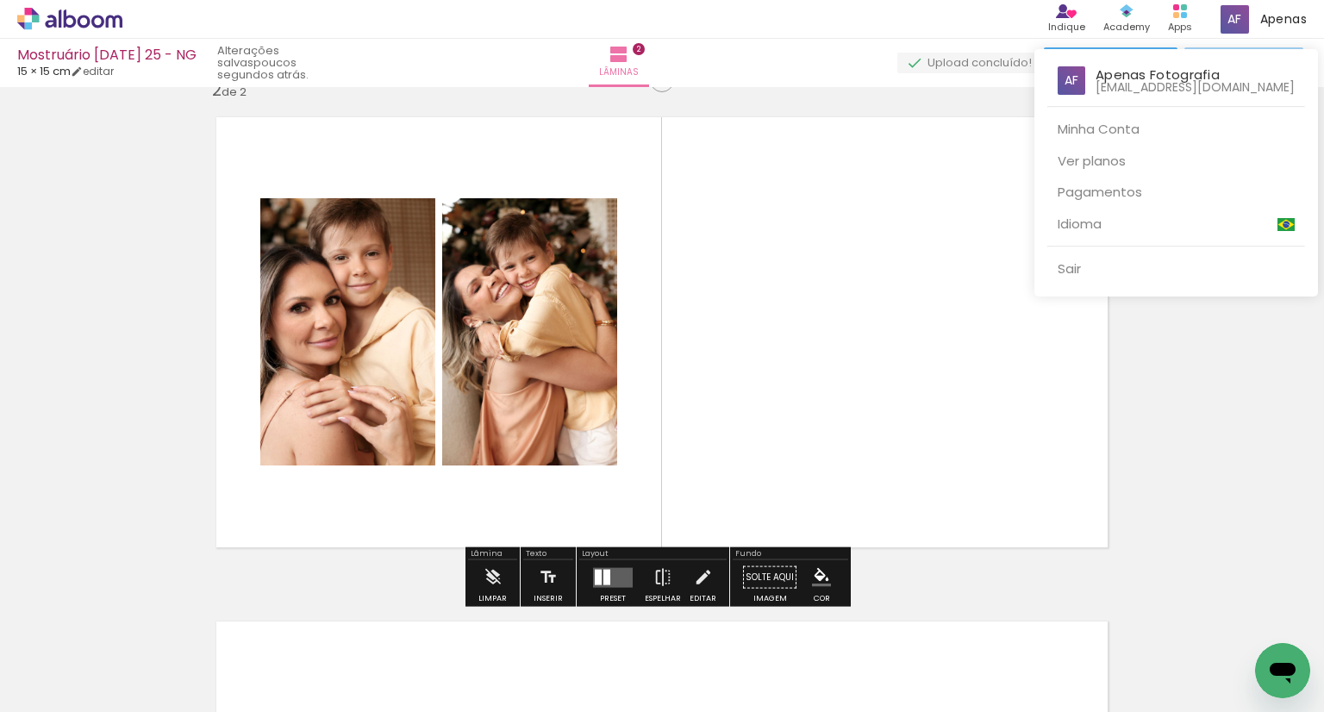
click at [982, 204] on div at bounding box center [662, 356] width 1324 height 712
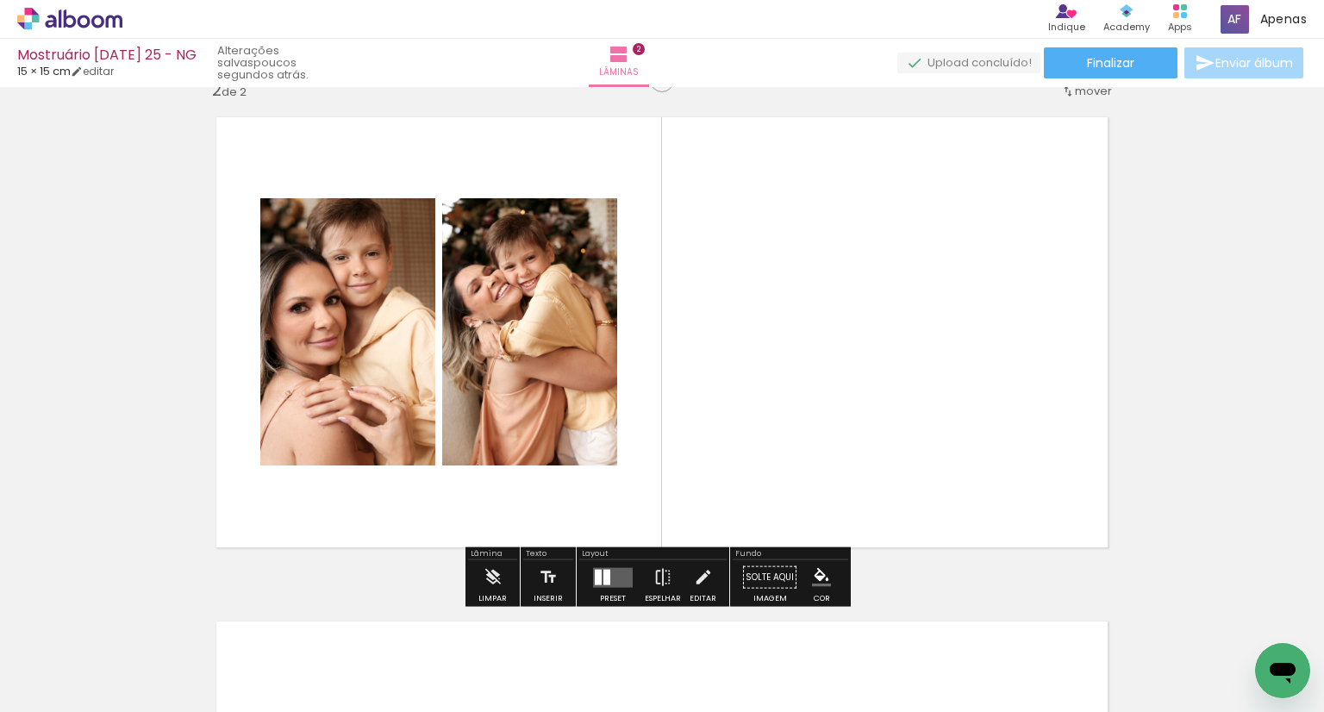
click at [603, 576] on div at bounding box center [606, 577] width 7 height 16
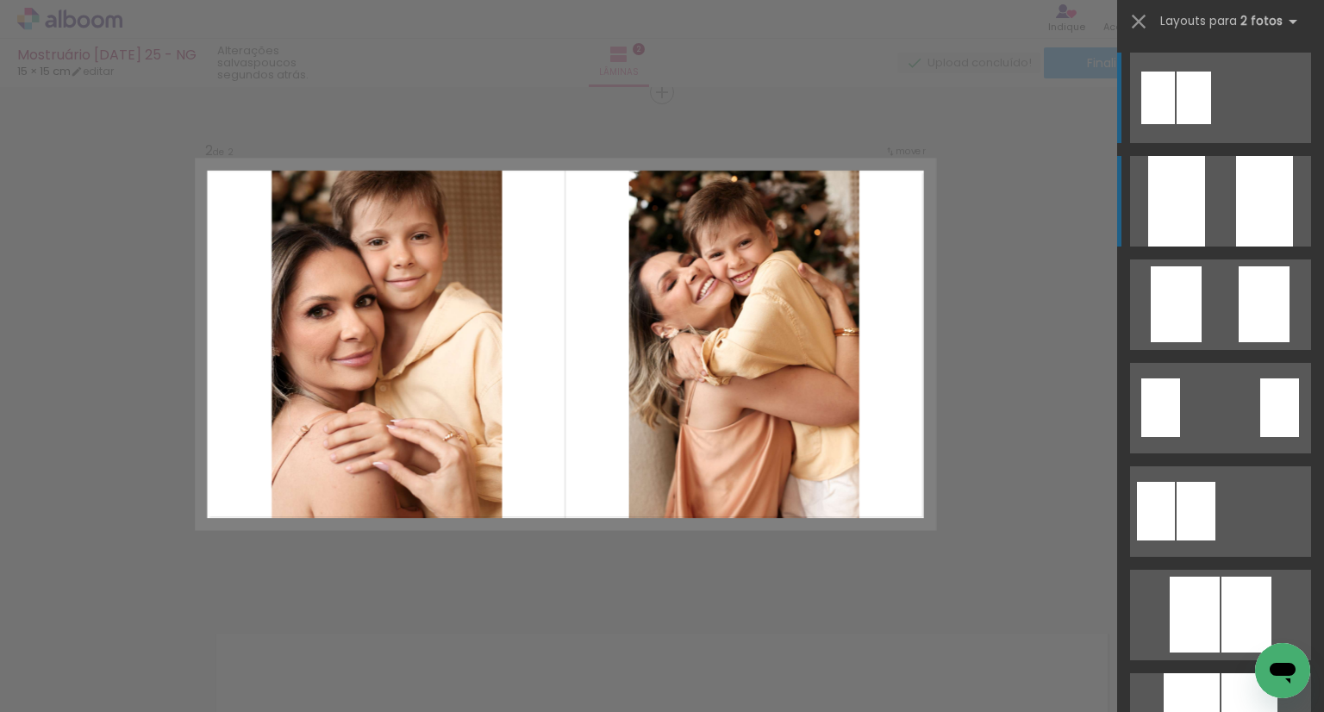
scroll to position [526, 0]
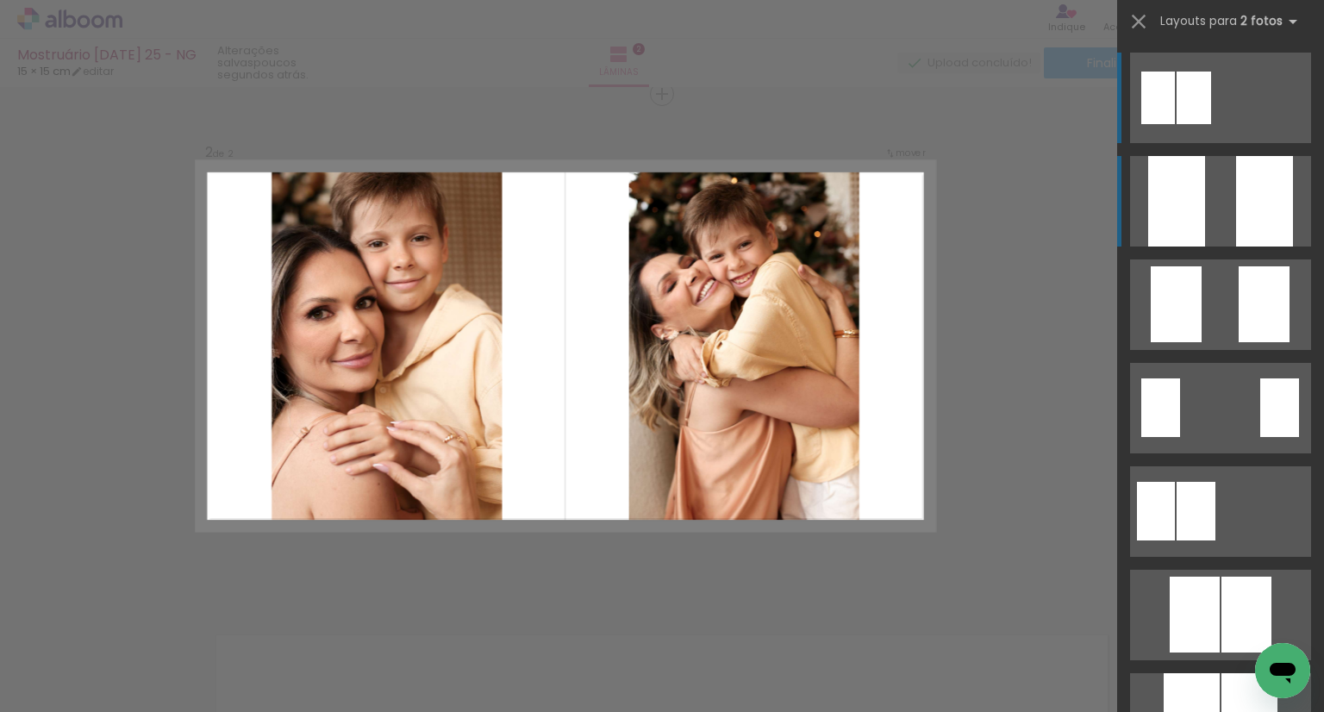
click at [1256, 208] on div at bounding box center [1264, 201] width 57 height 90
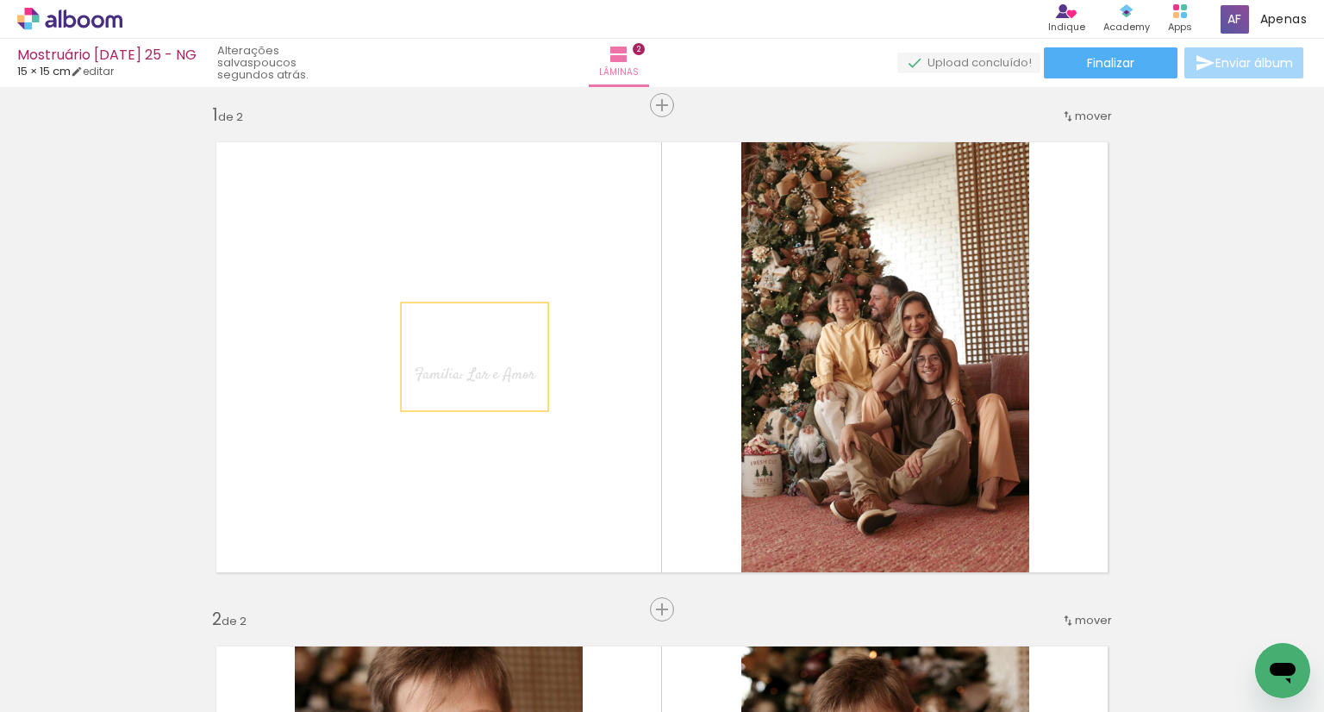
scroll to position [9, 0]
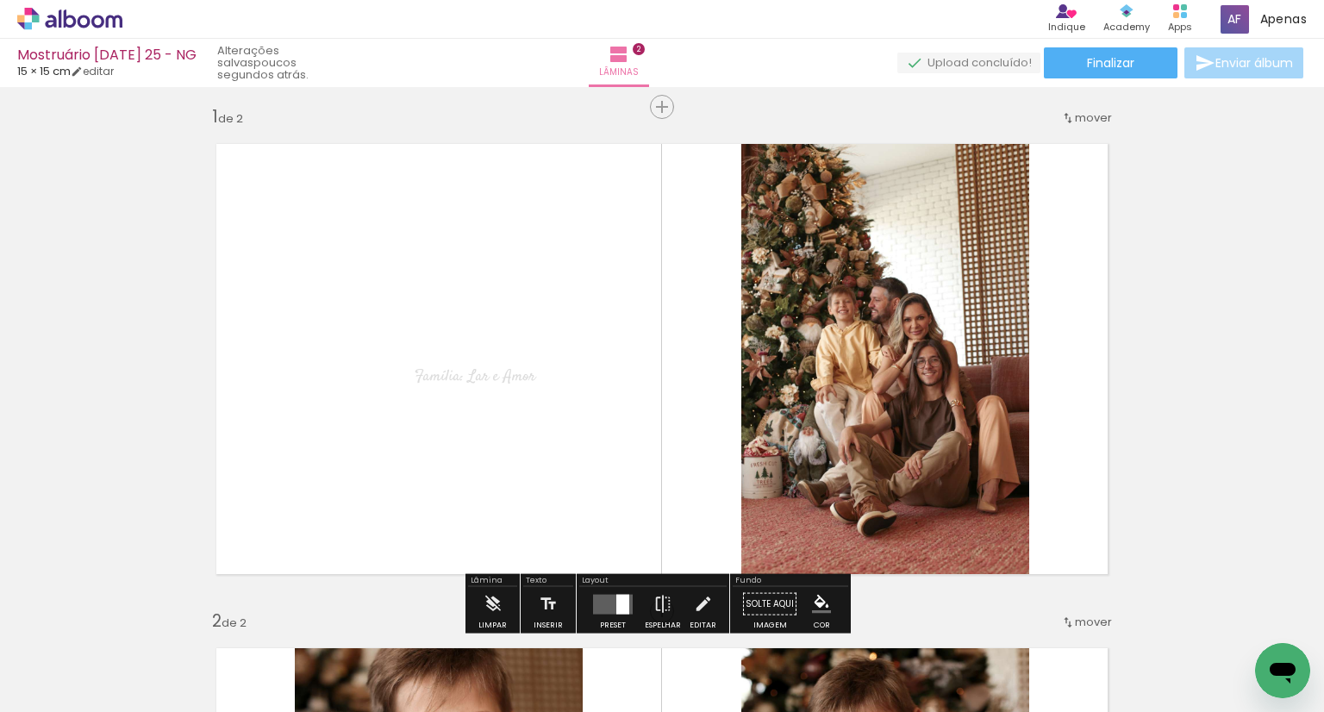
drag, startPoint x: 490, startPoint y: 387, endPoint x: 465, endPoint y: 383, distance: 24.5
click at [465, 383] on p "Família: Lar e Amor" at bounding box center [475, 358] width 121 height 87
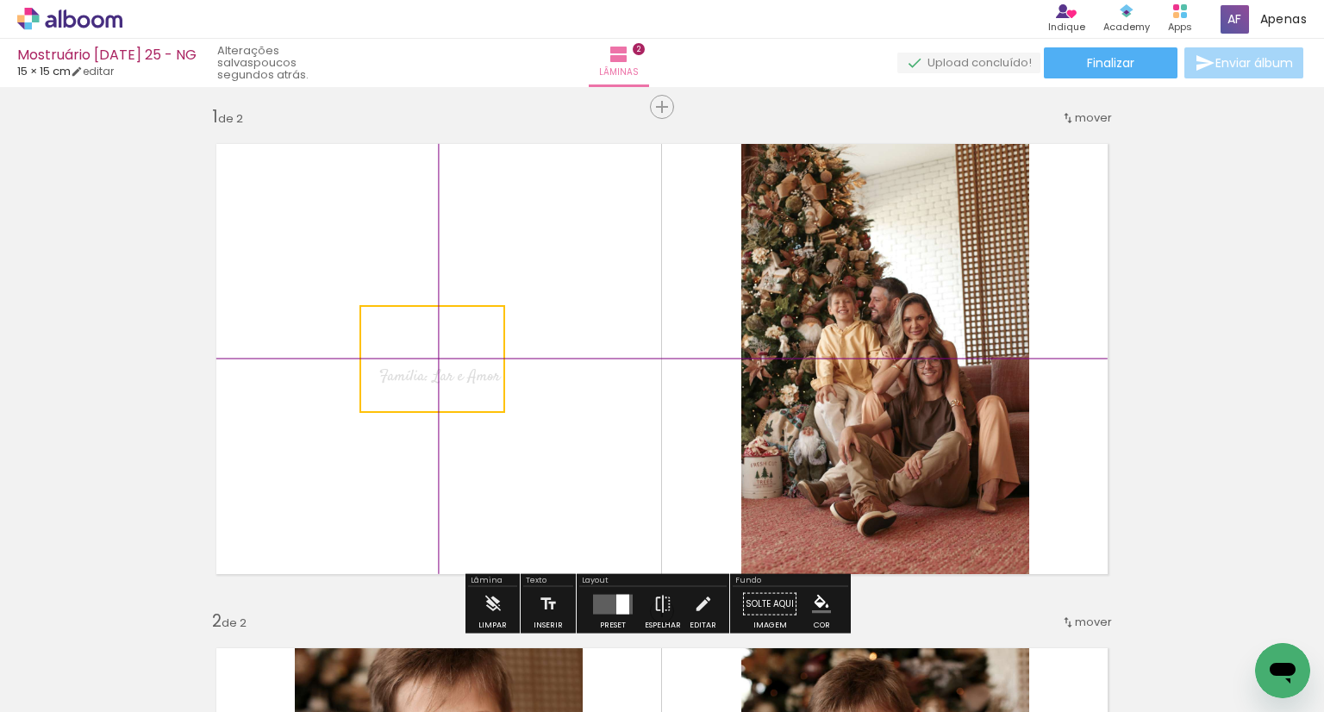
drag, startPoint x: 525, startPoint y: 405, endPoint x: 473, endPoint y: 377, distance: 58.6
click at [473, 377] on quentale-selection at bounding box center [432, 359] width 146 height 108
click at [589, 452] on quentale-layouter at bounding box center [662, 358] width 922 height 461
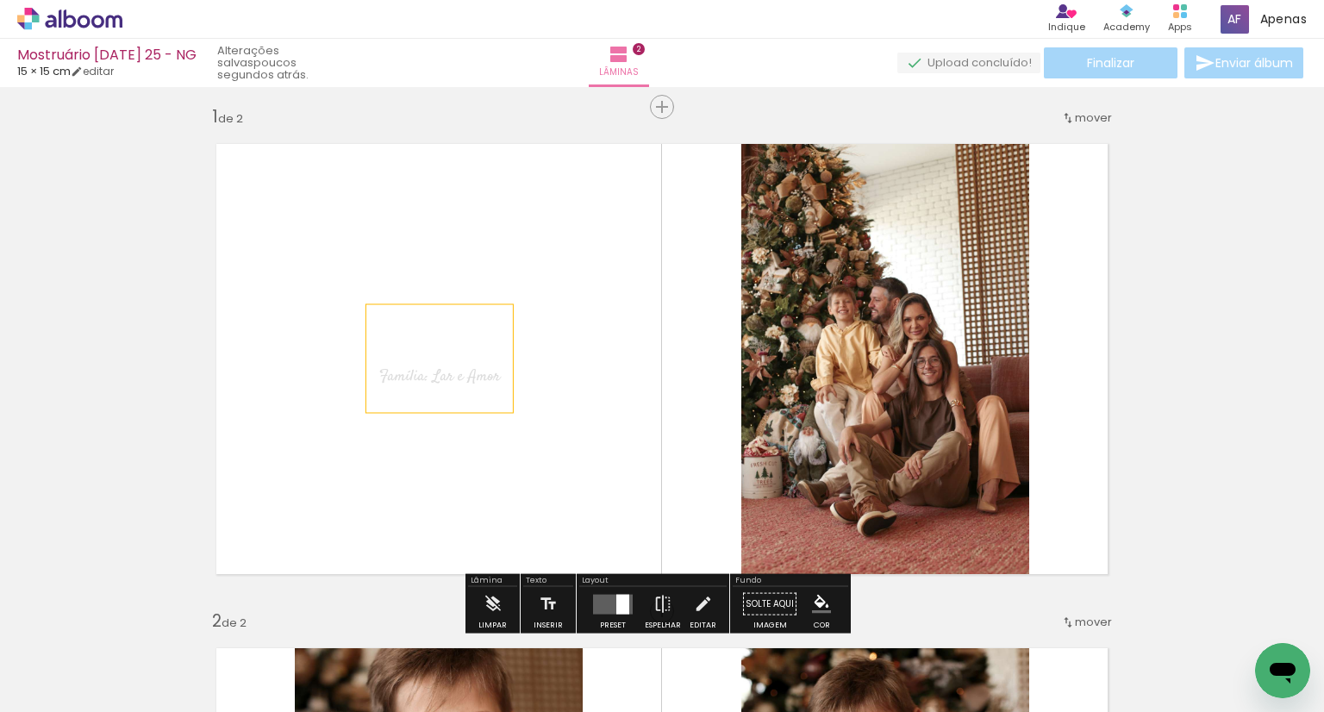
click at [458, 365] on span "Família: Lar e Amor" at bounding box center [439, 376] width 121 height 22
drag, startPoint x: 428, startPoint y: 346, endPoint x: 555, endPoint y: 431, distance: 152.3
click at [586, 438] on quentale-layouter at bounding box center [662, 358] width 922 height 461
click at [425, 384] on span "Família: Lar e Amor" at bounding box center [439, 376] width 121 height 22
click at [462, 384] on quentale-selection at bounding box center [432, 359] width 146 height 108
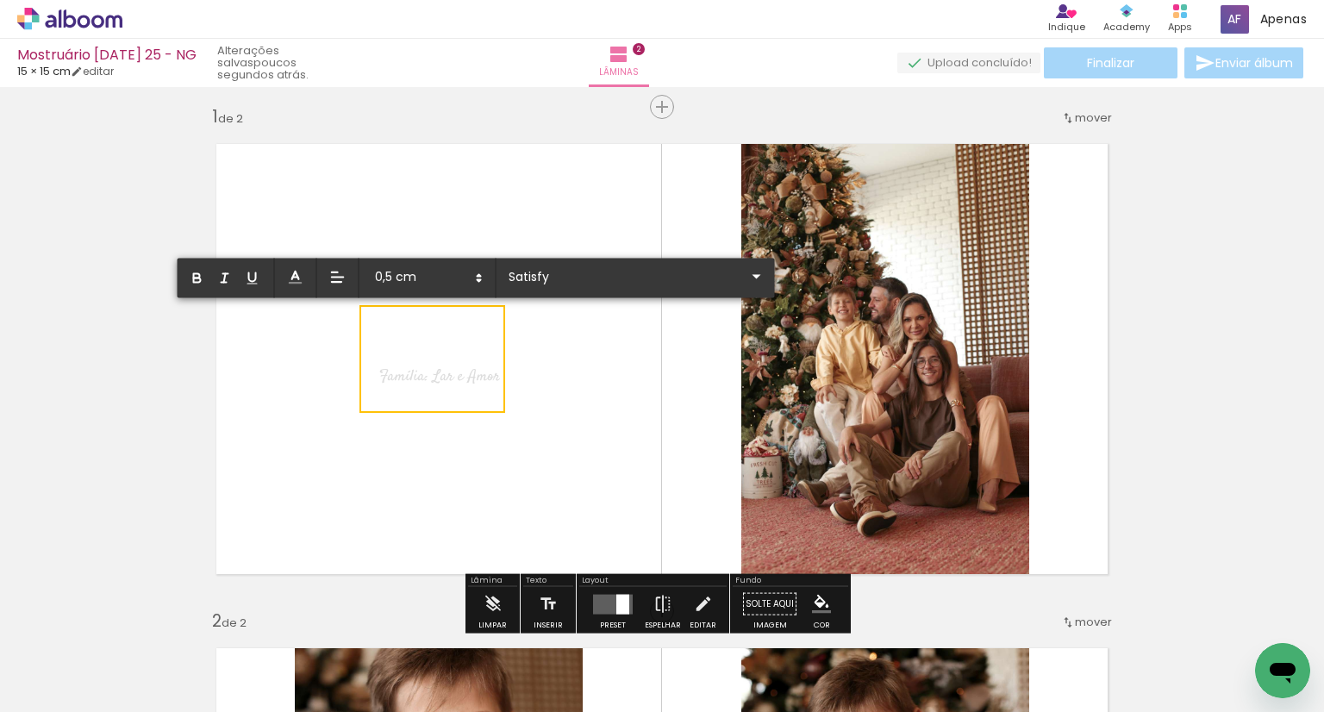
click at [462, 384] on span "Família: Lar e Amor" at bounding box center [439, 376] width 121 height 22
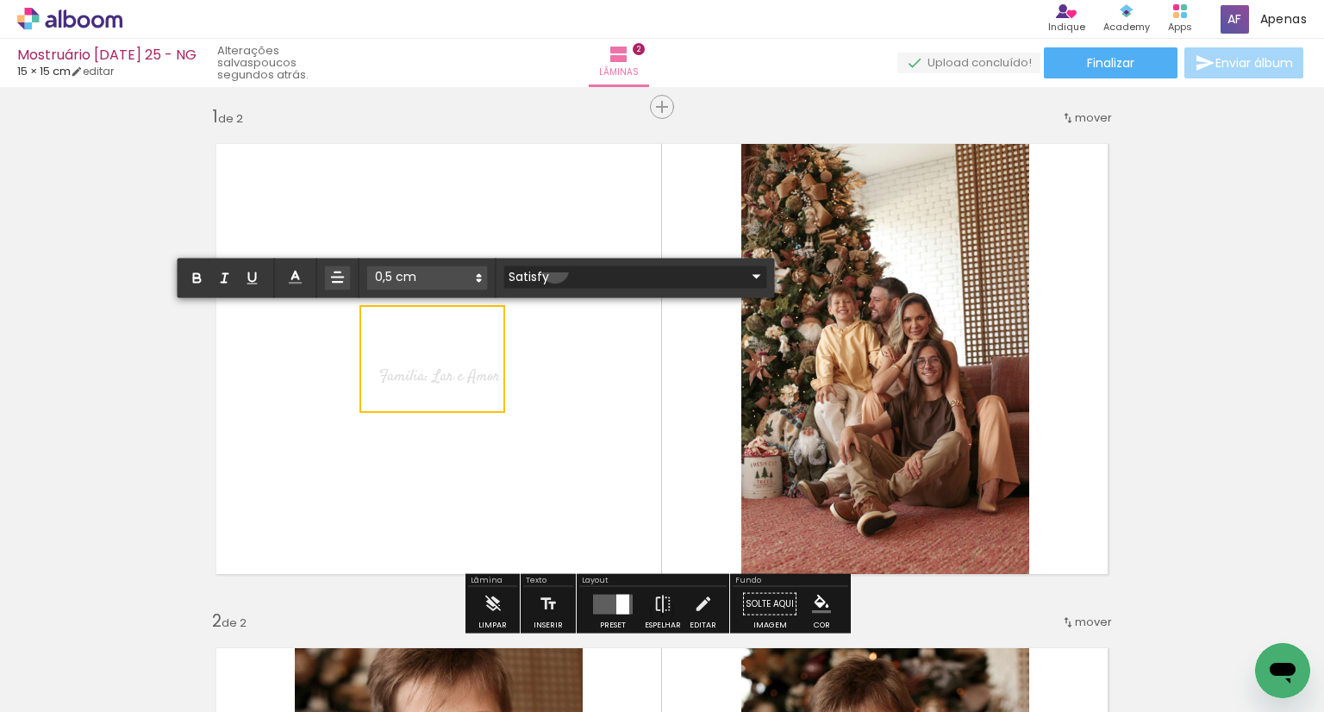
click at [554, 270] on input "Satisfy" at bounding box center [625, 276] width 242 height 18
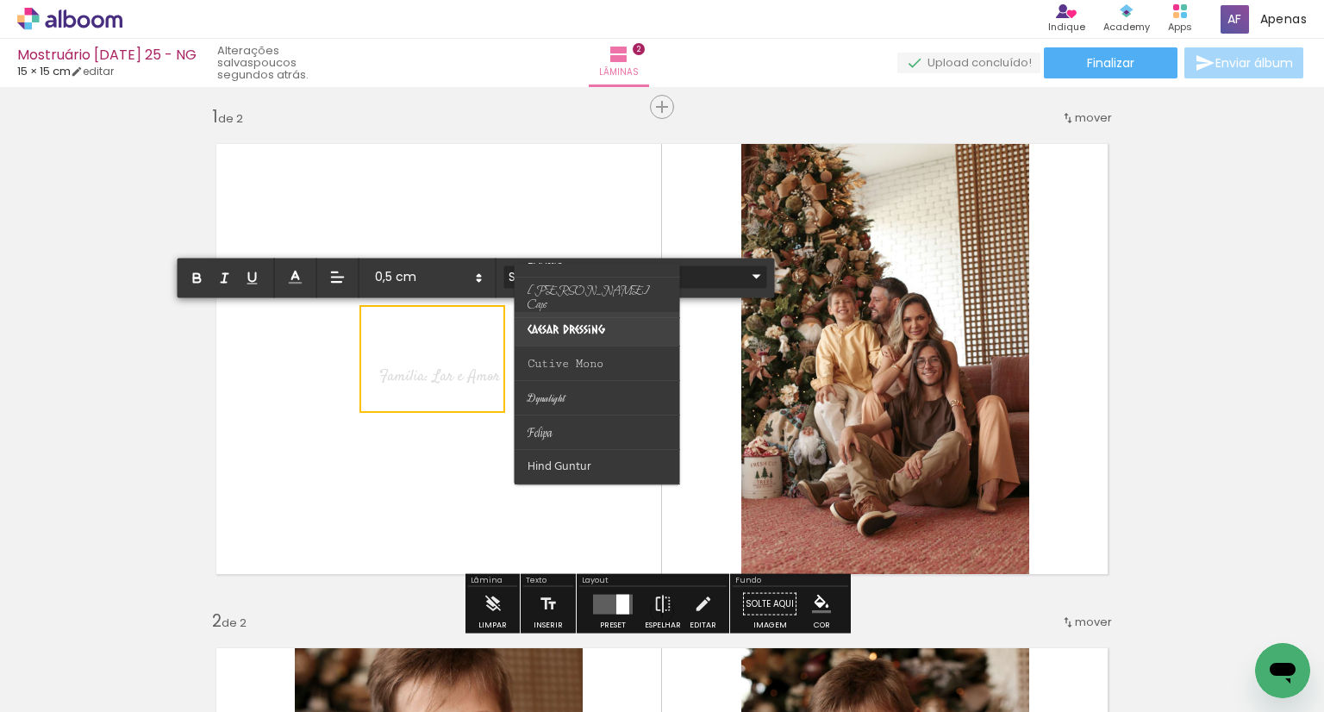
scroll to position [159, 0]
click at [578, 359] on span "Cutive Mono" at bounding box center [565, 363] width 76 height 14
type input "Cutive Mono"
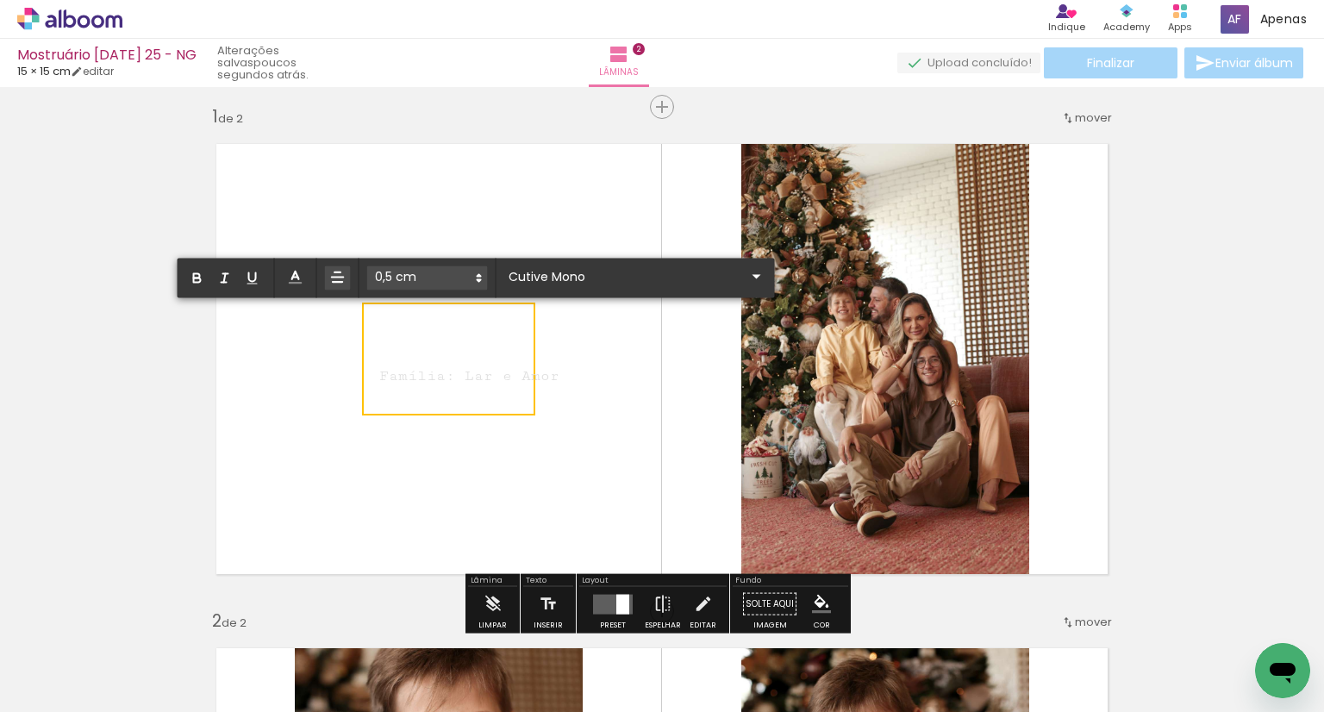
click at [549, 474] on quentale-layouter at bounding box center [662, 358] width 922 height 461
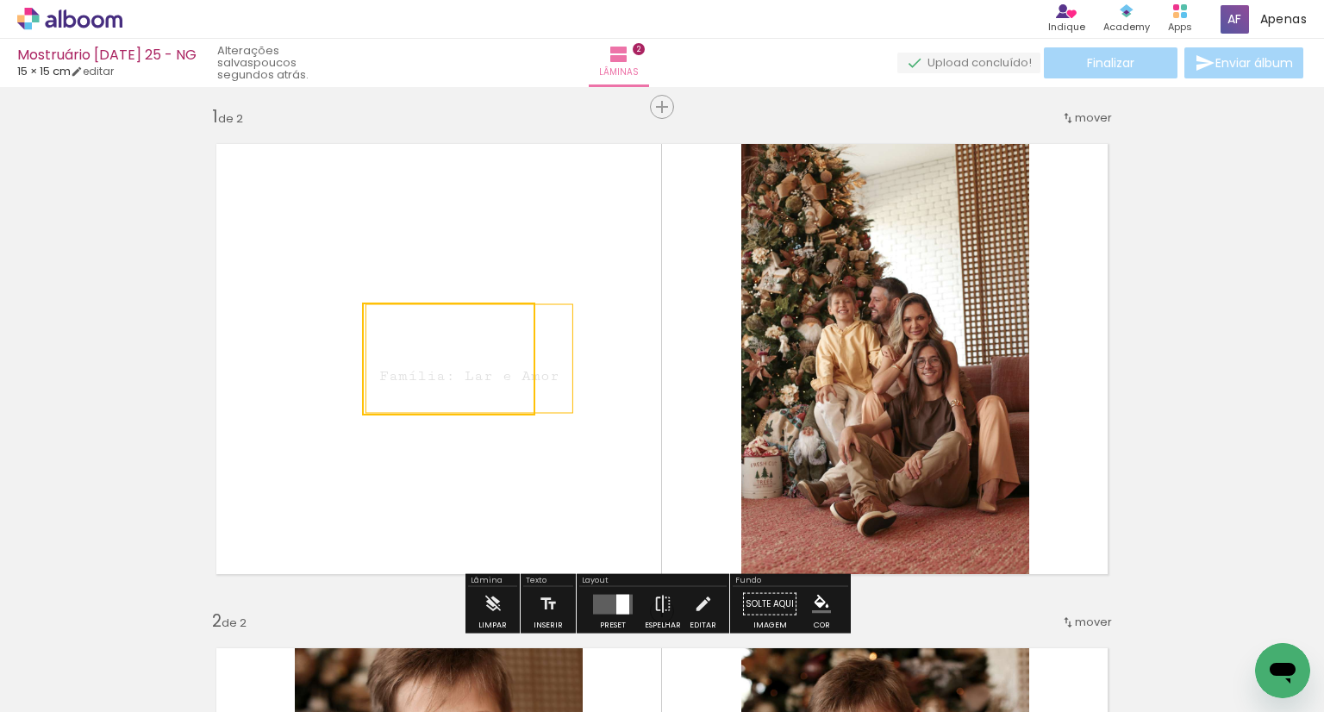
click at [558, 465] on quentale-layouter at bounding box center [662, 358] width 922 height 461
click at [534, 390] on p "Família: Lar e Amor" at bounding box center [469, 358] width 180 height 87
click at [545, 377] on quentale-selection at bounding box center [460, 359] width 203 height 108
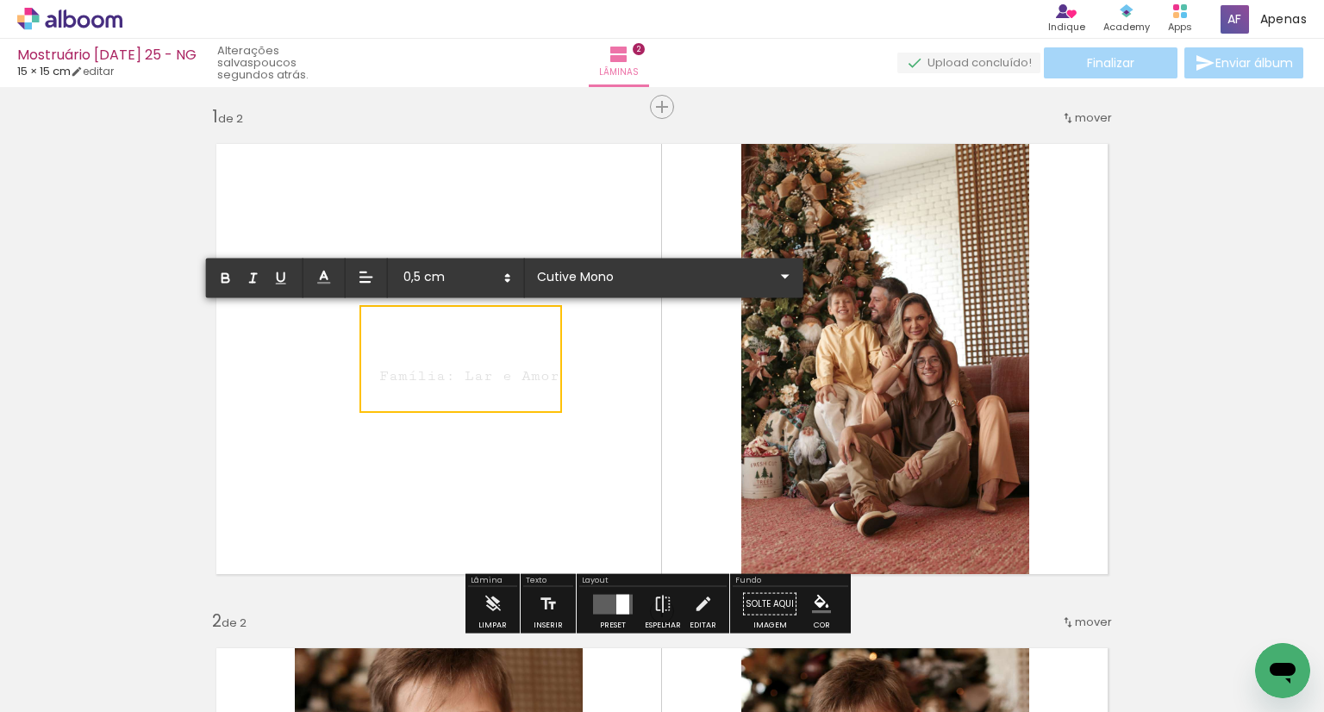
click at [545, 377] on span "Família: Lar e Amor" at bounding box center [469, 375] width 180 height 17
click at [324, 280] on icon at bounding box center [323, 277] width 17 height 17
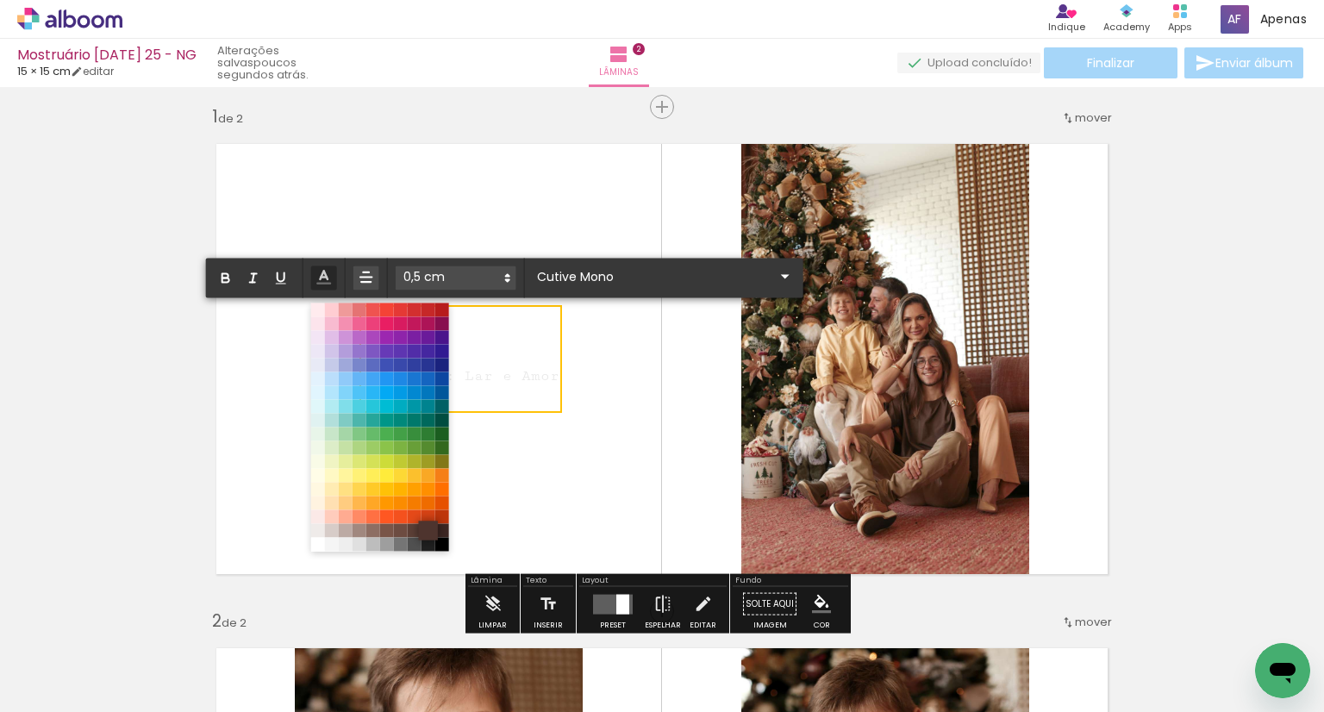
click at [430, 536] on span at bounding box center [427, 530] width 19 height 19
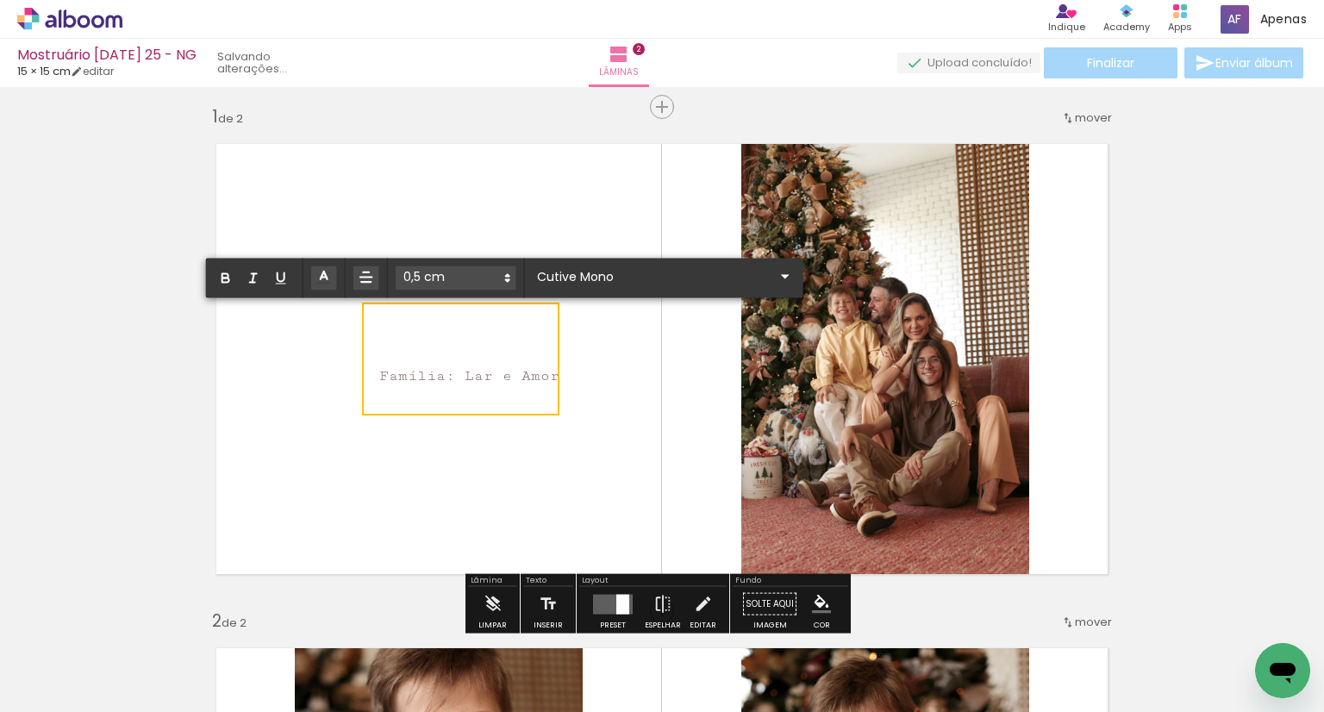
click at [475, 514] on quentale-layouter at bounding box center [662, 358] width 922 height 461
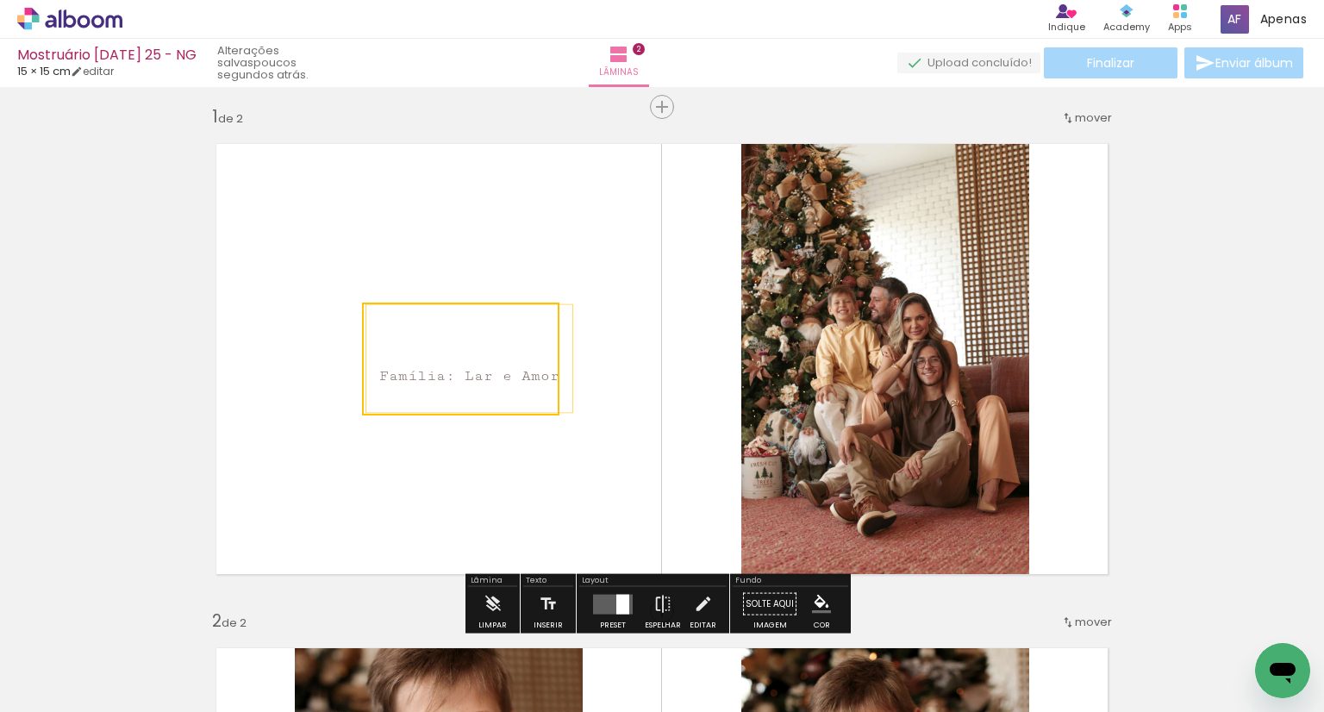
click at [481, 514] on quentale-layouter at bounding box center [662, 358] width 922 height 461
click at [505, 387] on p "Família: Lar e Amor" at bounding box center [469, 358] width 180 height 87
click at [521, 504] on quentale-layouter at bounding box center [662, 358] width 922 height 461
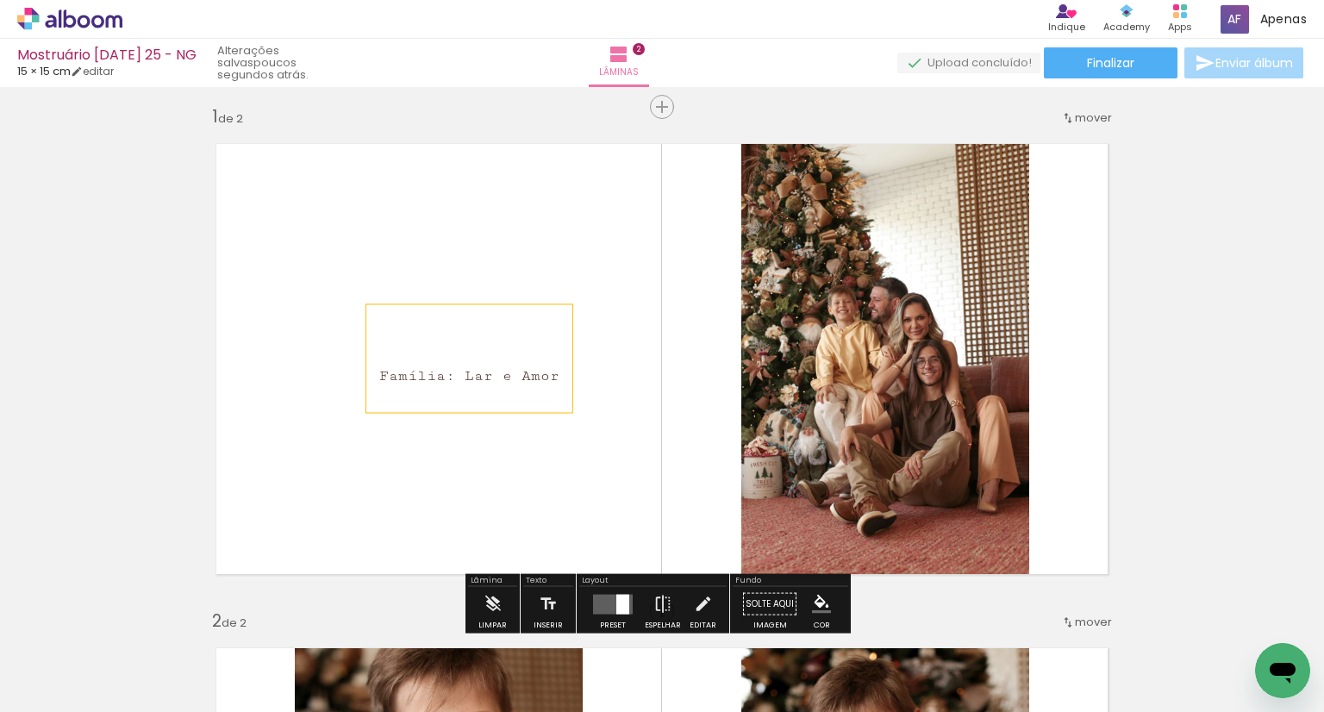
click at [531, 476] on quentale-layouter at bounding box center [662, 358] width 922 height 461
click at [570, 390] on quentale-layouter at bounding box center [662, 358] width 922 height 461
drag, startPoint x: 539, startPoint y: 391, endPoint x: 529, endPoint y: 391, distance: 10.3
click at [529, 391] on p "Família: Lar e Amor" at bounding box center [469, 358] width 180 height 87
click at [506, 480] on quentale-layouter at bounding box center [662, 358] width 922 height 461
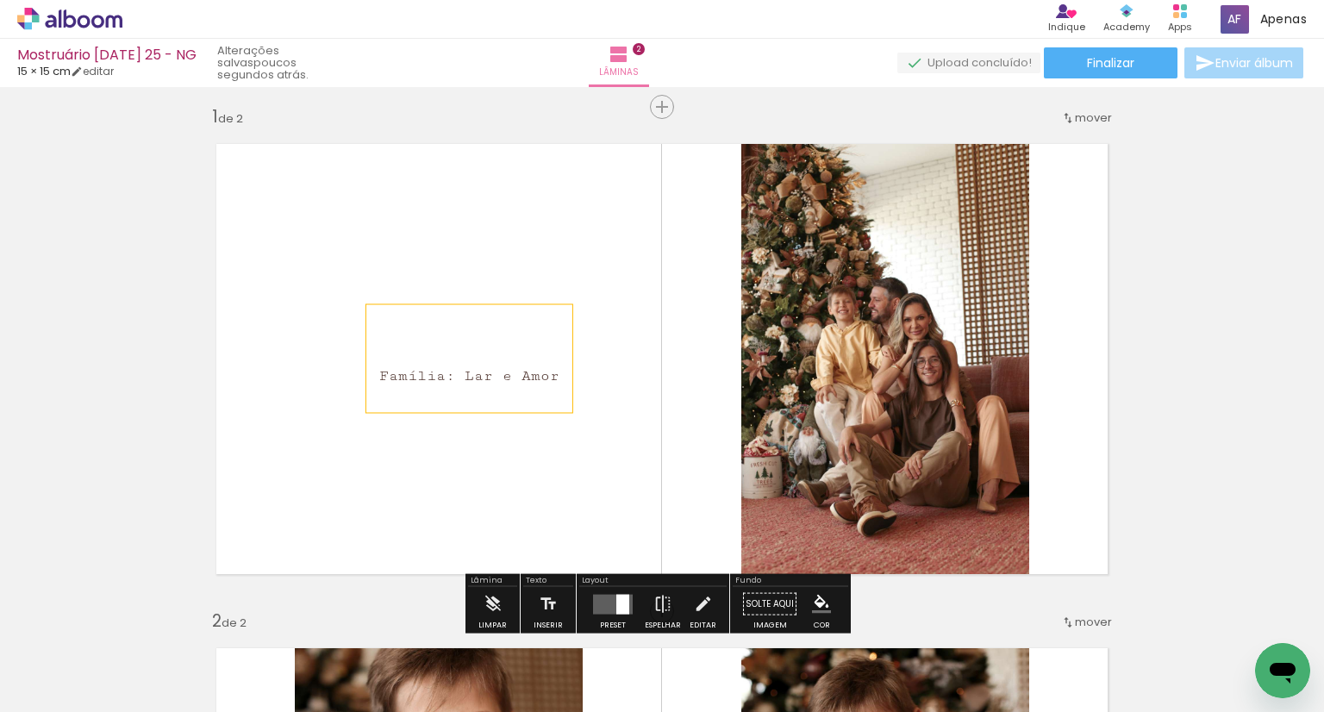
click at [507, 402] on div "Família: Lar e Amor" at bounding box center [469, 359] width 206 height 108
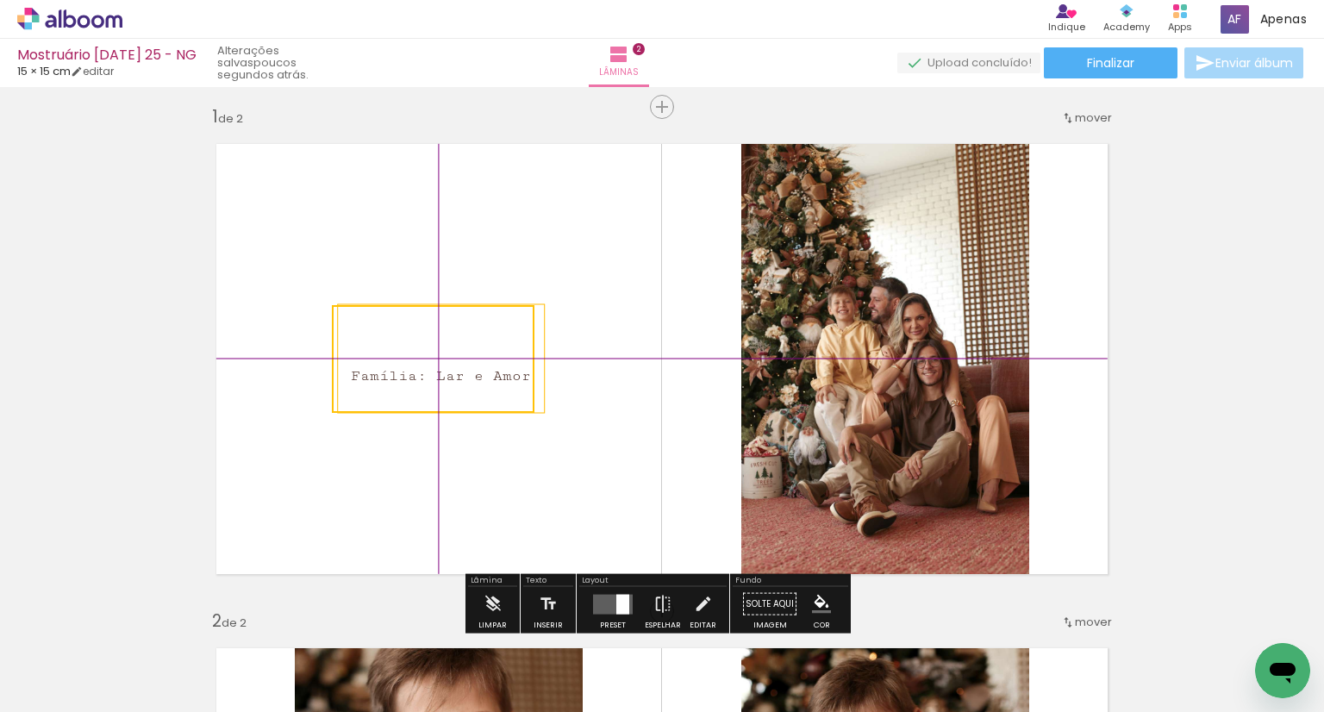
drag, startPoint x: 516, startPoint y: 391, endPoint x: 476, endPoint y: 373, distance: 44.4
click at [476, 373] on quentale-selection at bounding box center [433, 359] width 203 height 108
click at [486, 504] on quentale-layouter at bounding box center [662, 358] width 922 height 461
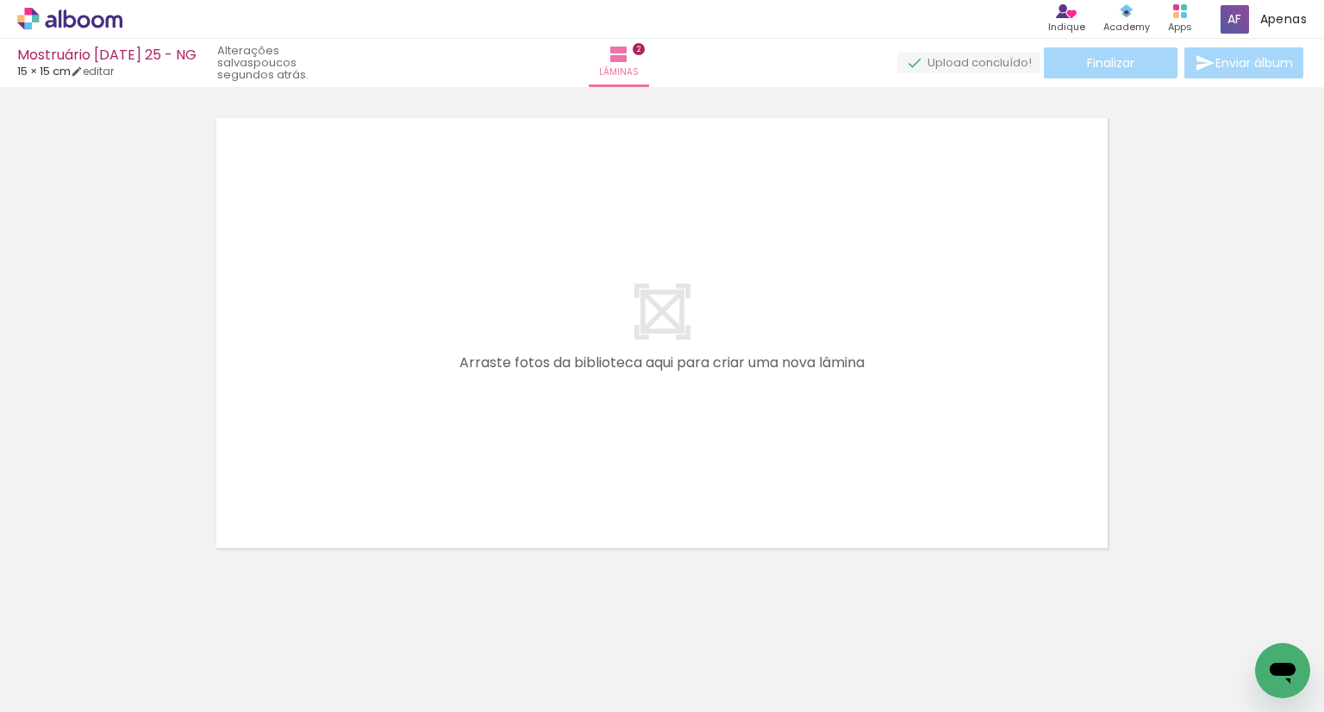
scroll to position [0, 0]
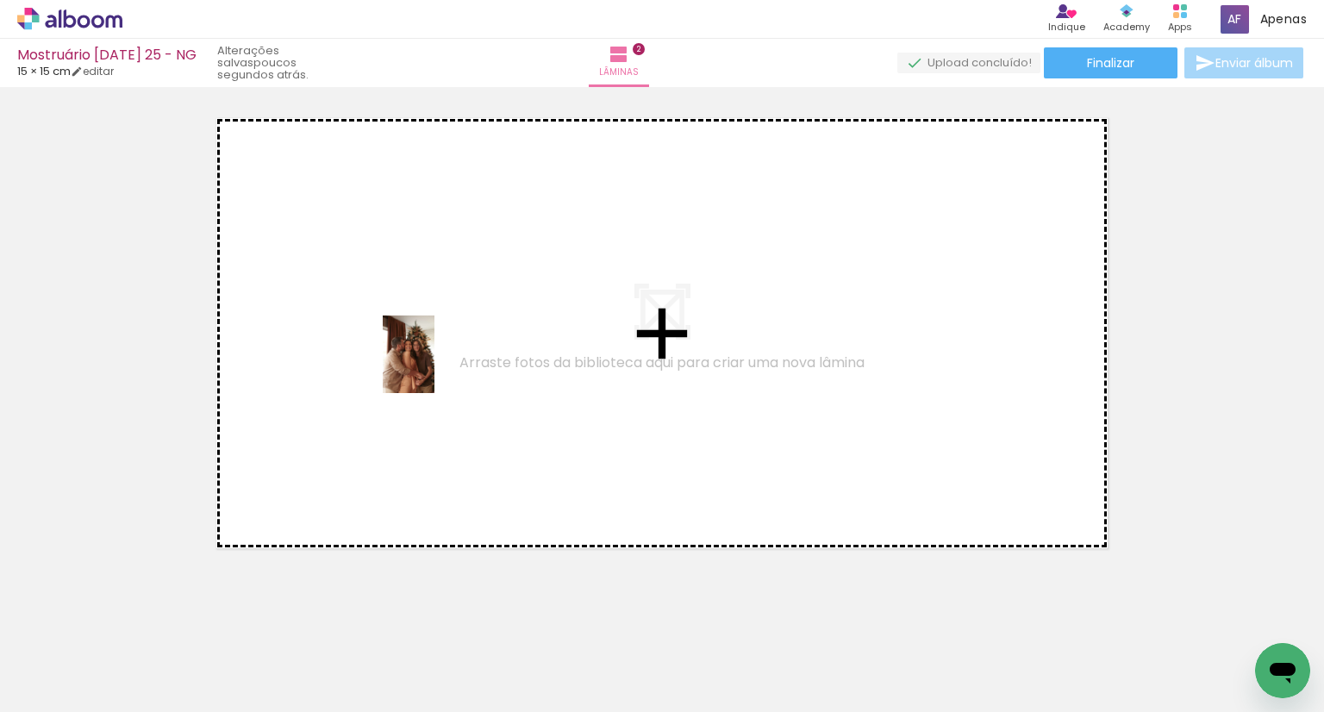
drag, startPoint x: 372, startPoint y: 663, endPoint x: 434, endPoint y: 367, distance: 302.0
click at [434, 367] on quentale-workspace at bounding box center [662, 356] width 1324 height 712
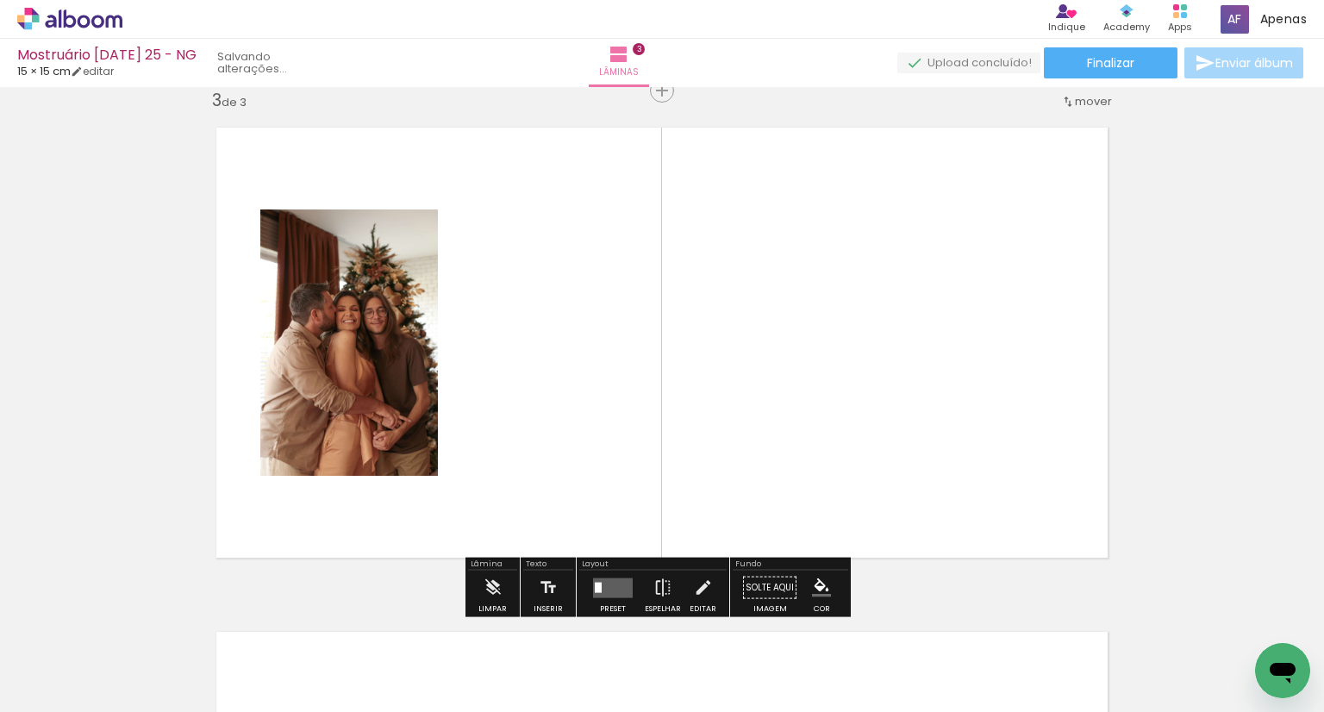
scroll to position [1031, 0]
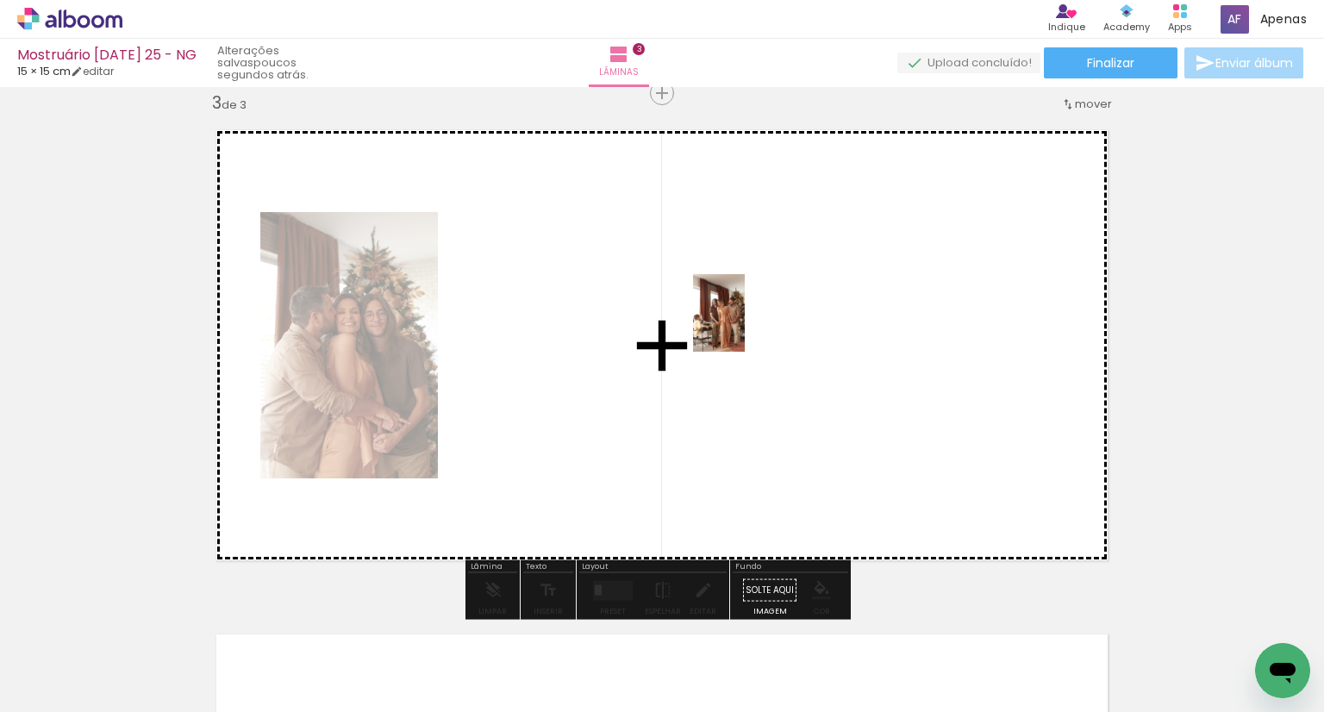
drag, startPoint x: 476, startPoint y: 652, endPoint x: 745, endPoint y: 326, distance: 423.1
click at [745, 326] on quentale-workspace at bounding box center [662, 356] width 1324 height 712
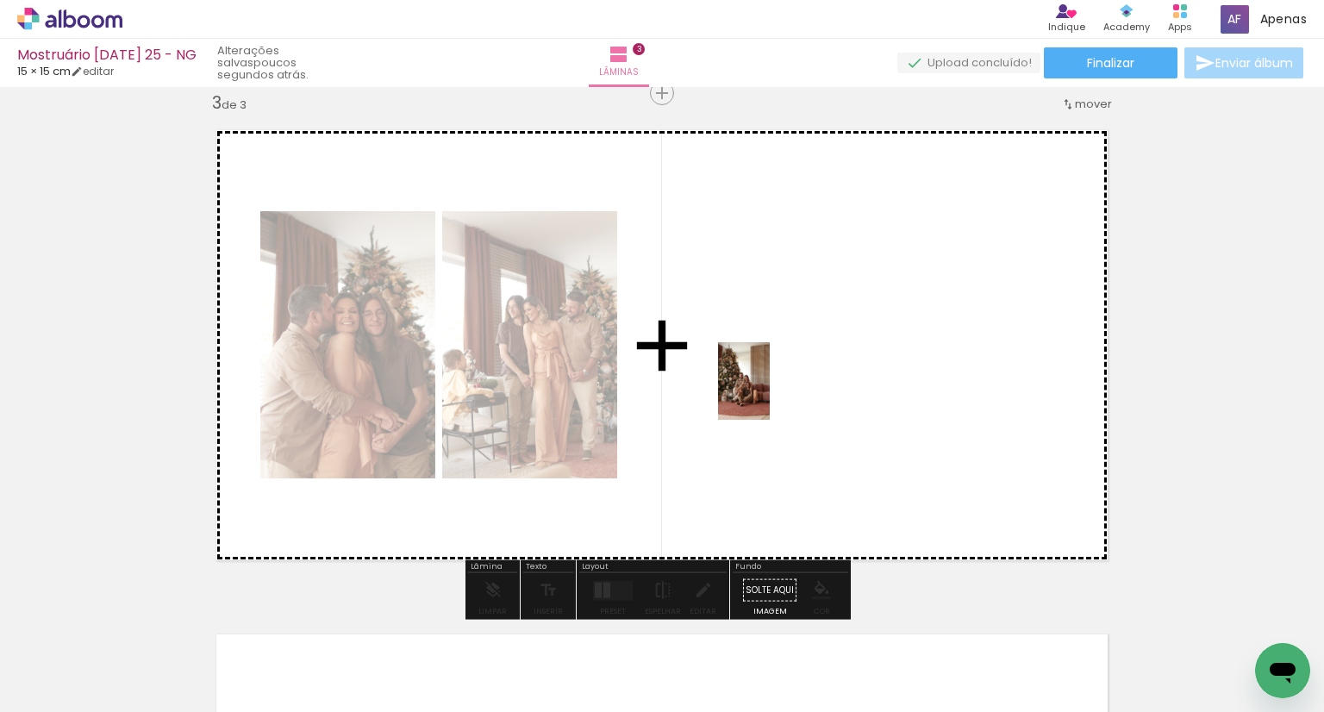
drag, startPoint x: 563, startPoint y: 658, endPoint x: 770, endPoint y: 394, distance: 335.1
click at [770, 394] on quentale-workspace at bounding box center [662, 356] width 1324 height 712
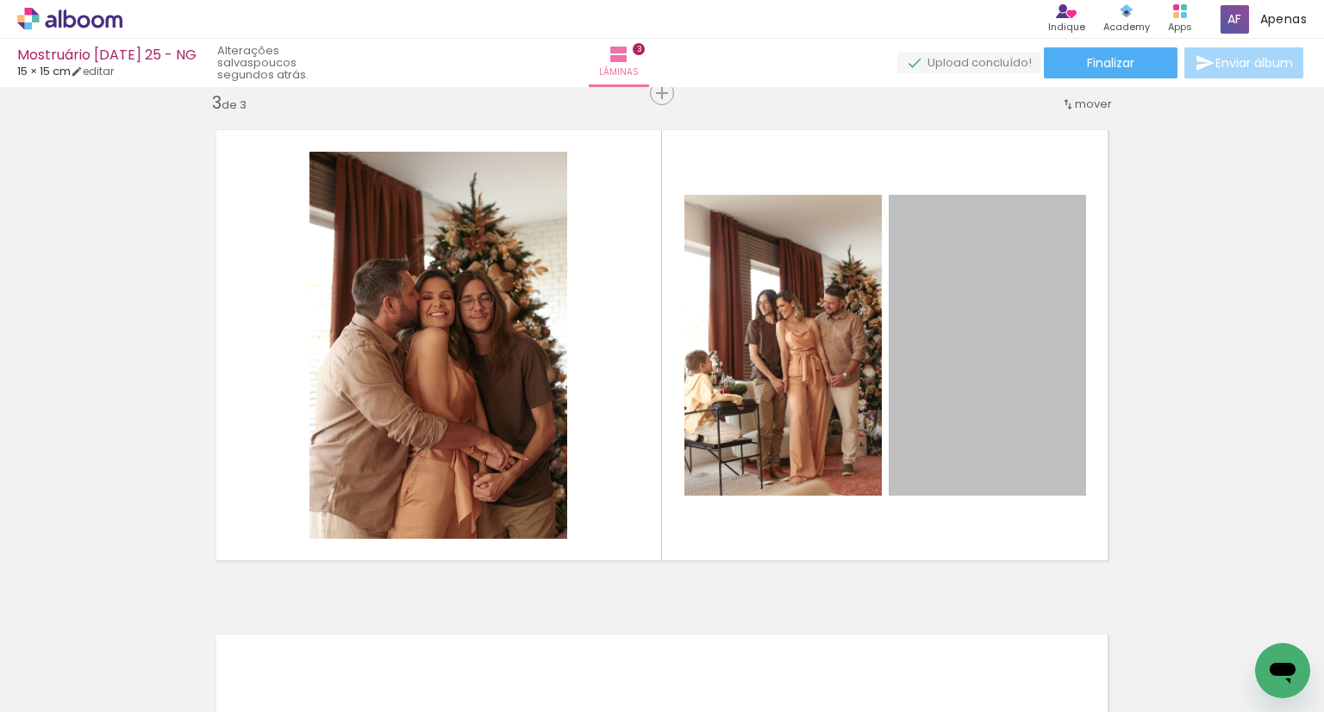
drag, startPoint x: 969, startPoint y: 377, endPoint x: 1053, endPoint y: -99, distance: 483.2
click at [1053, 0] on html "link( href="../../bower_components/polymer/polymer.html" rel="import" ) picture…" at bounding box center [662, 356] width 1324 height 712
drag, startPoint x: 1013, startPoint y: 340, endPoint x: 1293, endPoint y: 339, distance: 279.2
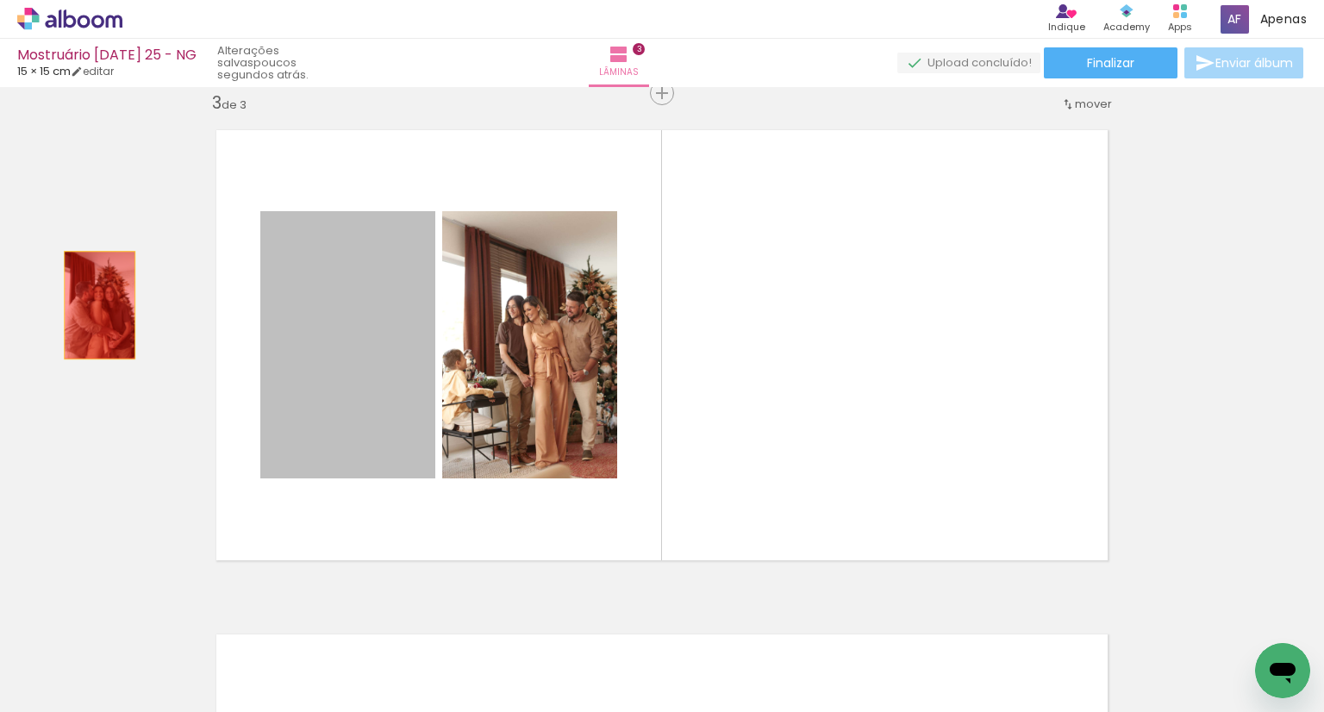
drag, startPoint x: 372, startPoint y: 346, endPoint x: 93, endPoint y: 305, distance: 282.1
click at [93, 305] on div "Inserir lâmina 1 de 3 Inserir lâmina 2 de 3 Inserir lâmina 3 de 3" at bounding box center [662, 70] width 1324 height 2017
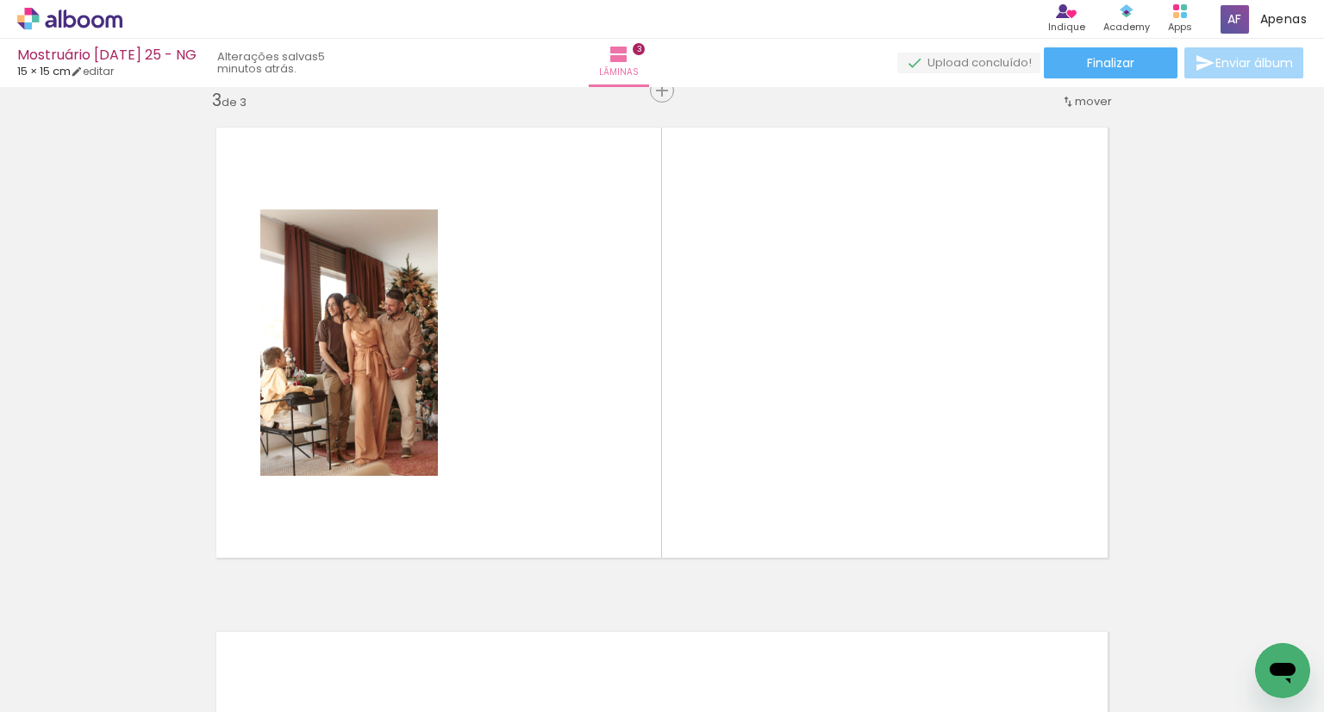
scroll to position [1034, 0]
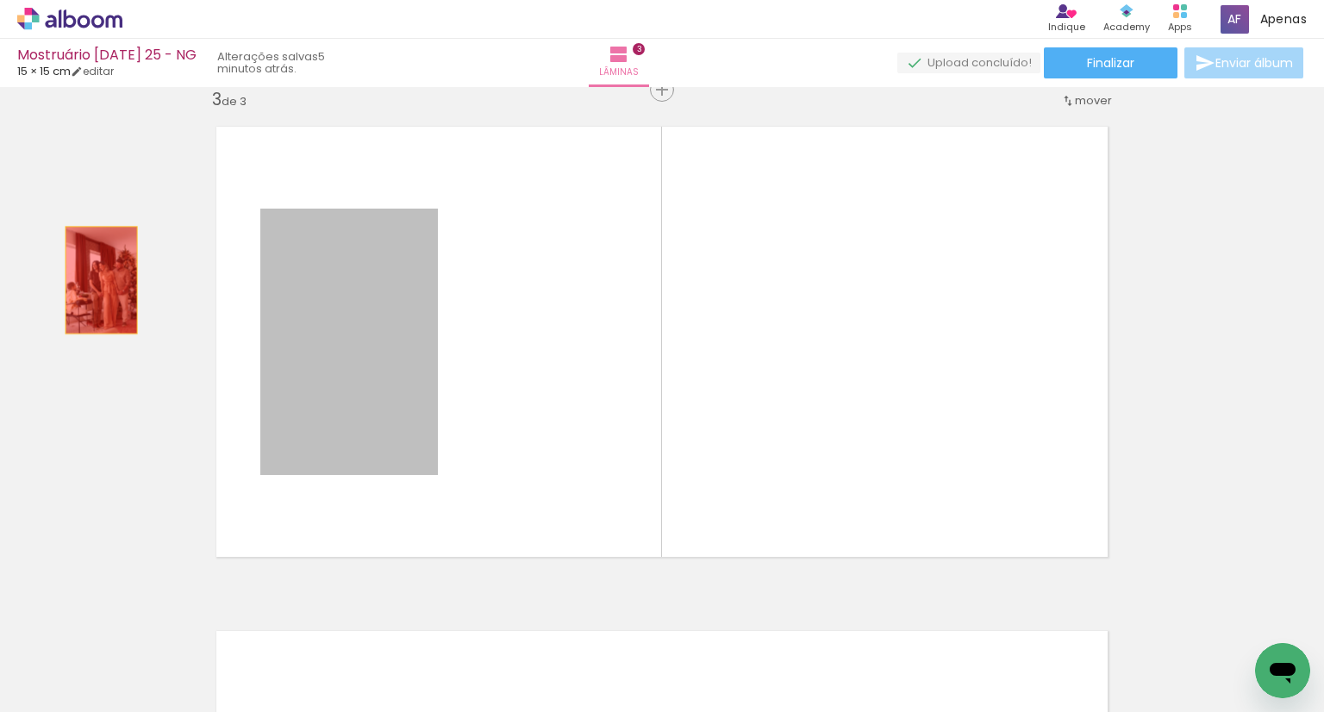
drag, startPoint x: 346, startPoint y: 363, endPoint x: 94, endPoint y: 280, distance: 264.9
